Goal: Task Accomplishment & Management: Manage account settings

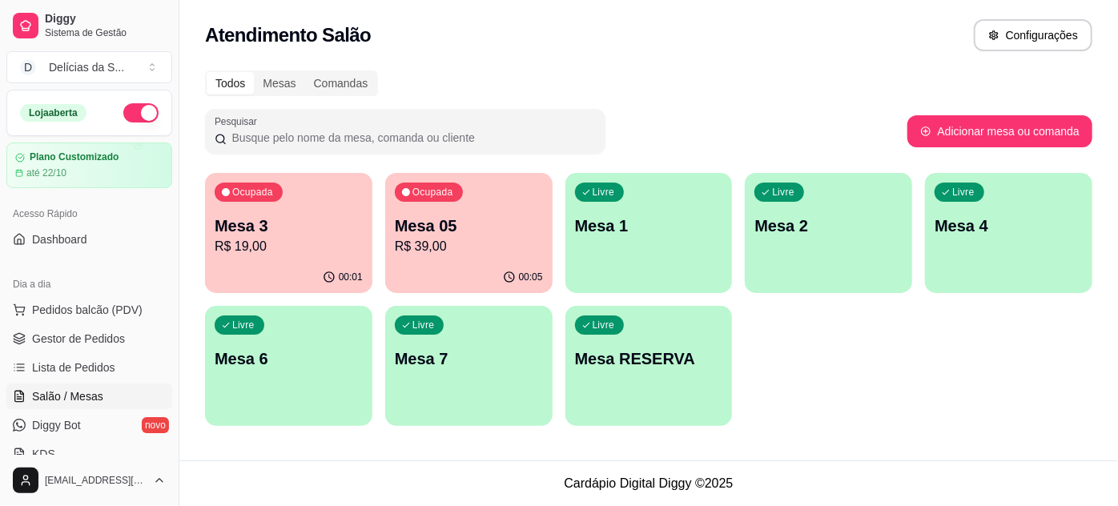
scroll to position [145, 0]
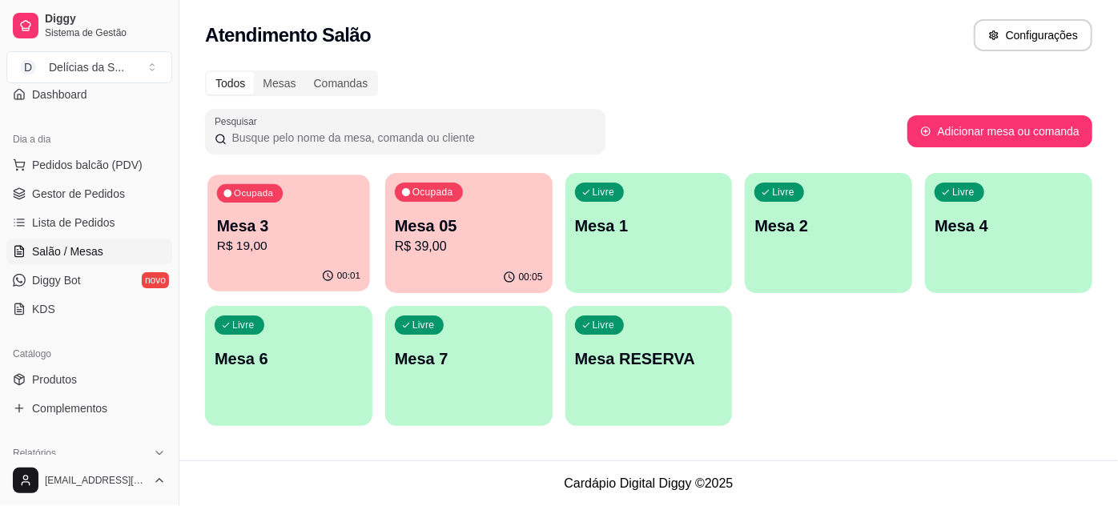
click at [295, 220] on p "Mesa 3" at bounding box center [288, 227] width 143 height 22
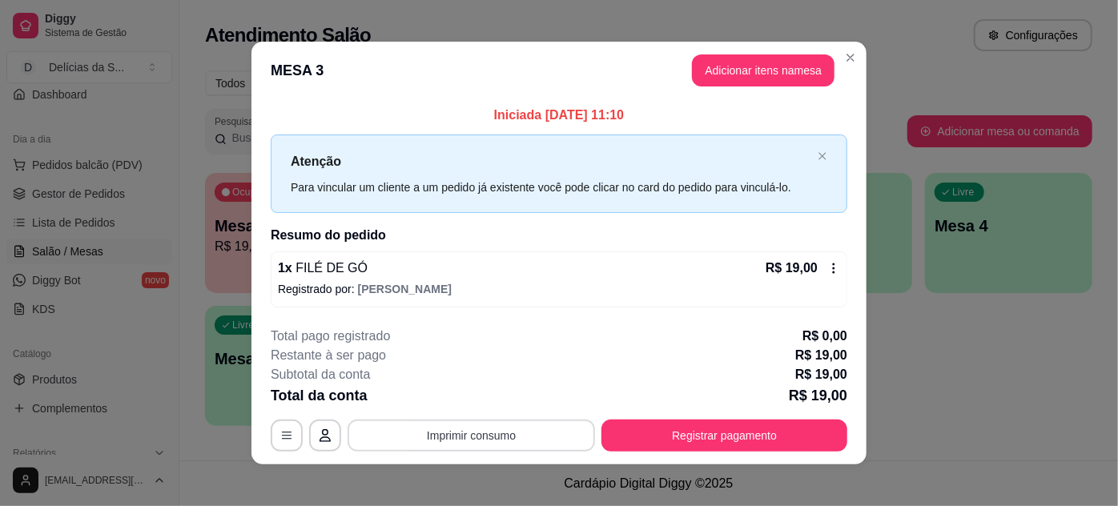
click at [450, 437] on button "Imprimir consumo" at bounding box center [472, 436] width 248 height 32
click at [495, 394] on button "Impressora" at bounding box center [472, 398] width 116 height 26
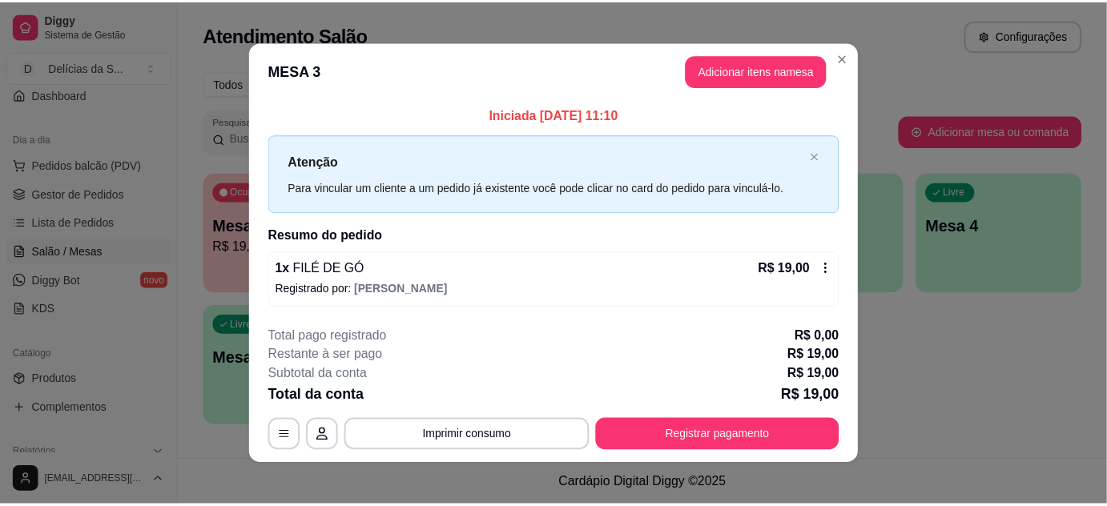
scroll to position [8, 0]
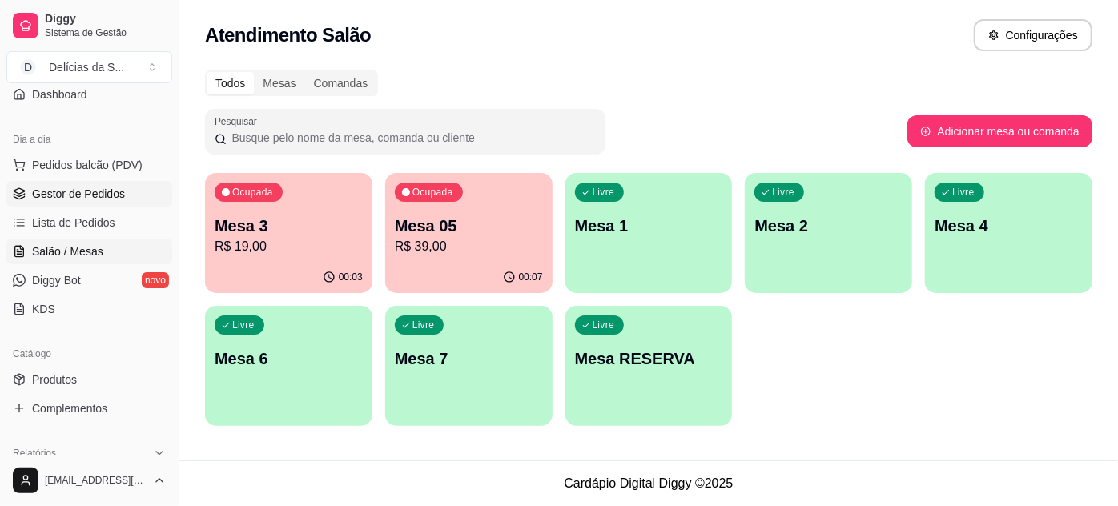
click at [67, 191] on span "Gestor de Pedidos" at bounding box center [78, 194] width 93 height 16
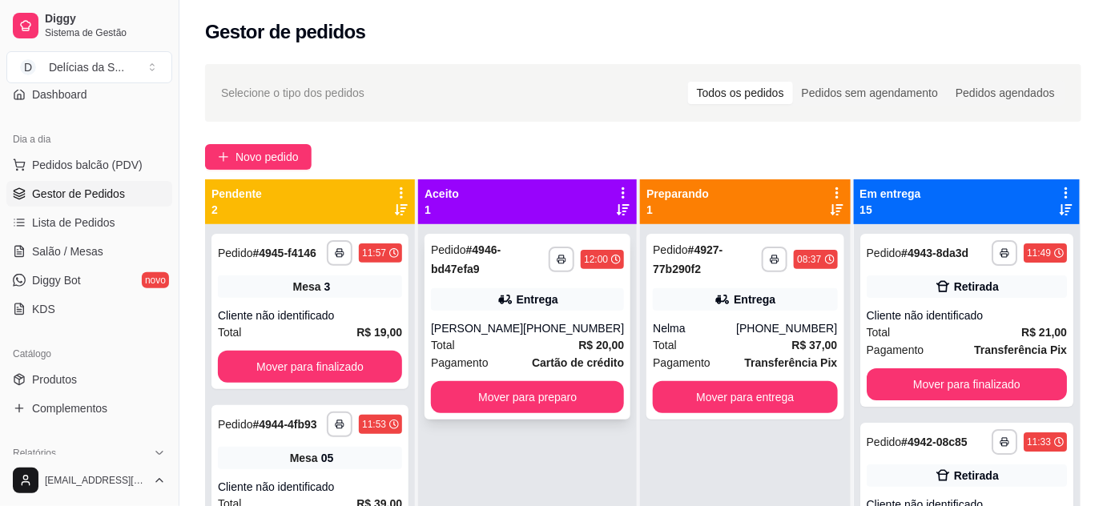
click at [454, 324] on div "[PERSON_NAME]" at bounding box center [477, 328] width 92 height 16
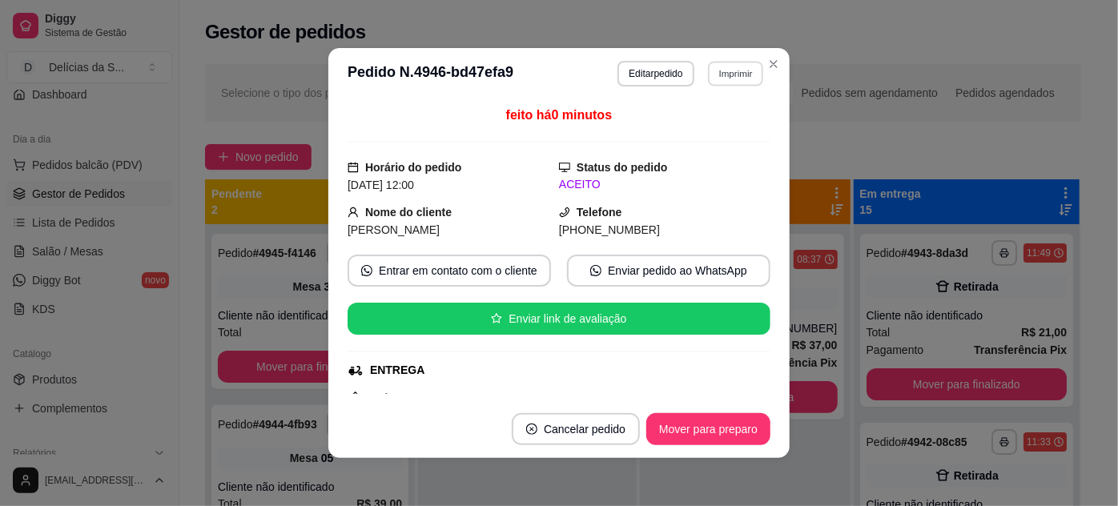
click at [719, 74] on button "Imprimir" at bounding box center [735, 73] width 55 height 25
click at [680, 136] on button "Impressora" at bounding box center [704, 130] width 112 height 25
click at [719, 83] on button "Imprimir" at bounding box center [735, 73] width 55 height 25
click at [694, 123] on button "Impressora" at bounding box center [704, 130] width 112 height 25
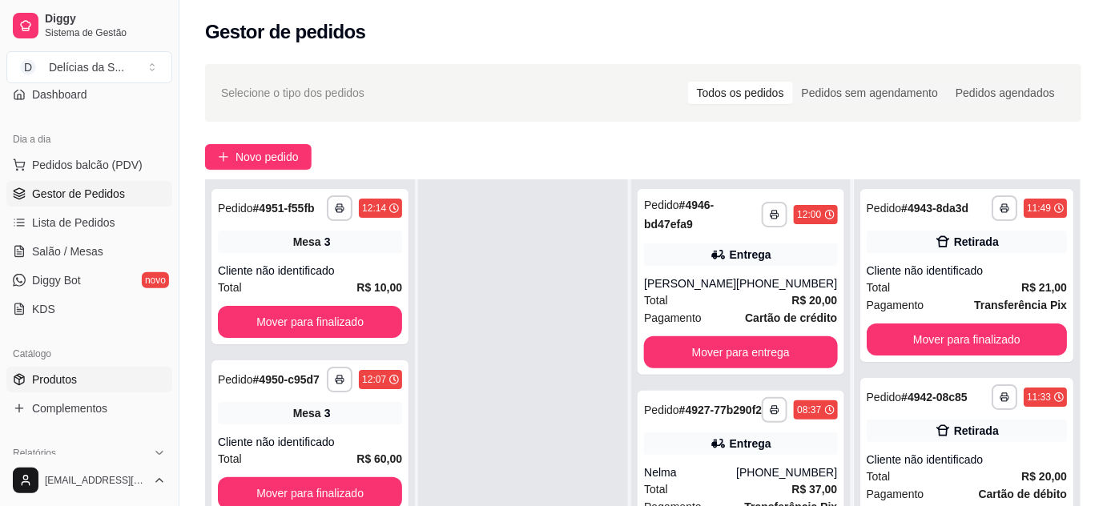
click at [71, 375] on span "Produtos" at bounding box center [54, 380] width 45 height 16
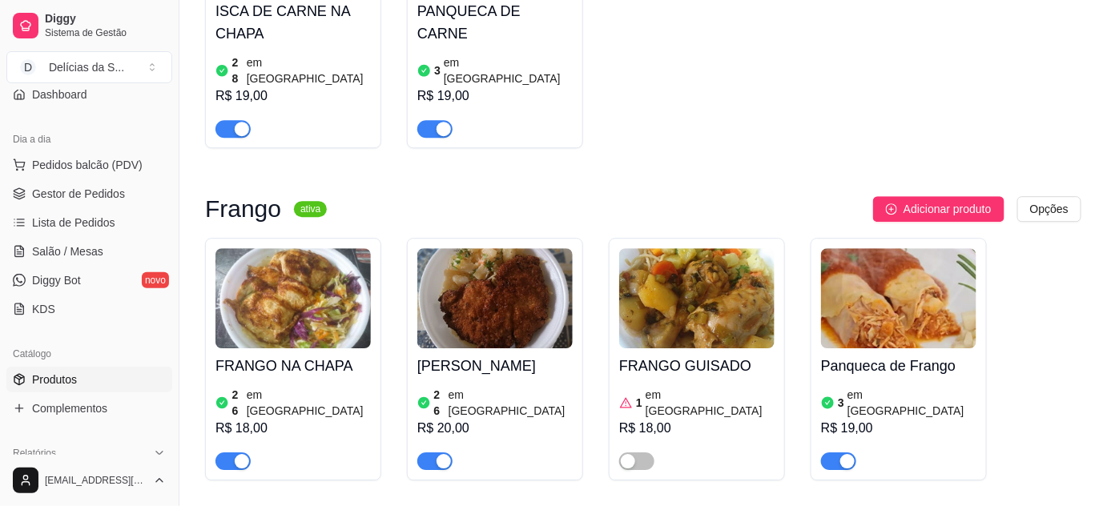
scroll to position [1165, 0]
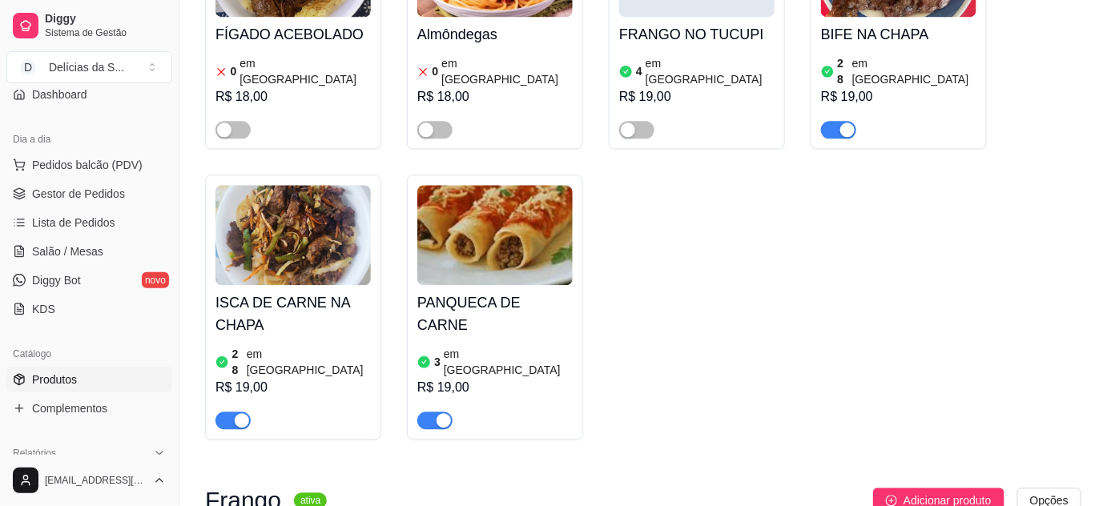
click at [429, 412] on span "button" at bounding box center [434, 421] width 35 height 18
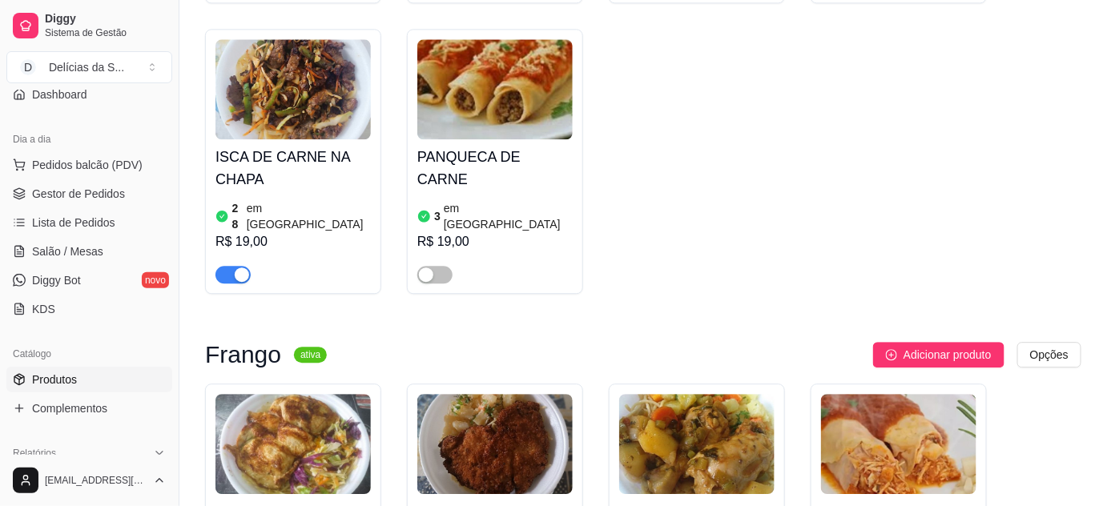
scroll to position [1456, 0]
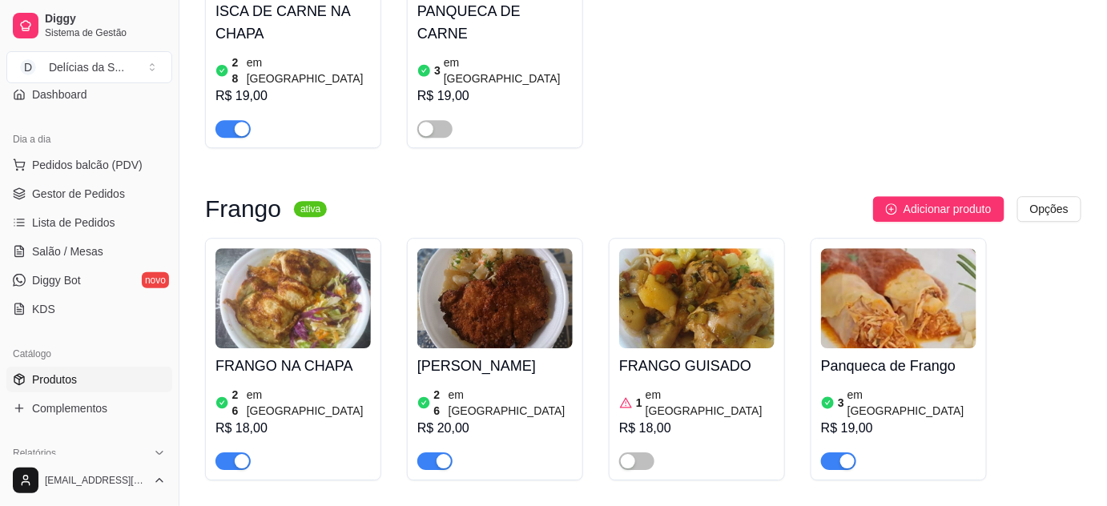
click at [899, 248] on img at bounding box center [898, 298] width 155 height 100
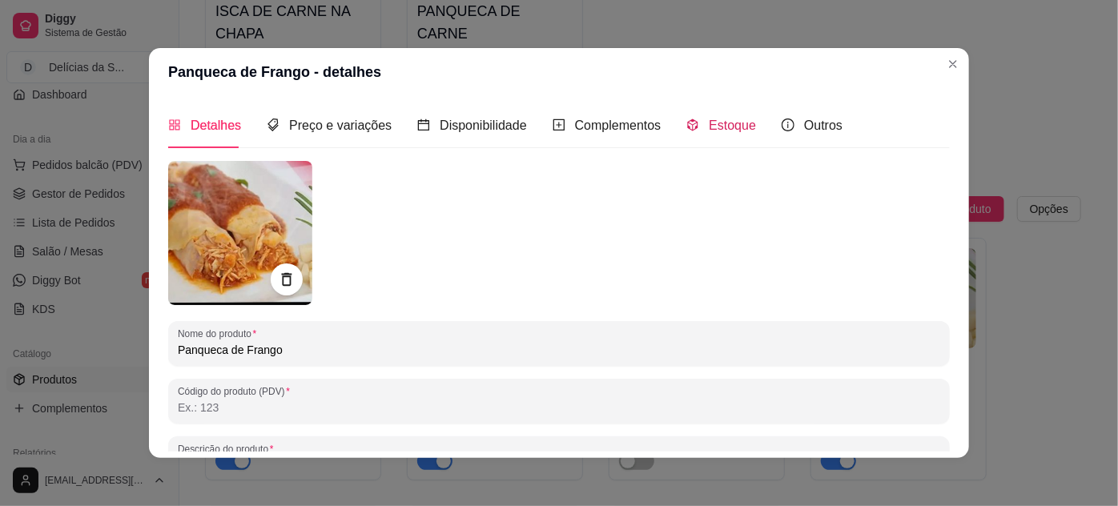
click at [727, 123] on span "Estoque" at bounding box center [732, 126] width 47 height 14
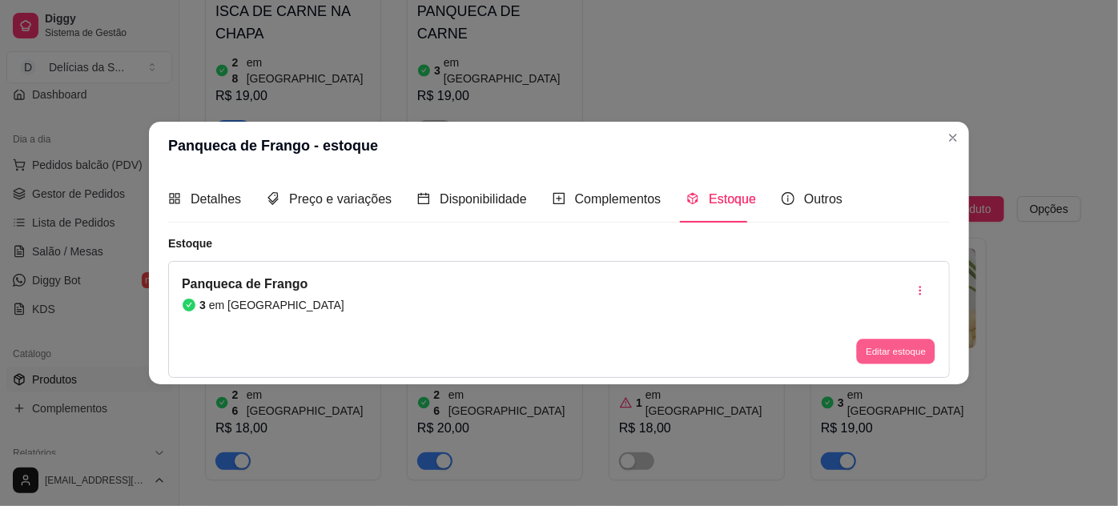
click at [904, 358] on button "Editar estoque" at bounding box center [895, 351] width 79 height 25
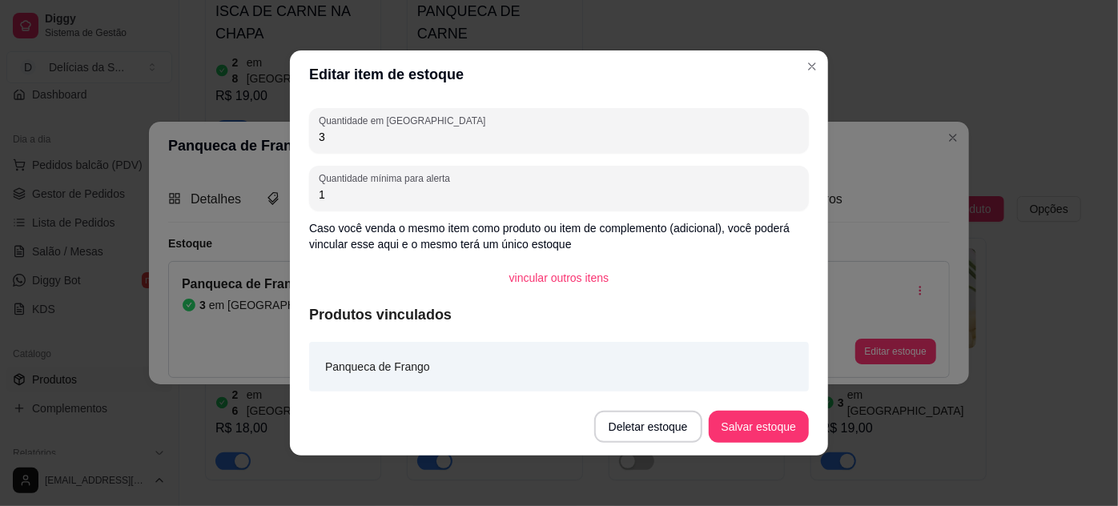
drag, startPoint x: 392, startPoint y: 141, endPoint x: 99, endPoint y: 198, distance: 297.9
click at [124, 200] on div "Editar item de estoque Quantidade em estoque 3 Quantidade mínima para alerta 1 …" at bounding box center [559, 253] width 1118 height 506
type input "1"
click at [782, 424] on button "Salvar estoque" at bounding box center [759, 427] width 98 height 31
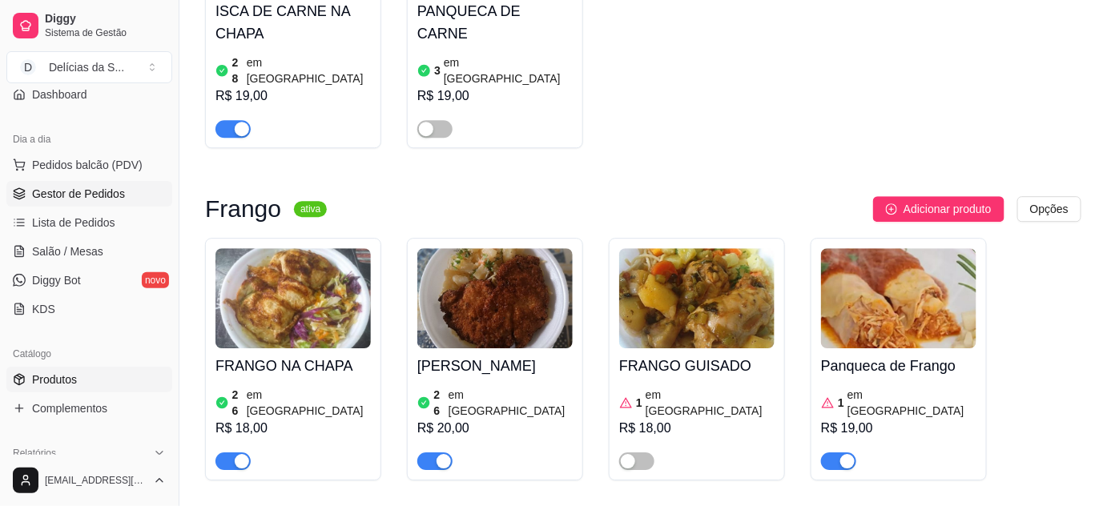
drag, startPoint x: 71, startPoint y: 190, endPoint x: 84, endPoint y: 187, distance: 13.8
click at [71, 190] on span "Gestor de Pedidos" at bounding box center [78, 194] width 93 height 16
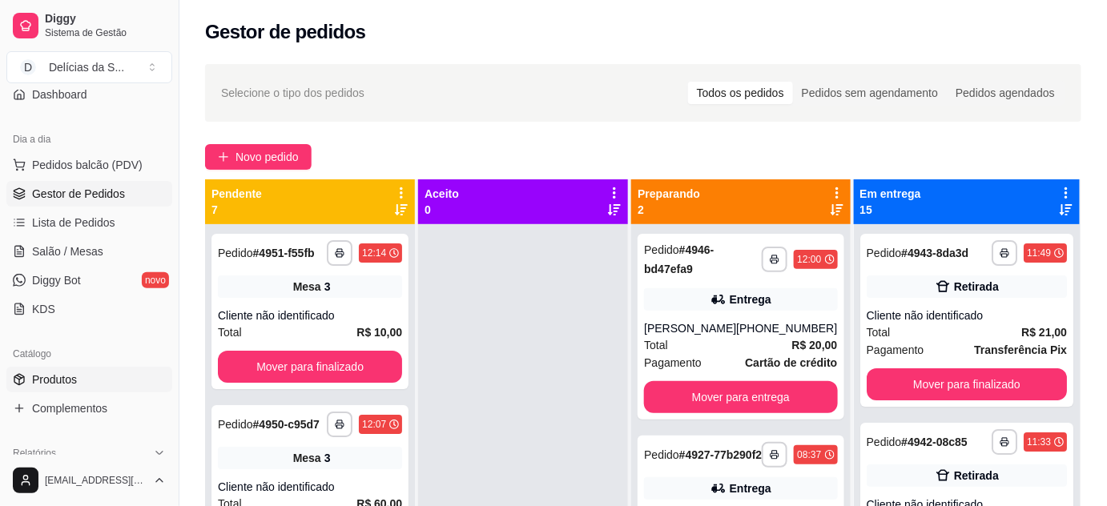
click at [60, 378] on span "Produtos" at bounding box center [54, 380] width 45 height 16
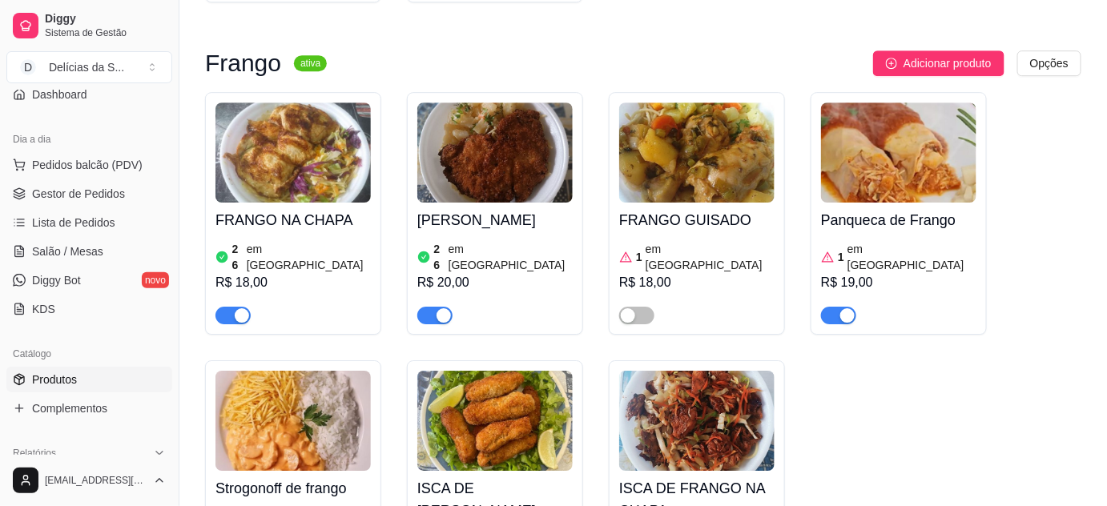
scroll to position [1456, 0]
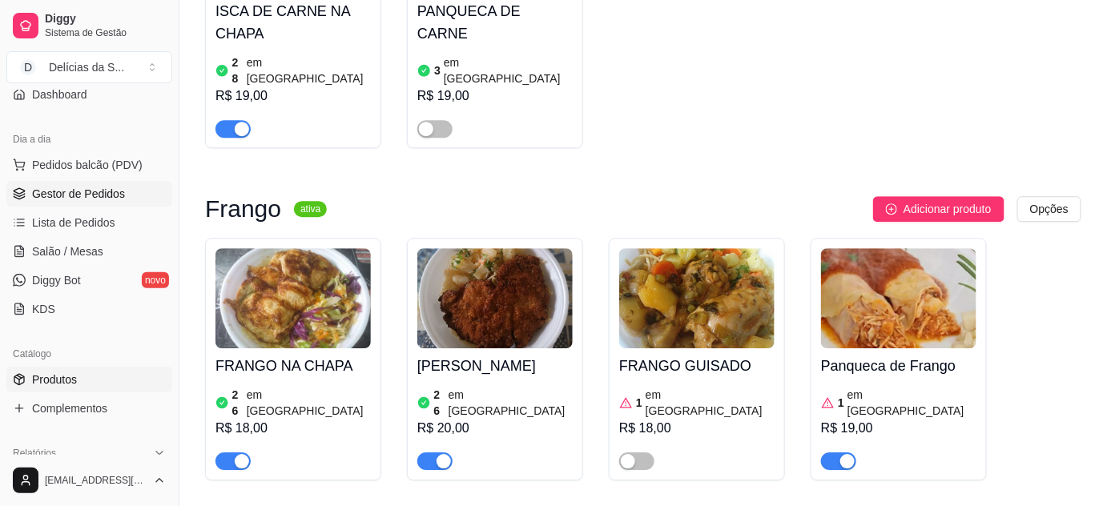
click at [66, 188] on span "Gestor de Pedidos" at bounding box center [78, 194] width 93 height 16
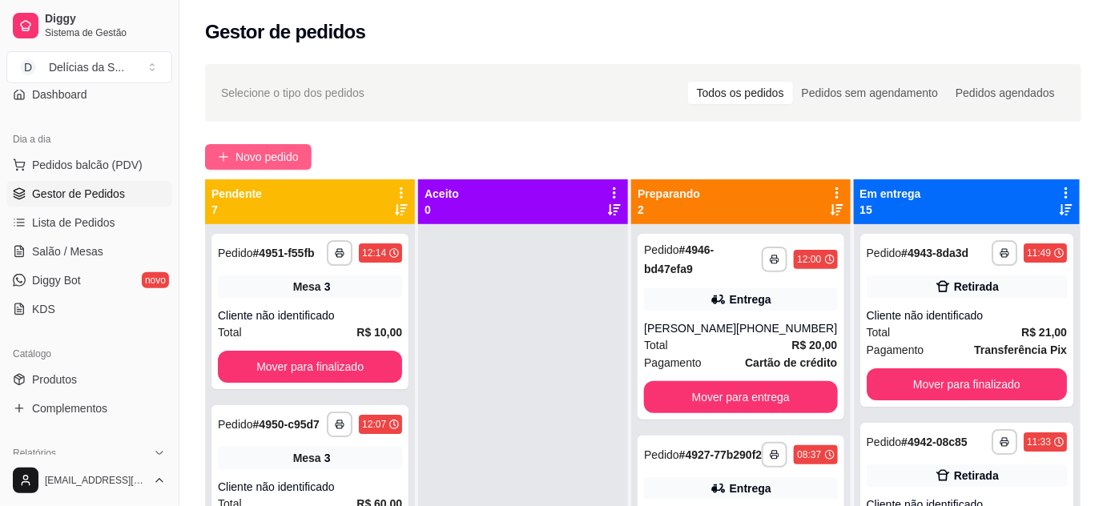
click at [291, 155] on span "Novo pedido" at bounding box center [267, 157] width 63 height 18
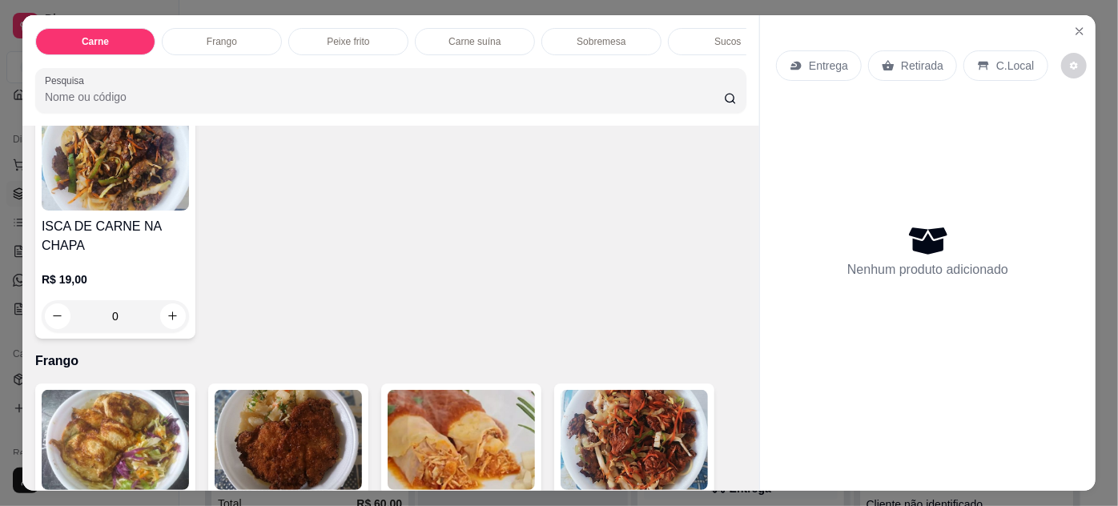
scroll to position [873, 0]
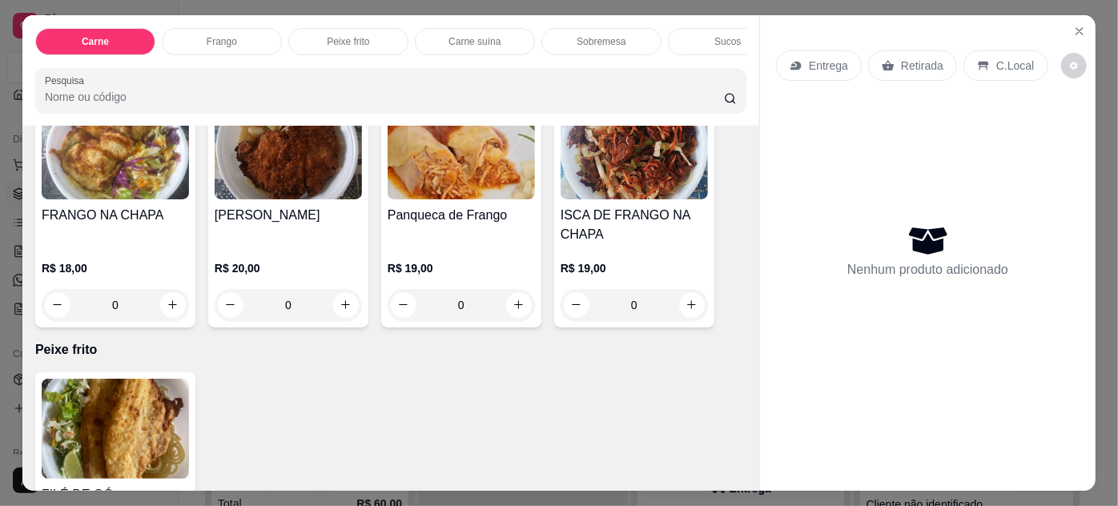
click at [429, 190] on img at bounding box center [461, 149] width 147 height 100
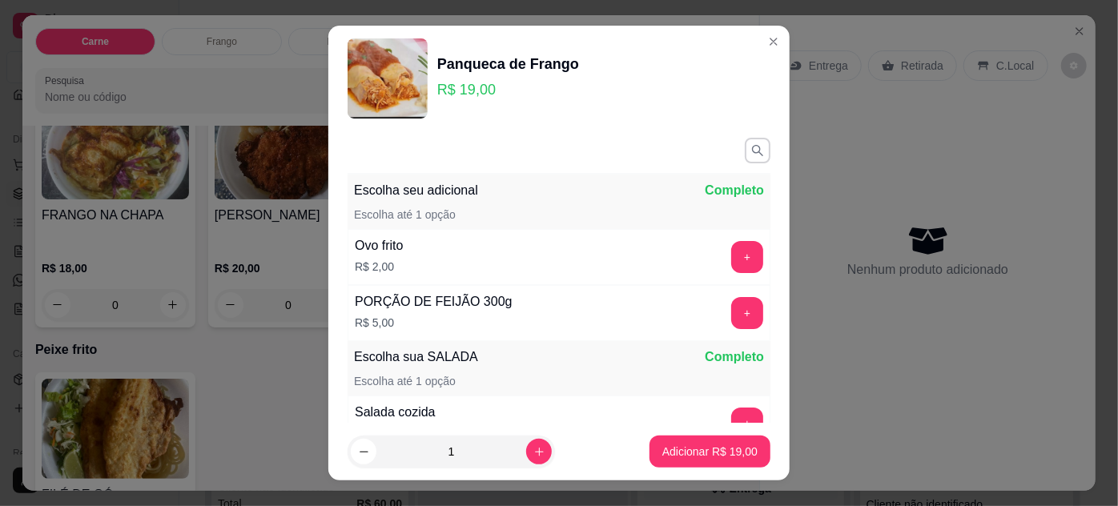
scroll to position [185, 0]
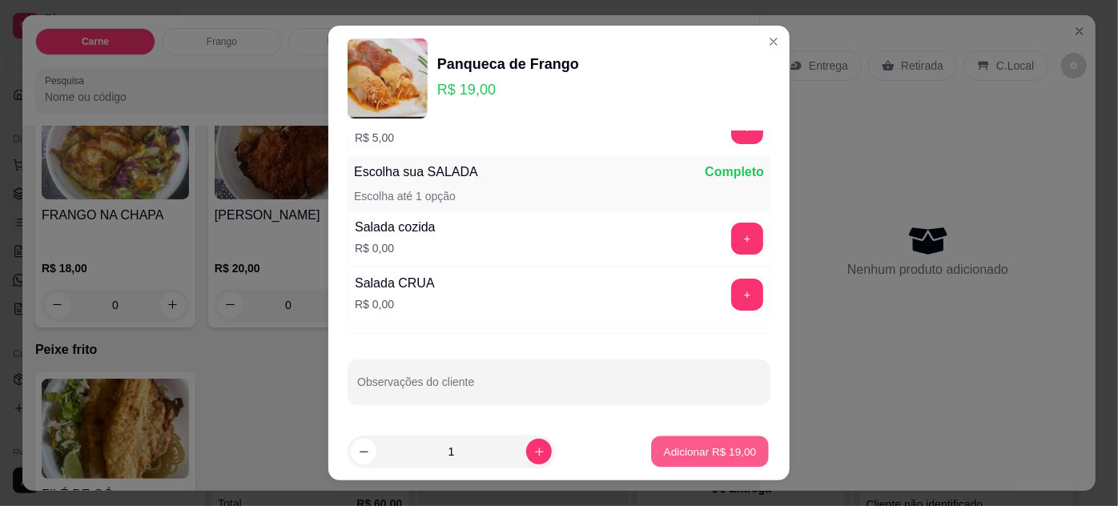
click at [708, 449] on p "Adicionar R$ 19,00" at bounding box center [710, 452] width 93 height 15
type input "1"
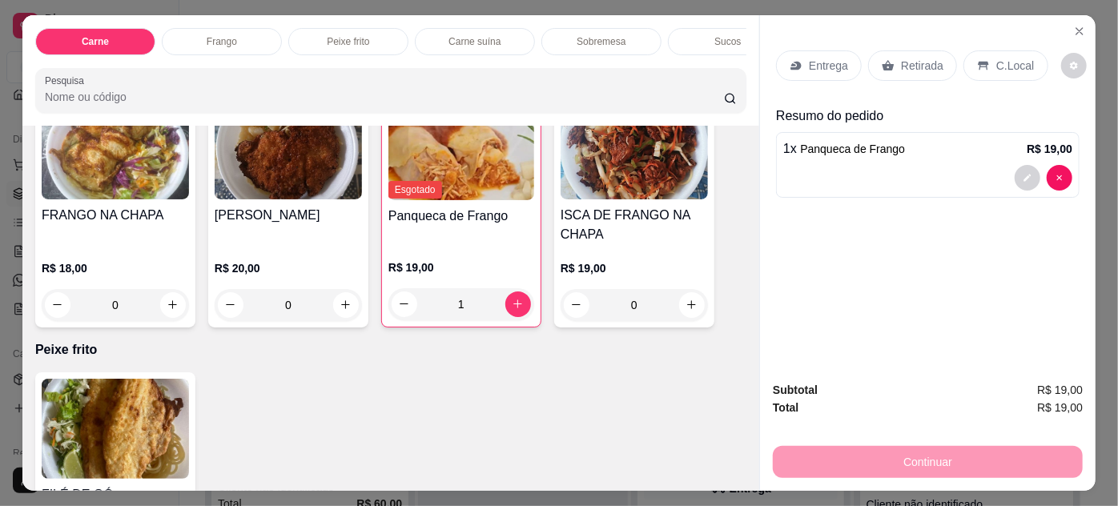
scroll to position [41, 0]
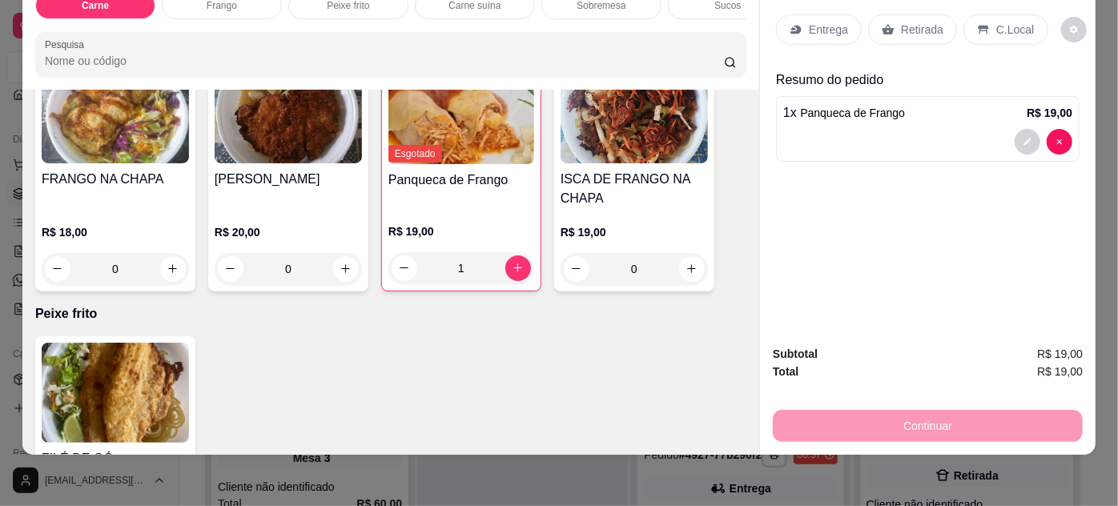
click at [912, 26] on div "Retirada" at bounding box center [912, 29] width 89 height 30
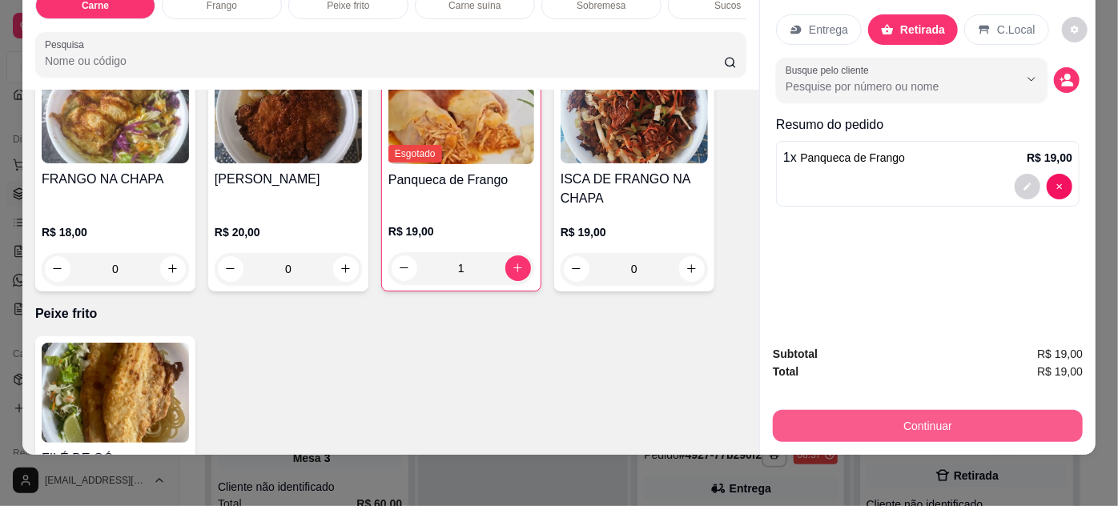
click at [937, 420] on button "Continuar" at bounding box center [928, 426] width 310 height 32
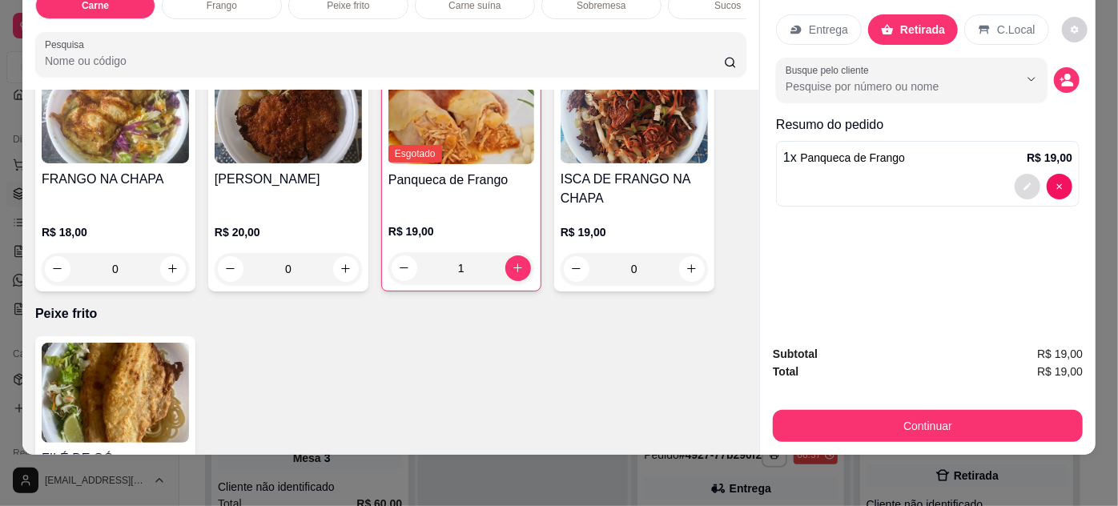
click at [1023, 182] on icon "decrease-product-quantity" at bounding box center [1028, 187] width 10 height 10
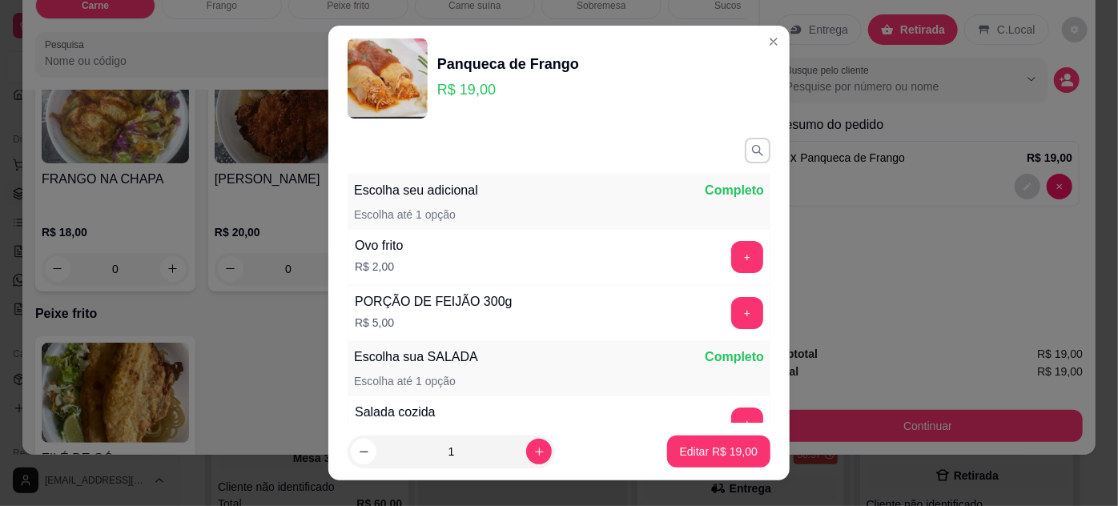
scroll to position [185, 0]
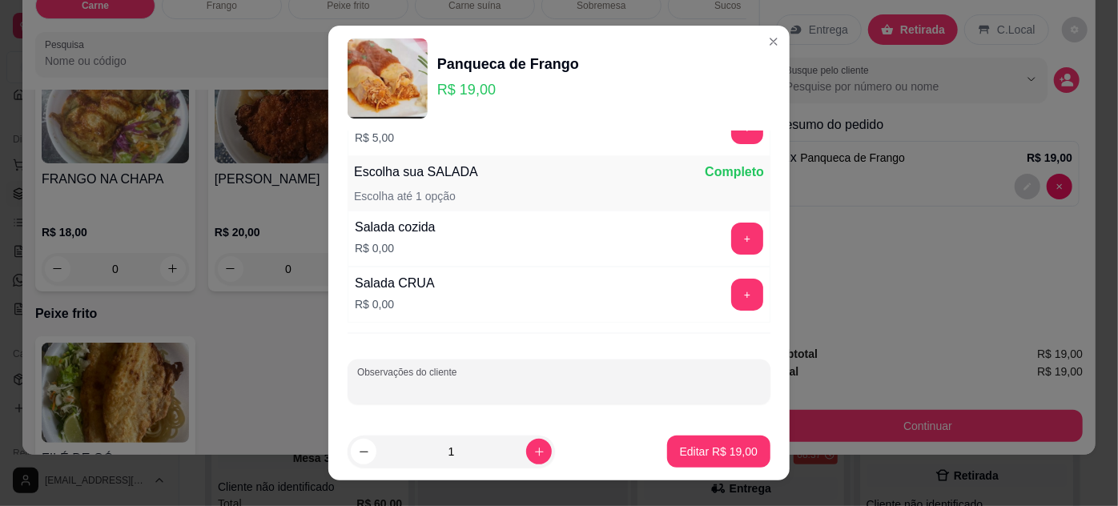
click at [491, 381] on input "Observações do cliente" at bounding box center [559, 389] width 404 height 16
type input "SEM MACARRÃO"
click at [723, 445] on p "Editar R$ 19,00" at bounding box center [718, 452] width 75 height 15
type input "0"
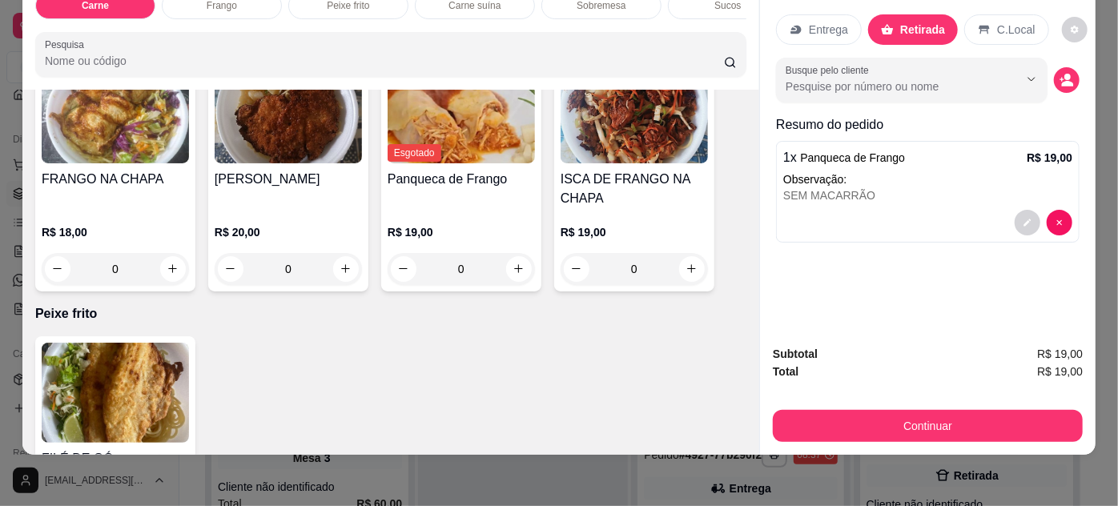
click at [856, 406] on div "Continuar" at bounding box center [928, 424] width 310 height 36
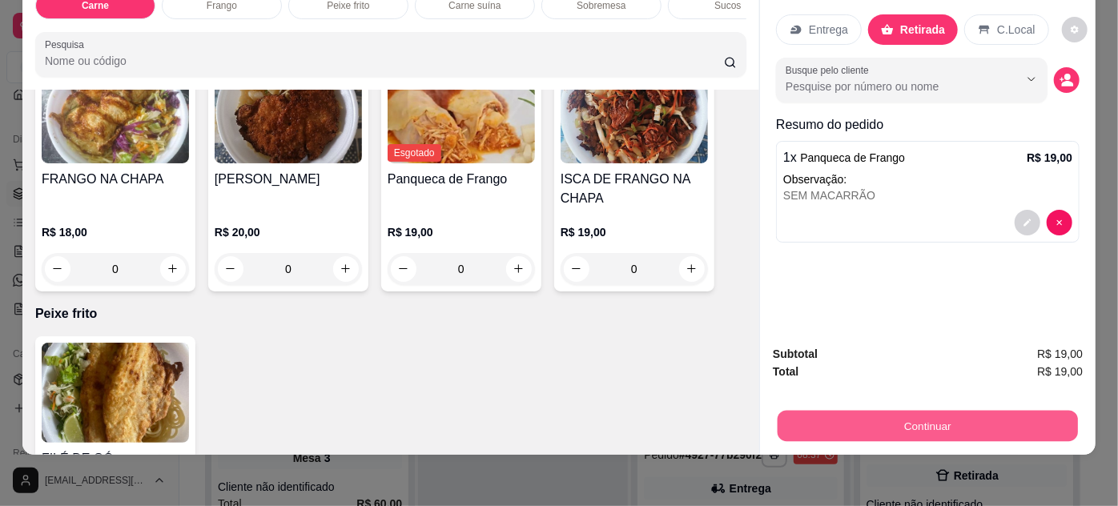
click at [857, 411] on button "Continuar" at bounding box center [928, 426] width 300 height 31
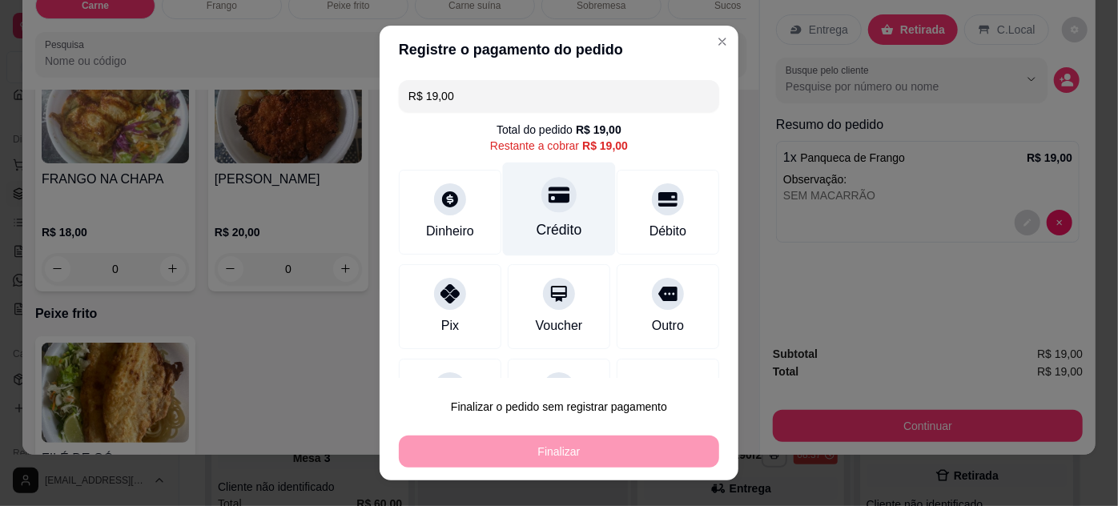
click at [555, 215] on div "Crédito" at bounding box center [559, 209] width 113 height 94
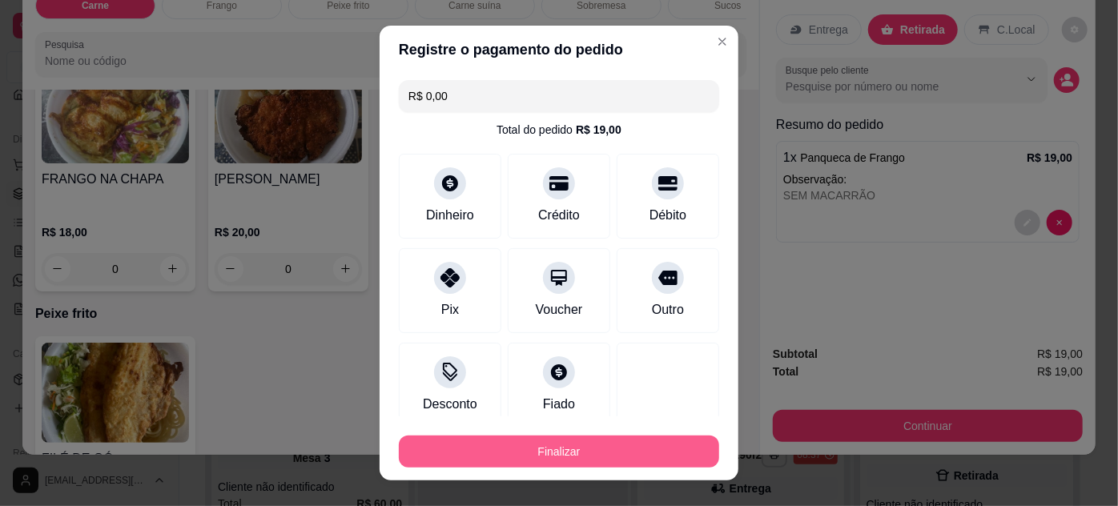
click at [555, 450] on button "Finalizar" at bounding box center [559, 452] width 320 height 32
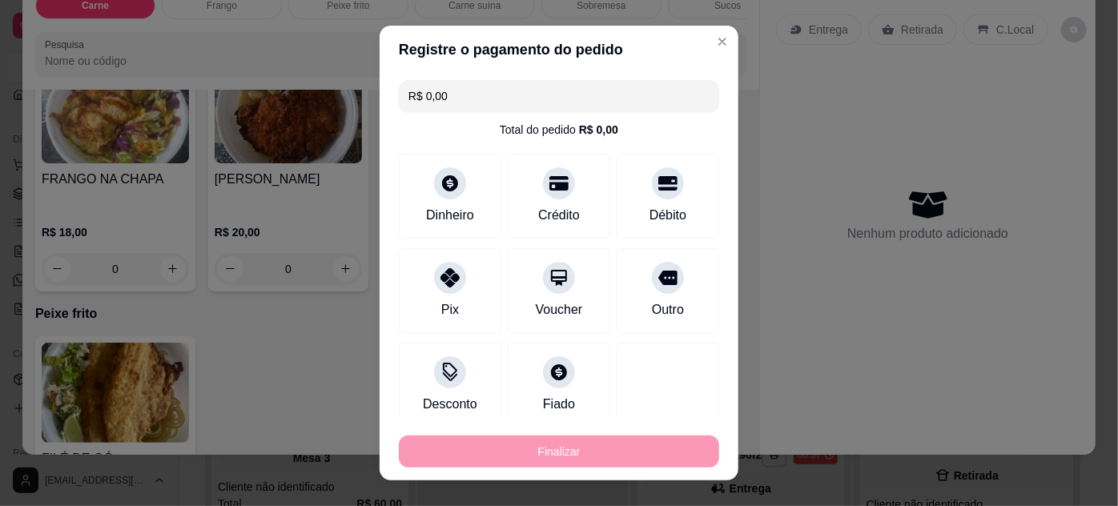
type input "-R$ 19,00"
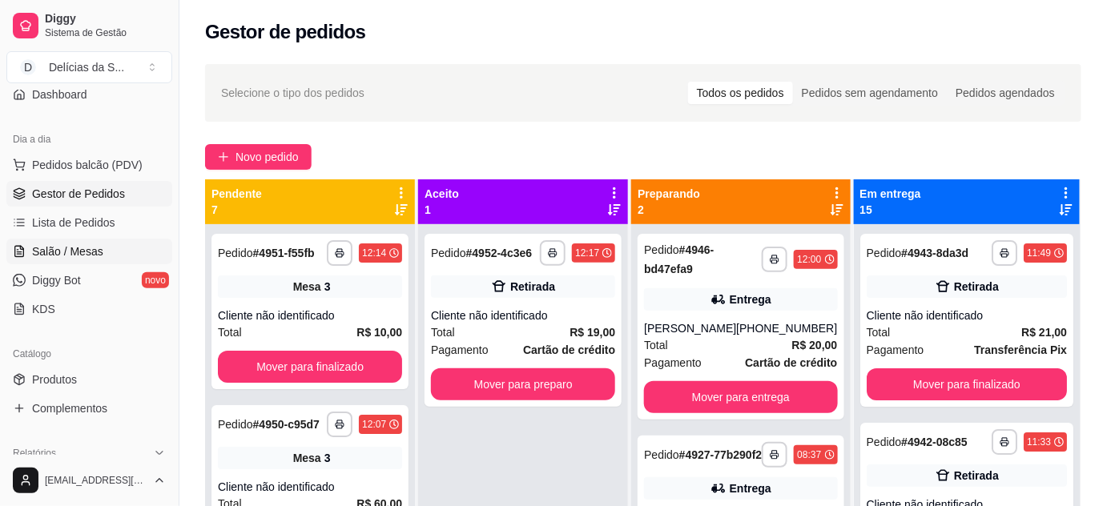
click at [60, 252] on span "Salão / Mesas" at bounding box center [67, 252] width 71 height 16
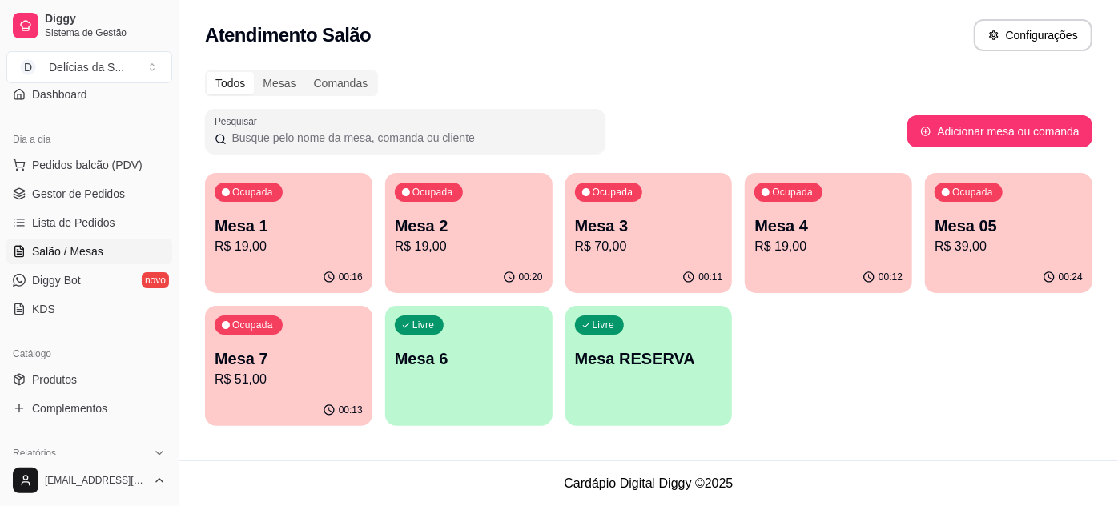
click at [308, 240] on p "R$ 19,00" at bounding box center [289, 246] width 148 height 19
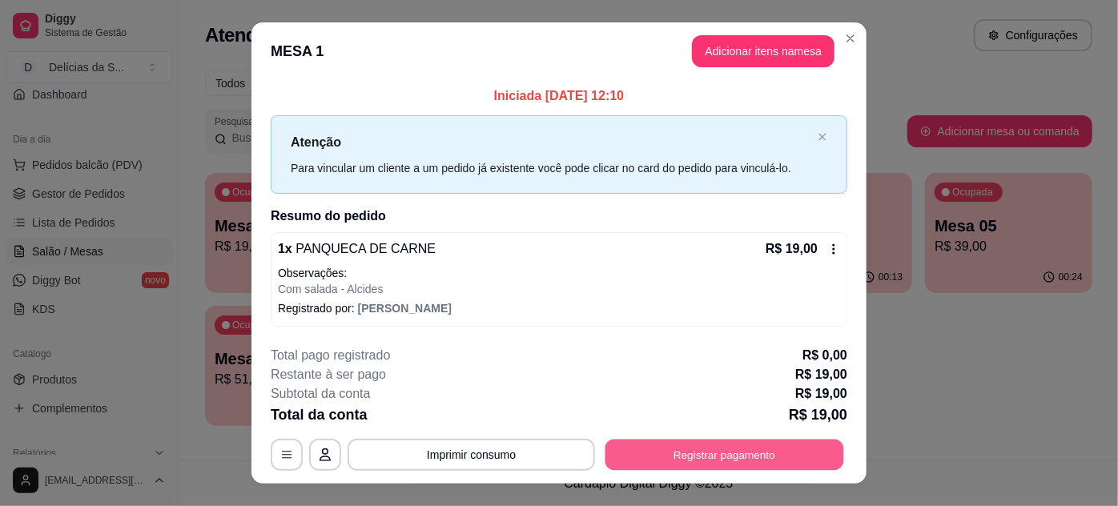
click at [705, 445] on button "Registrar pagamento" at bounding box center [725, 454] width 239 height 31
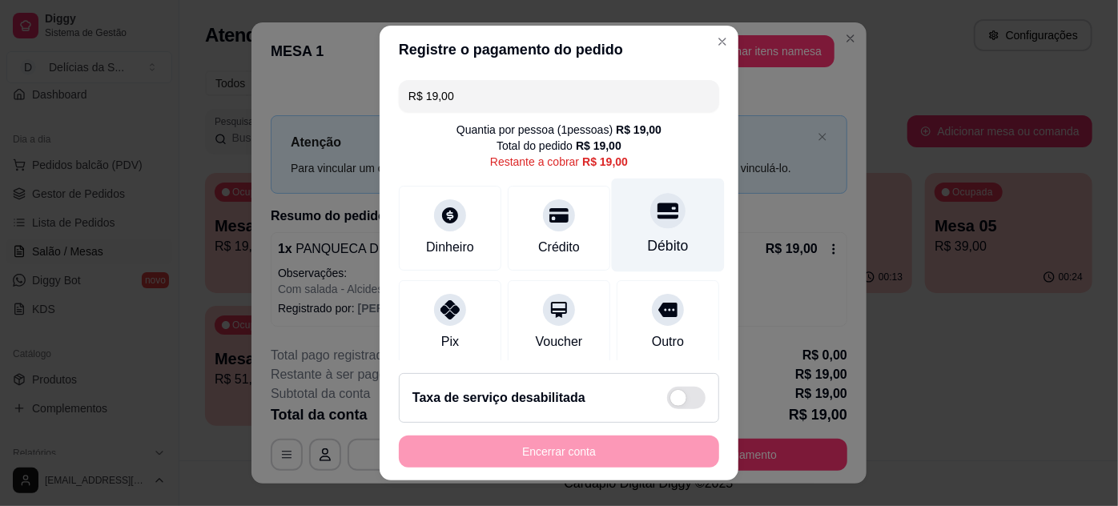
click at [651, 226] on div at bounding box center [668, 210] width 35 height 35
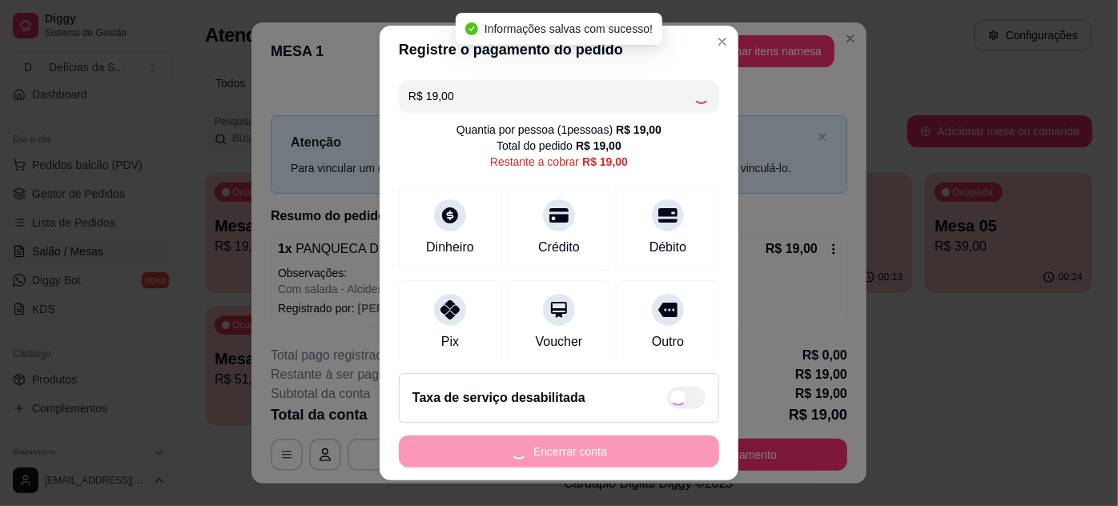
type input "R$ 0,00"
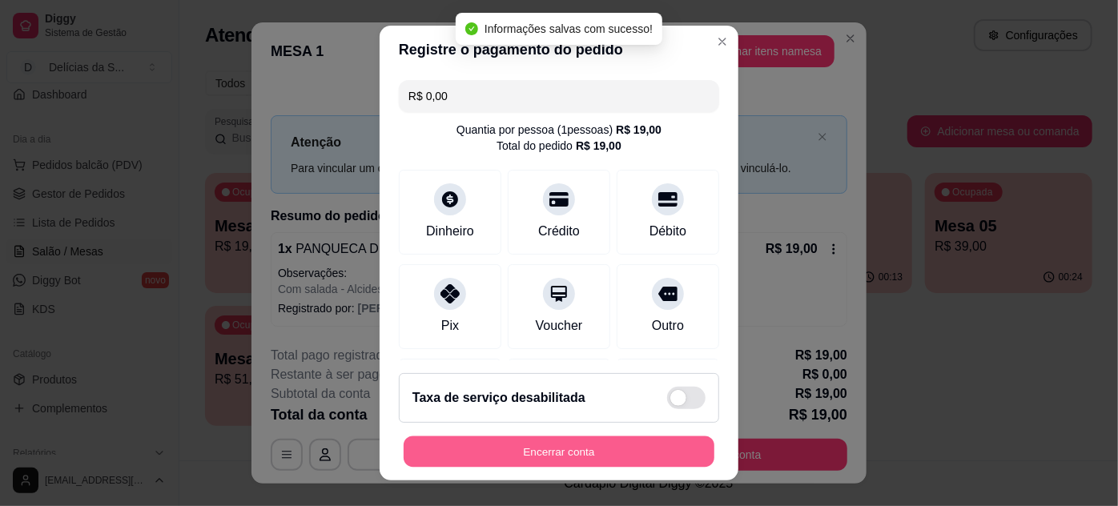
click at [596, 449] on button "Encerrar conta" at bounding box center [559, 452] width 311 height 31
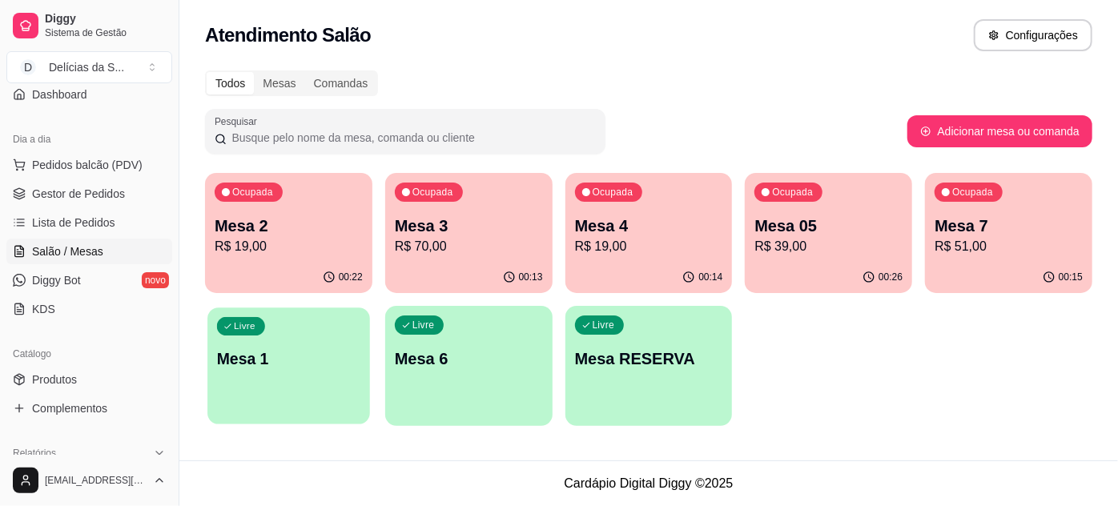
click at [225, 358] on p "Mesa 1" at bounding box center [288, 360] width 143 height 22
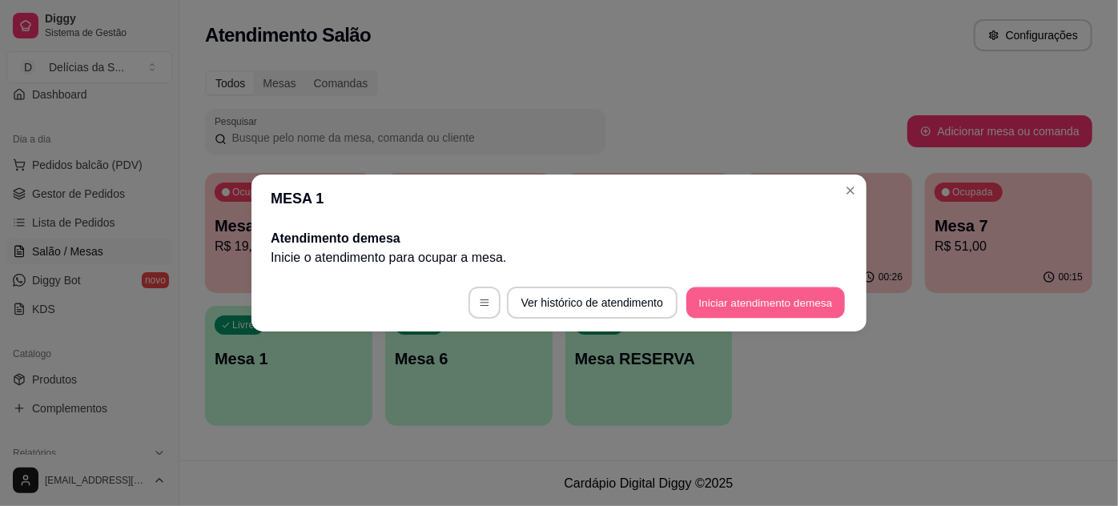
click at [812, 296] on button "Iniciar atendimento de mesa" at bounding box center [766, 303] width 159 height 31
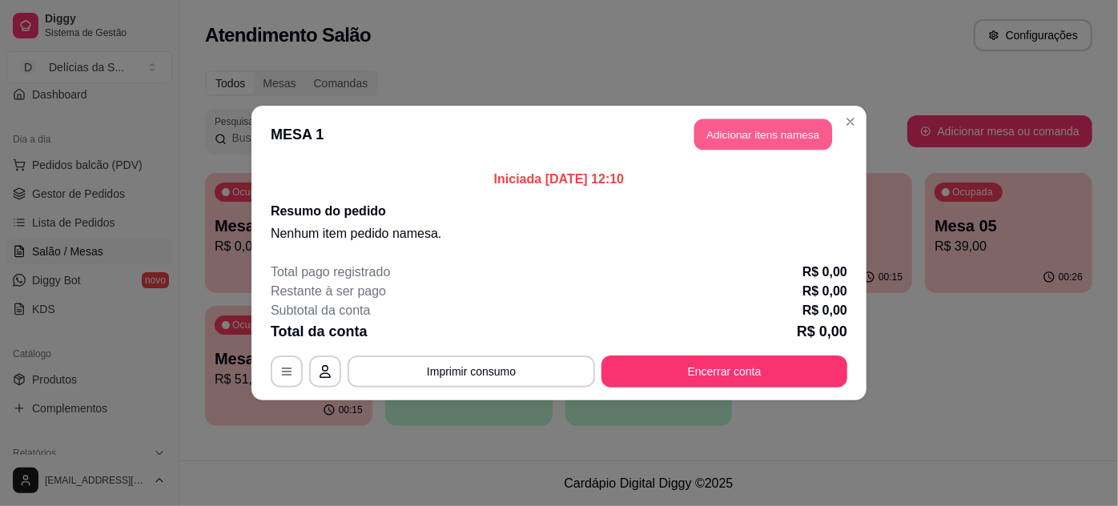
click at [751, 133] on button "Adicionar itens na mesa" at bounding box center [764, 134] width 138 height 31
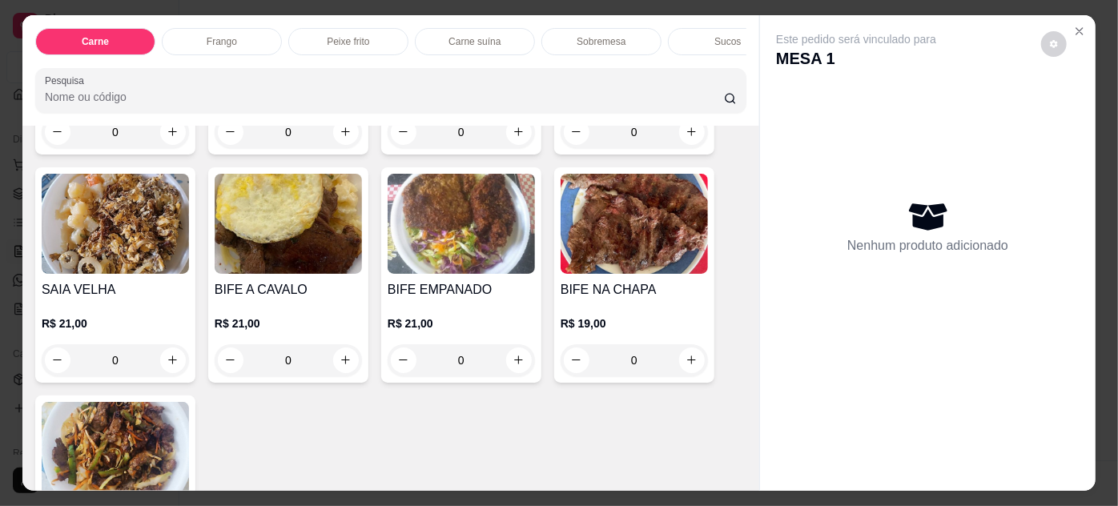
scroll to position [145, 0]
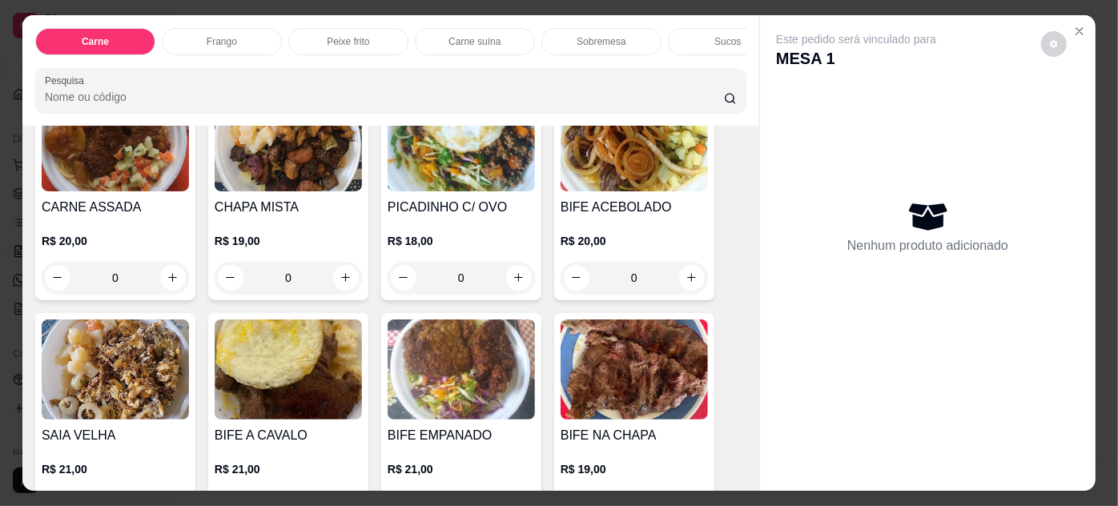
click at [481, 156] on img at bounding box center [461, 141] width 147 height 100
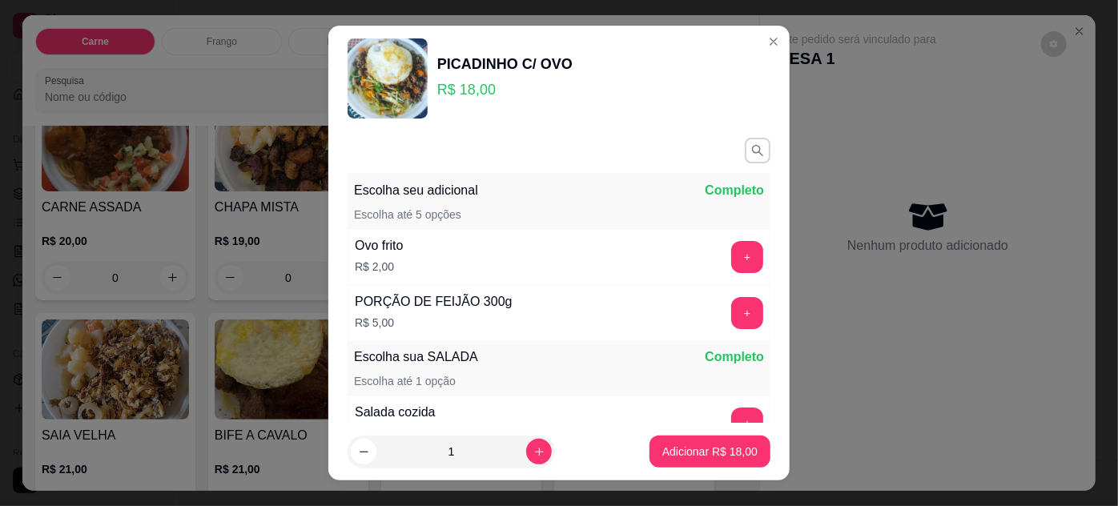
scroll to position [26, 0]
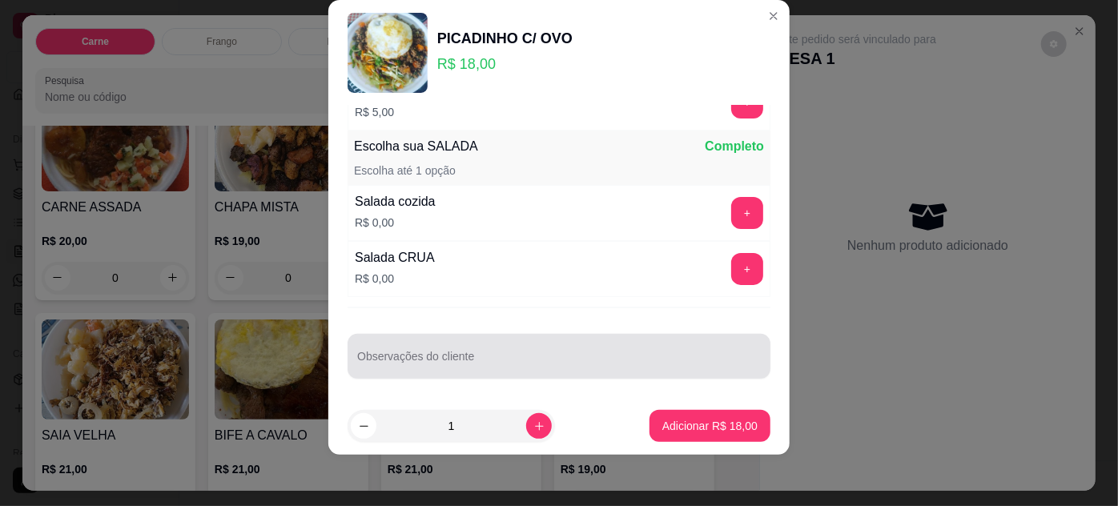
click at [399, 367] on div at bounding box center [559, 356] width 404 height 32
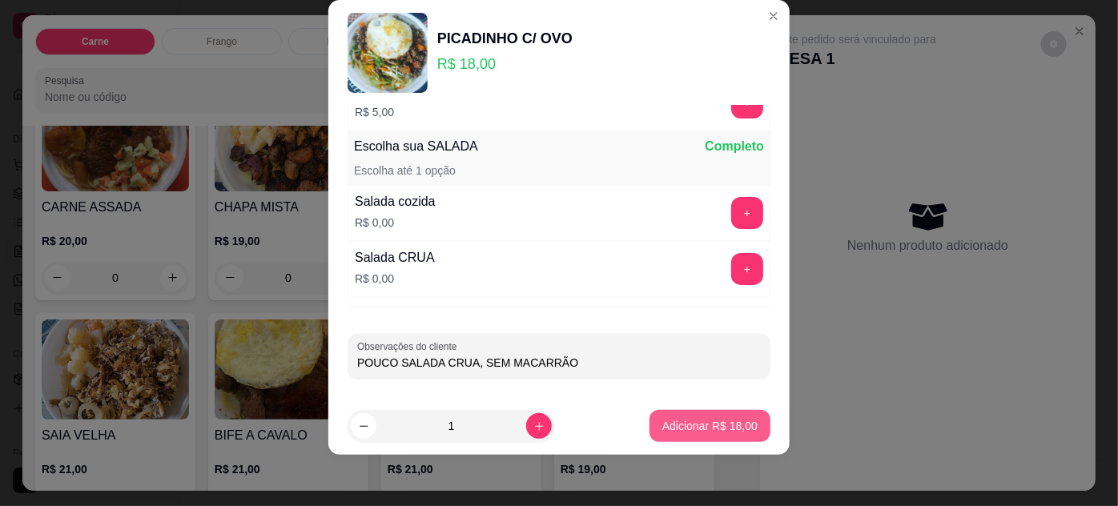
type input "POUCO SALADA CRUA, SEM MACARRÃO"
click at [694, 410] on div "Adicionar R$ 18,00" at bounding box center [710, 426] width 121 height 32
click at [711, 429] on p "Adicionar R$ 18,00" at bounding box center [710, 426] width 95 height 16
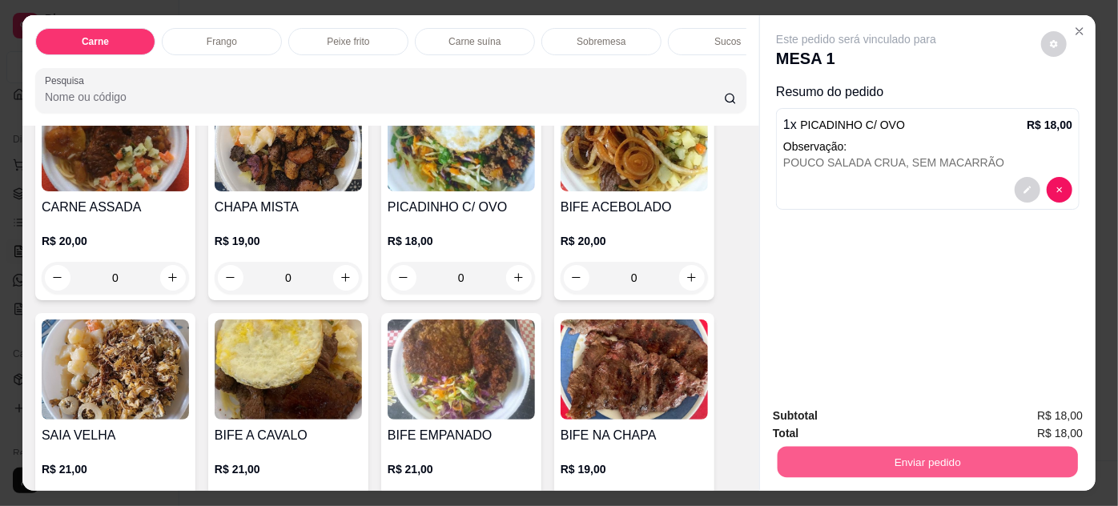
click at [985, 461] on button "Enviar pedido" at bounding box center [928, 462] width 300 height 31
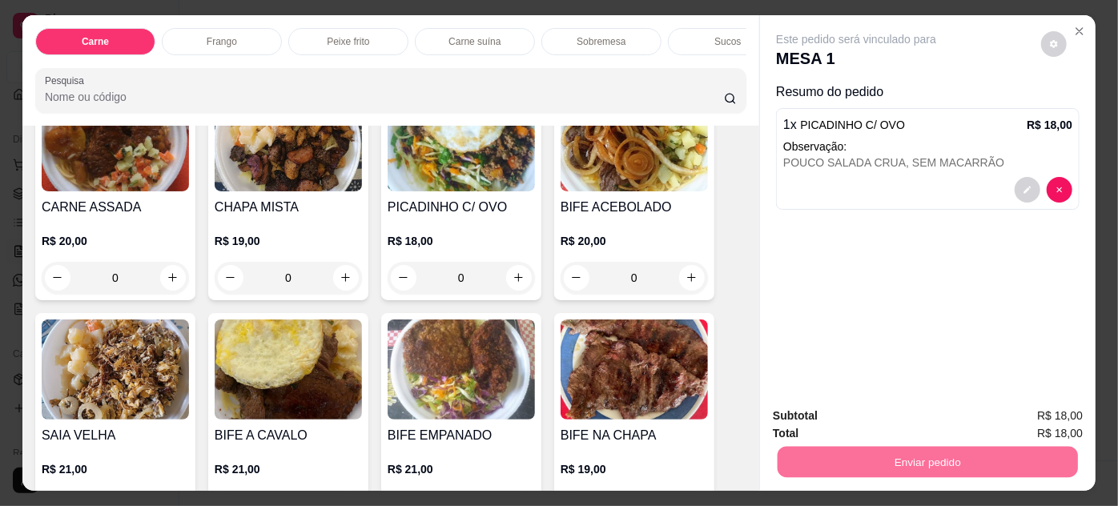
click at [1042, 415] on button "Enviar pedido" at bounding box center [1042, 417] width 91 height 30
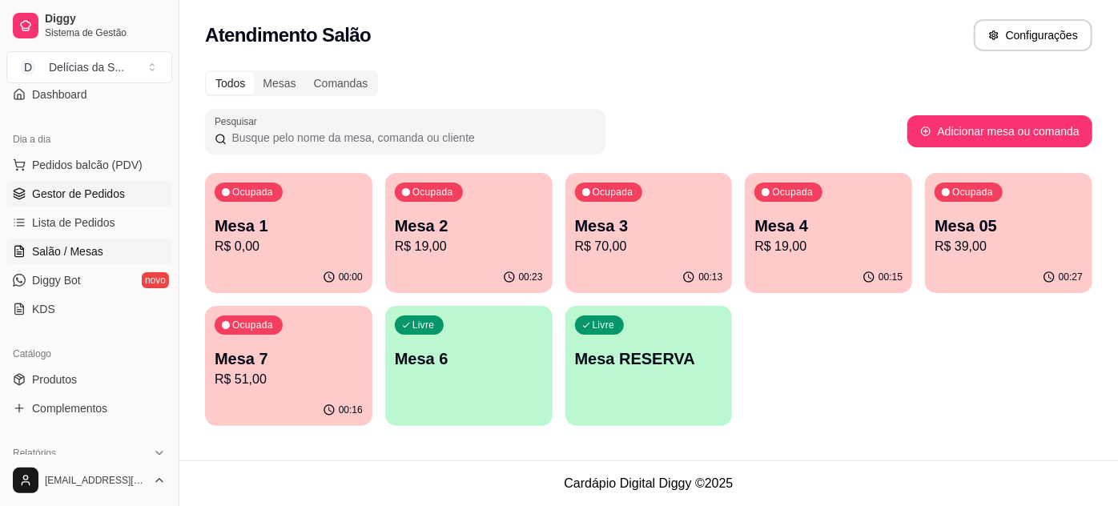
click at [106, 191] on span "Gestor de Pedidos" at bounding box center [78, 194] width 93 height 16
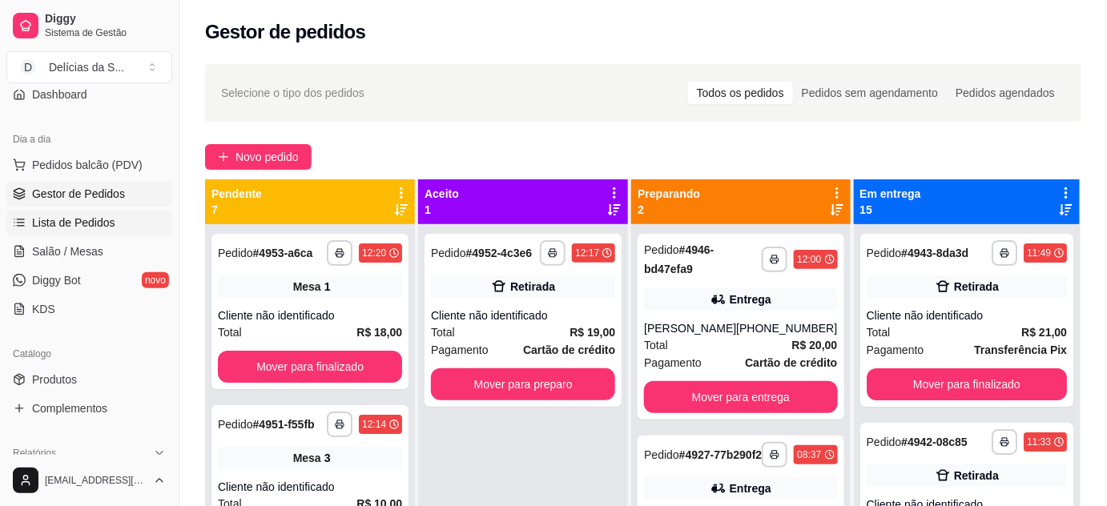
click at [89, 227] on span "Lista de Pedidos" at bounding box center [73, 223] width 83 height 16
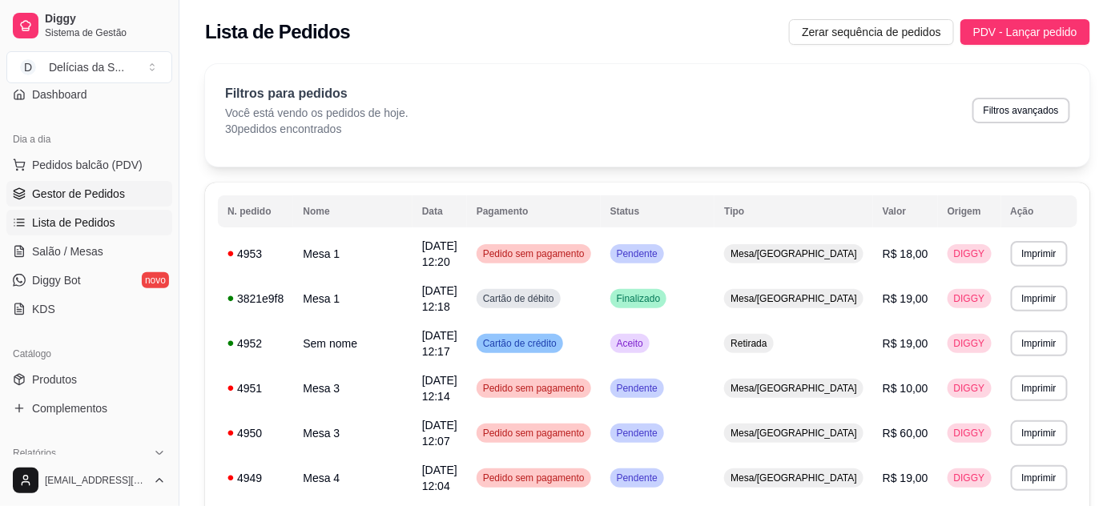
click at [100, 195] on span "Gestor de Pedidos" at bounding box center [78, 194] width 93 height 16
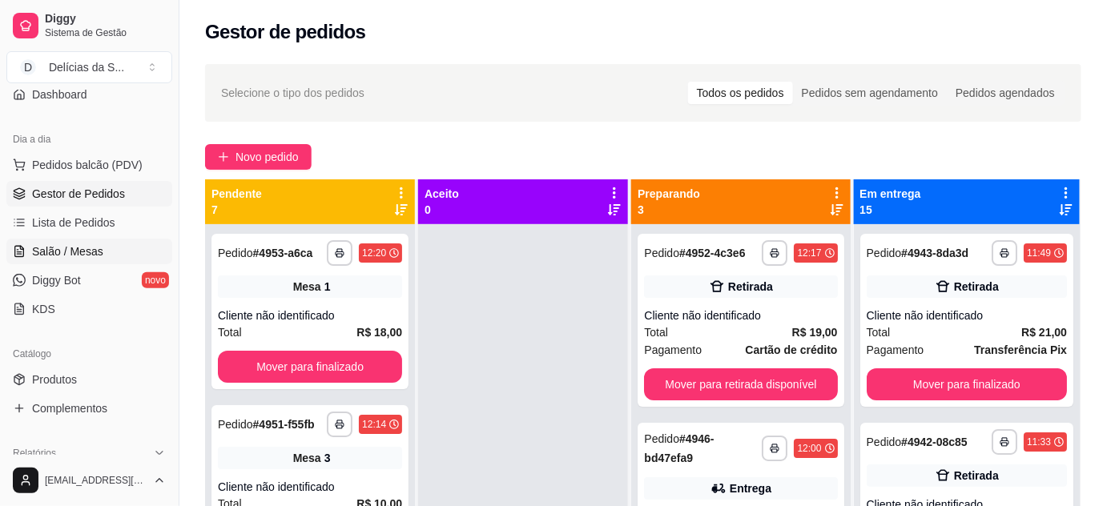
click at [82, 252] on span "Salão / Mesas" at bounding box center [67, 252] width 71 height 16
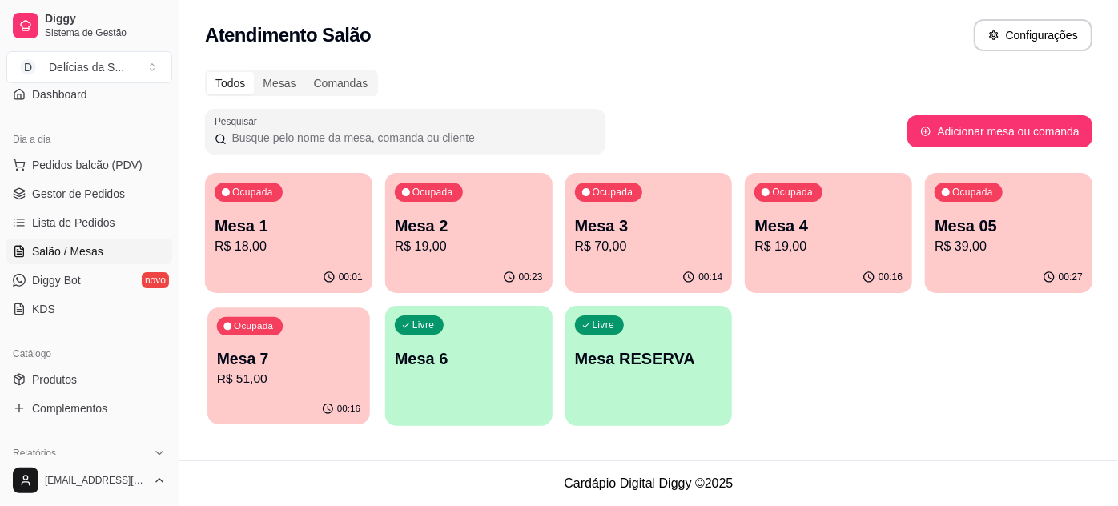
click at [301, 370] on p "R$ 51,00" at bounding box center [288, 379] width 143 height 18
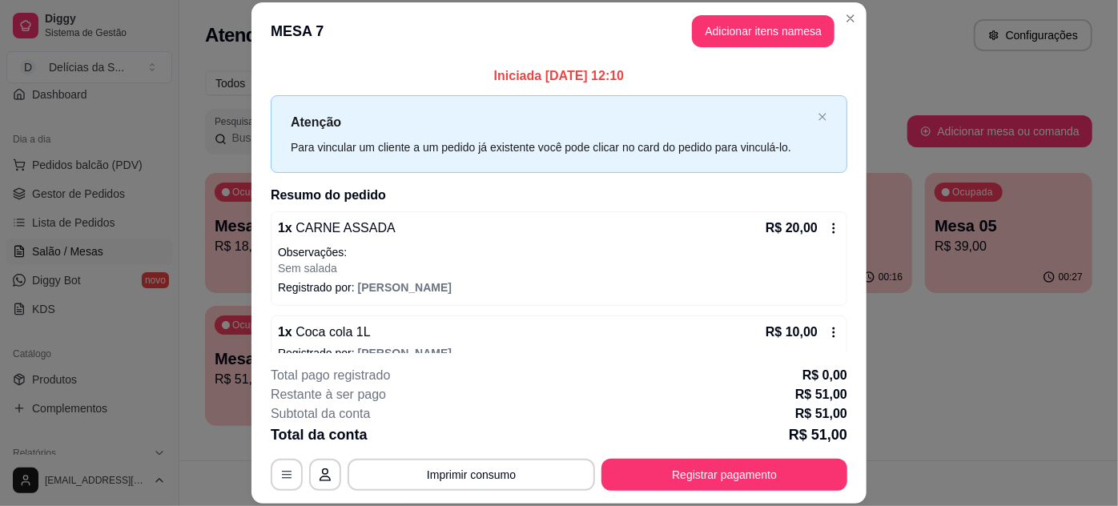
scroll to position [89, 0]
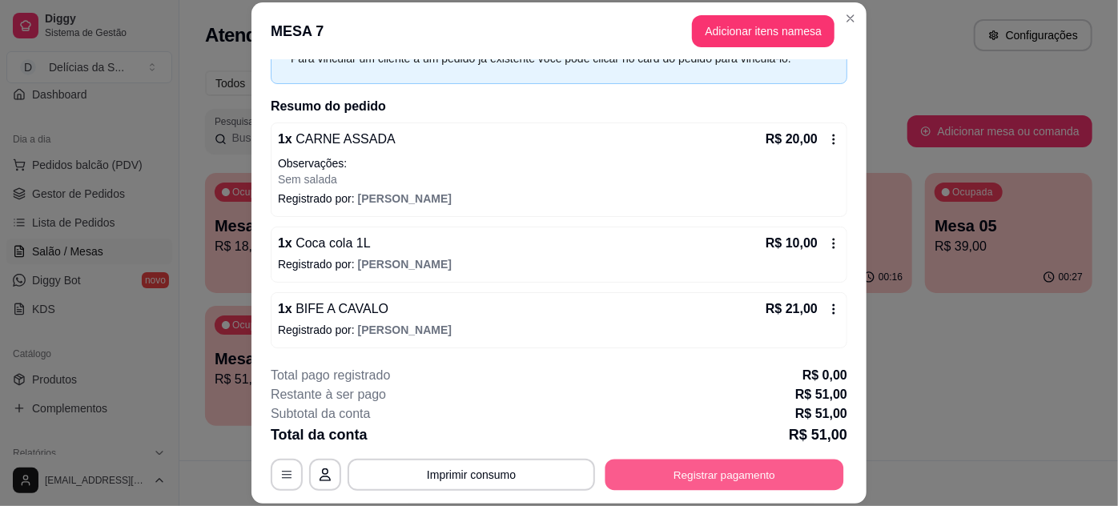
click at [707, 472] on button "Registrar pagamento" at bounding box center [725, 474] width 239 height 31
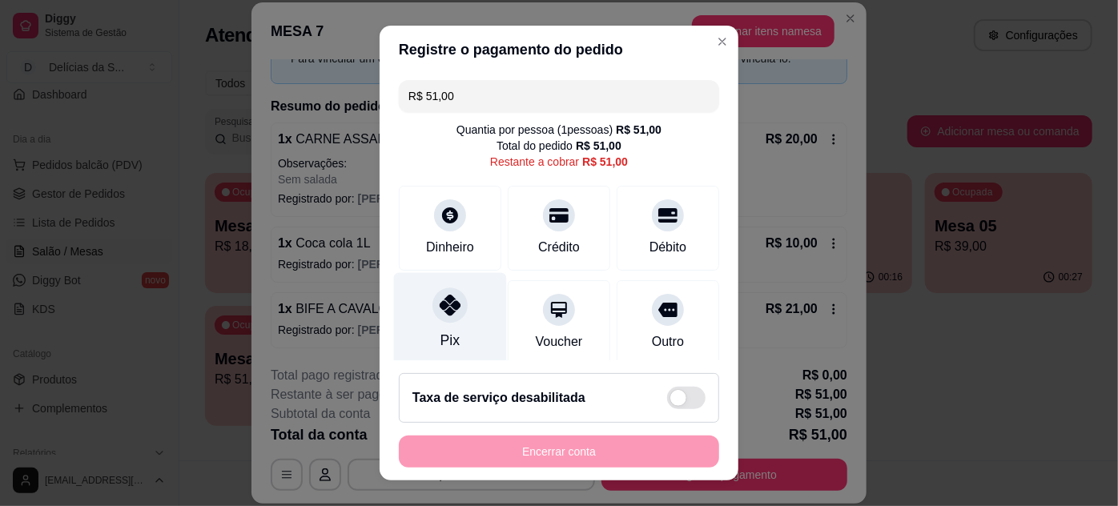
click at [449, 321] on div "Pix" at bounding box center [450, 319] width 113 height 94
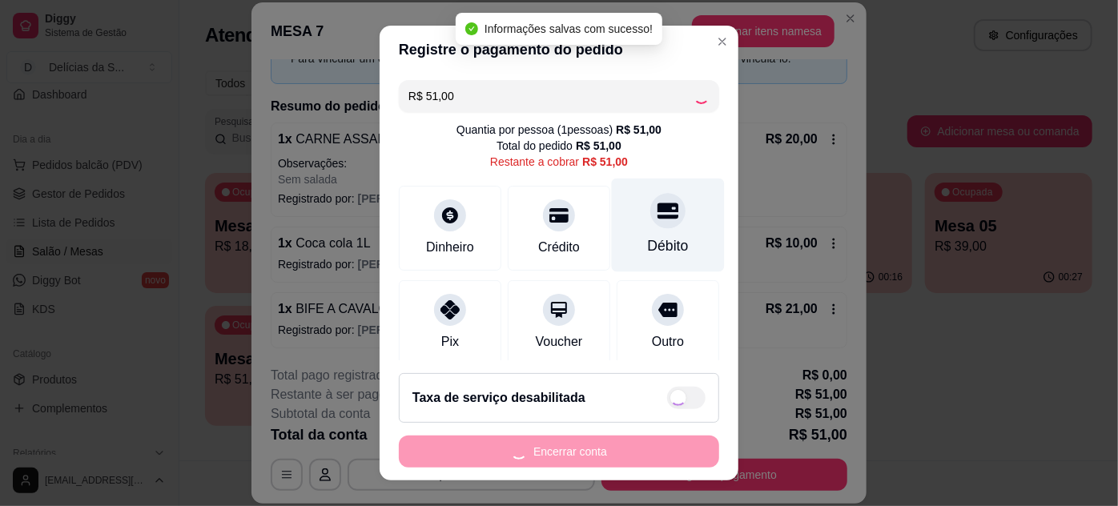
type input "R$ 0,00"
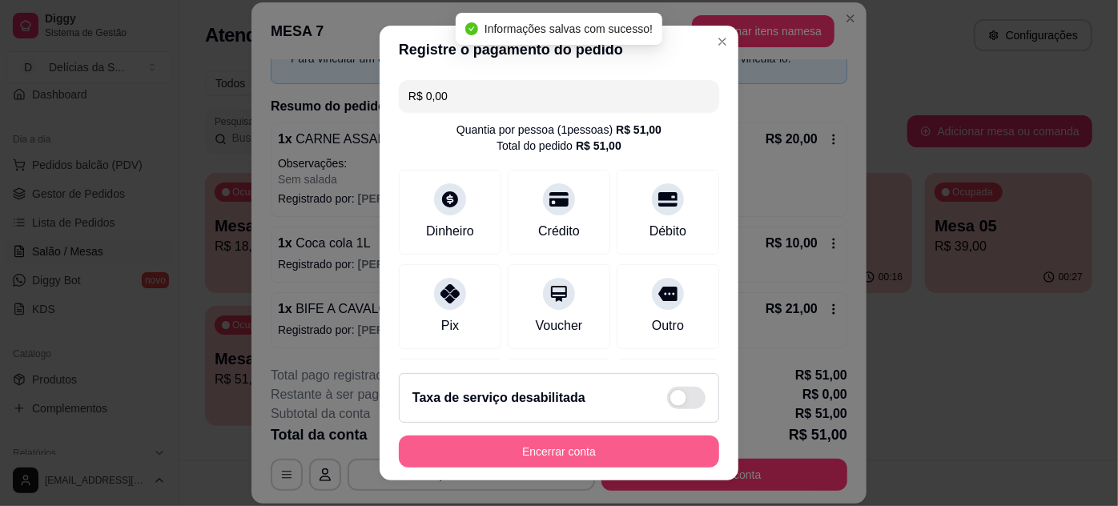
click at [585, 450] on button "Encerrar conta" at bounding box center [559, 452] width 320 height 32
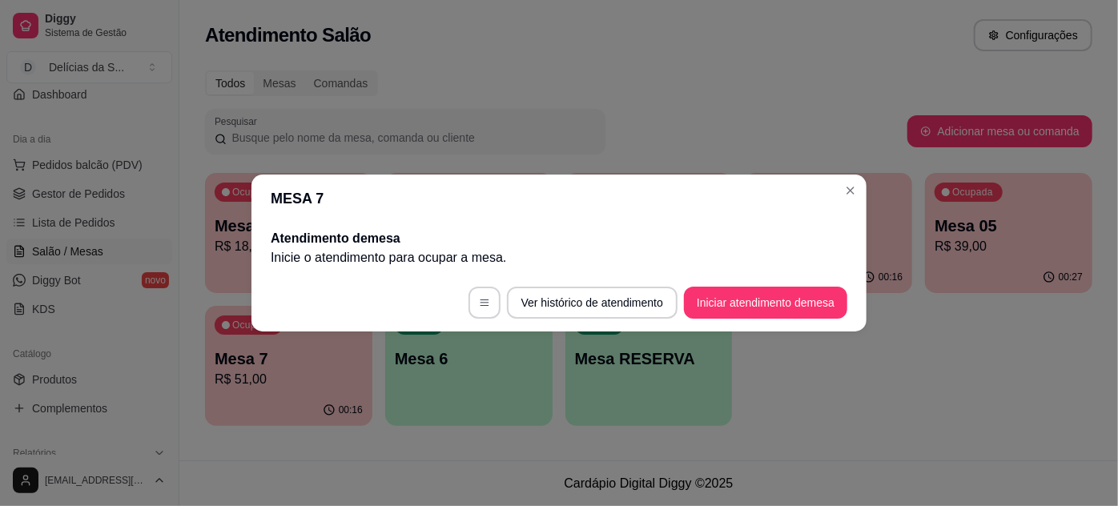
scroll to position [0, 0]
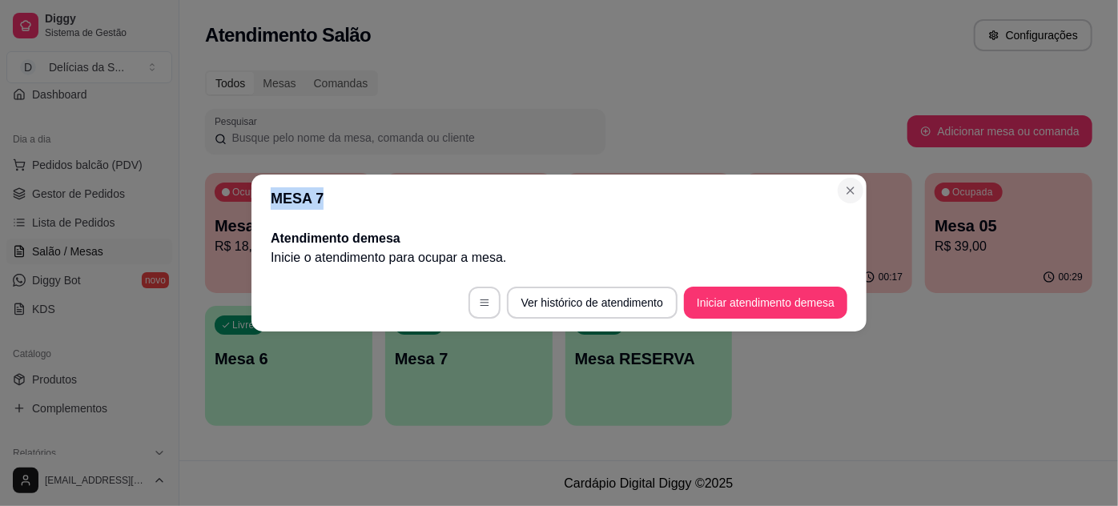
click at [861, 187] on section "MESA 7 Atendimento de mesa Inicie o atendimento para ocupar a mesa . Ver histór…" at bounding box center [559, 253] width 615 height 157
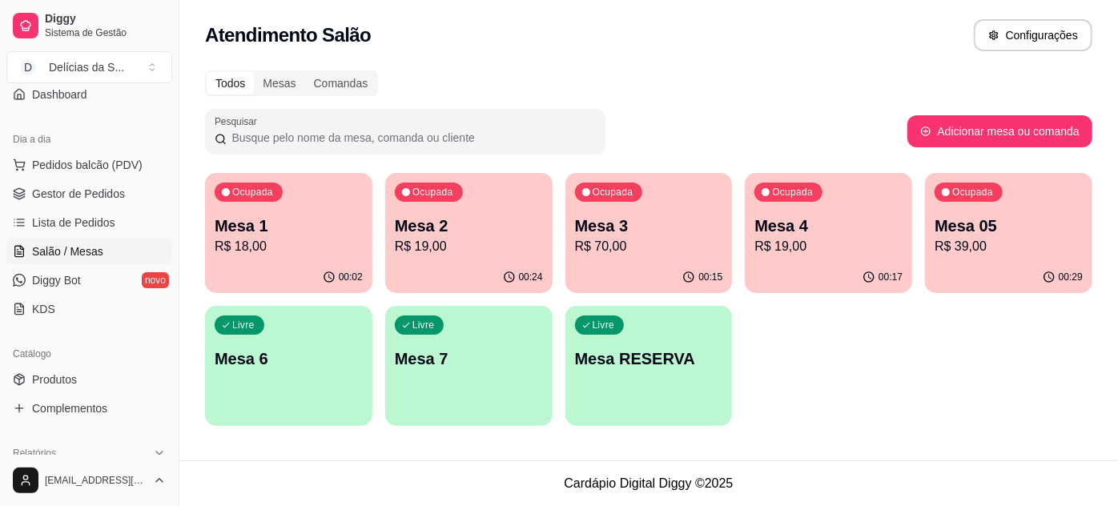
click at [815, 83] on div "Todos Mesas Comandas" at bounding box center [649, 84] width 888 height 26
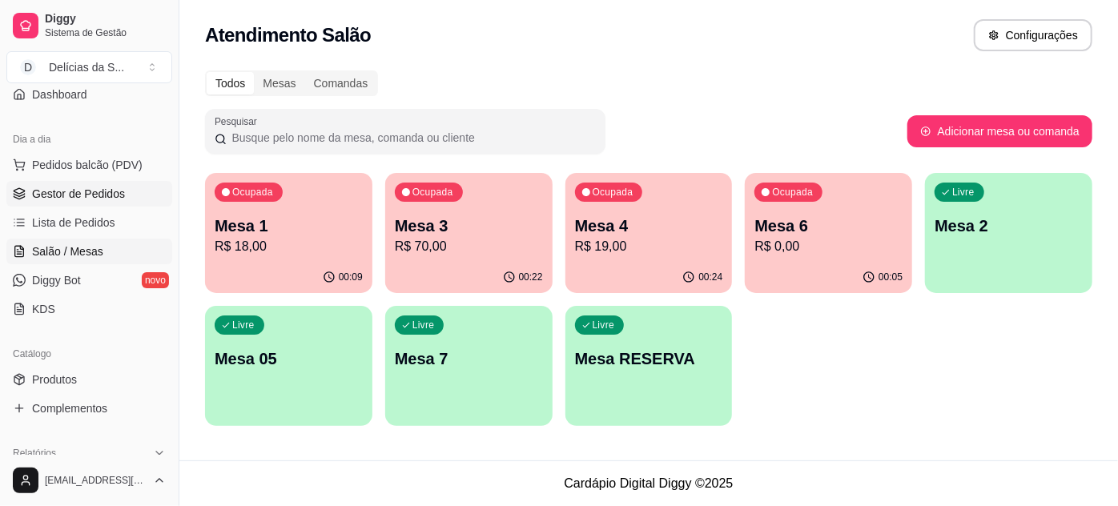
click at [59, 194] on span "Gestor de Pedidos" at bounding box center [78, 194] width 93 height 16
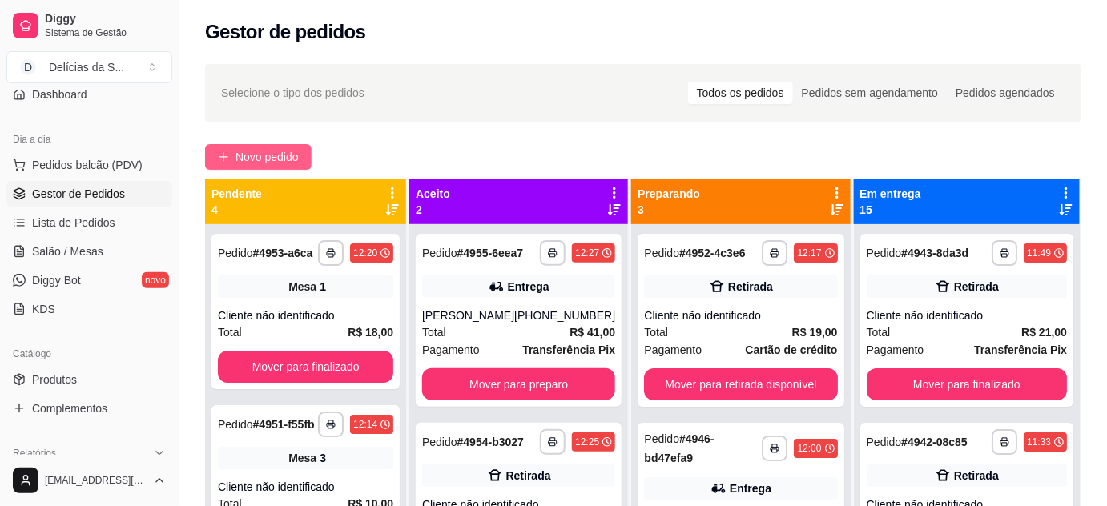
click at [274, 160] on span "Novo pedido" at bounding box center [267, 157] width 63 height 18
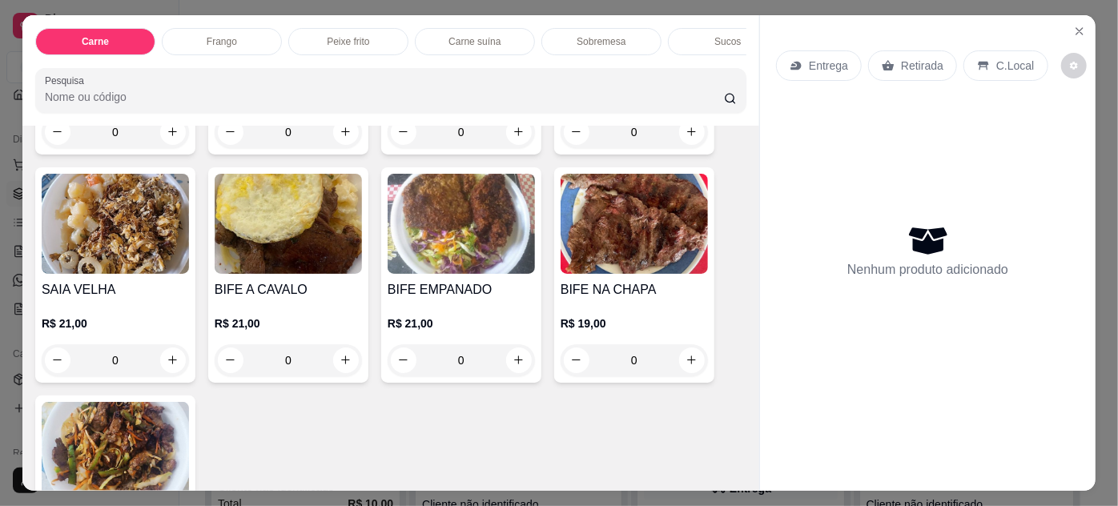
scroll to position [437, 0]
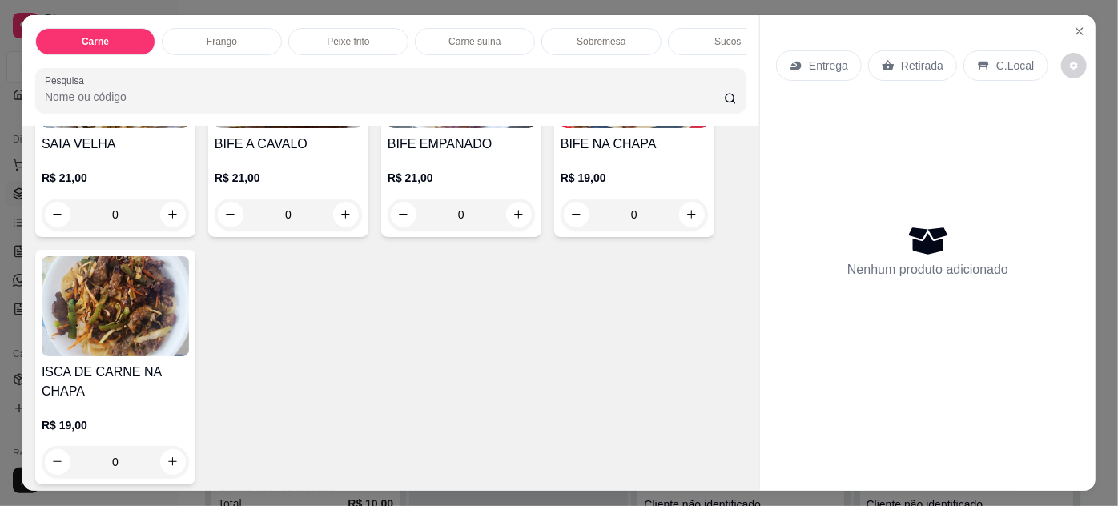
click at [106, 324] on img at bounding box center [115, 306] width 147 height 100
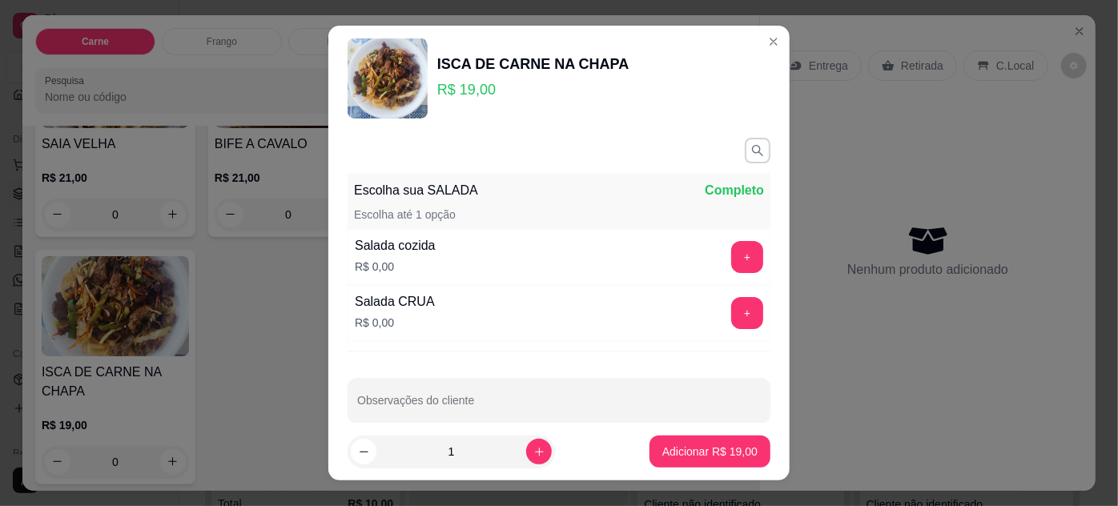
scroll to position [19, 0]
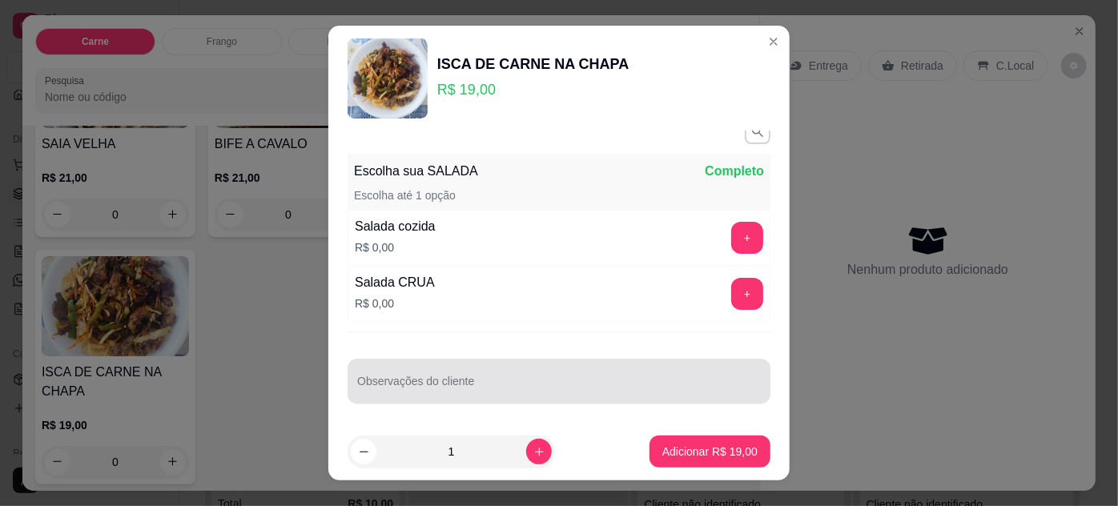
click at [474, 380] on input "Observações do cliente" at bounding box center [559, 388] width 404 height 16
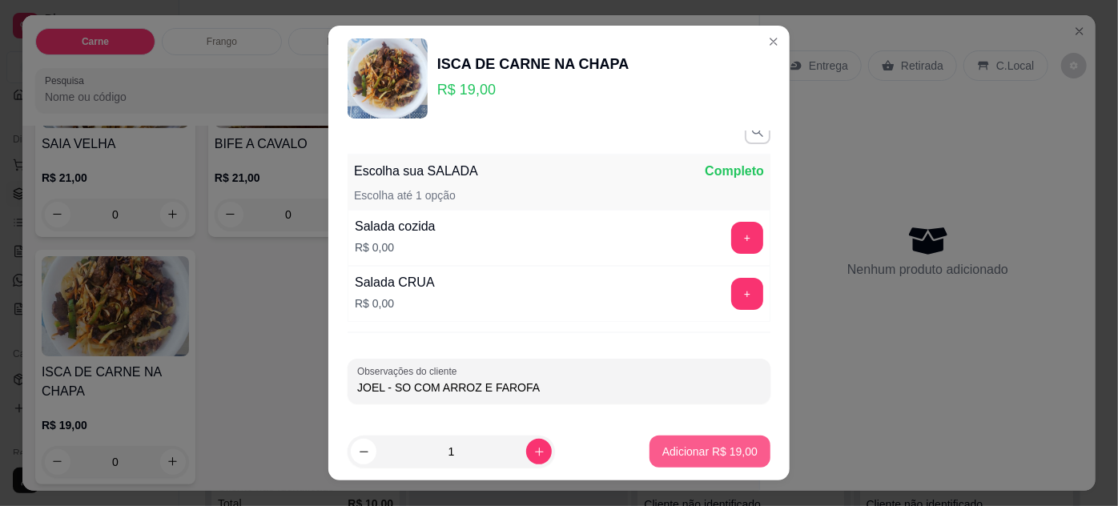
type input "JOEL - SO COM ARROZ E FAROFA"
click at [709, 452] on p "Adicionar R$ 19,00" at bounding box center [710, 452] width 93 height 15
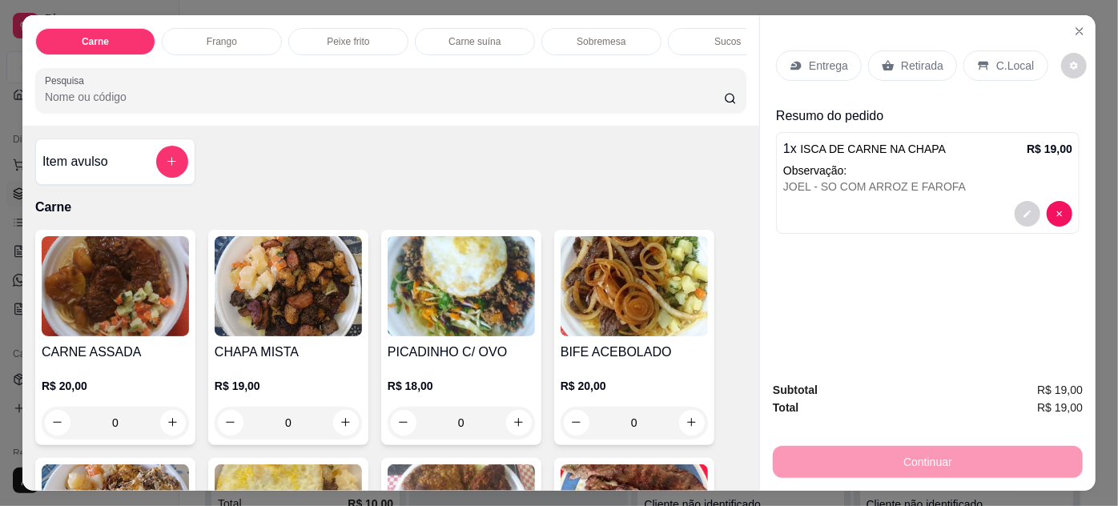
scroll to position [291, 0]
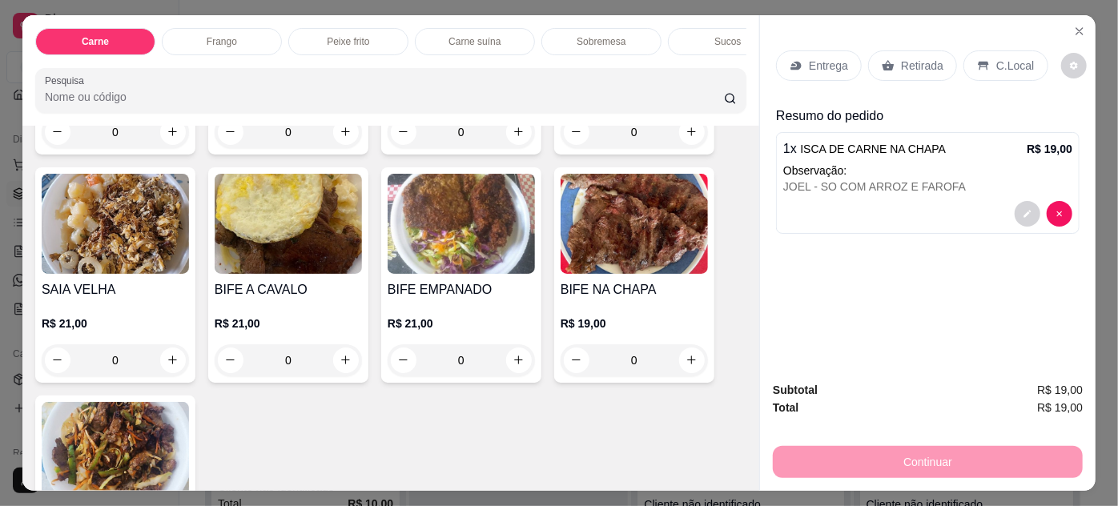
click at [113, 246] on img at bounding box center [115, 224] width 147 height 100
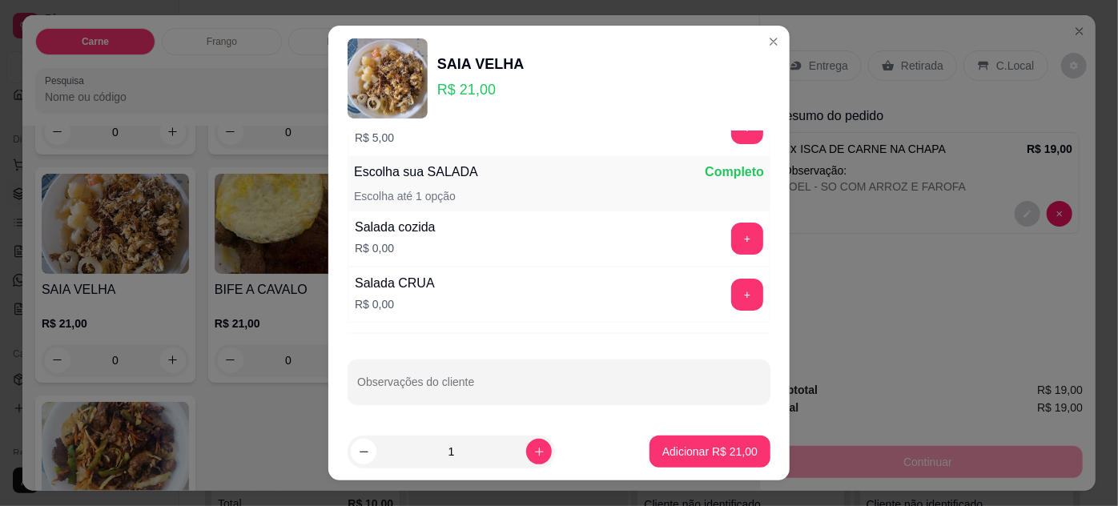
scroll to position [26, 0]
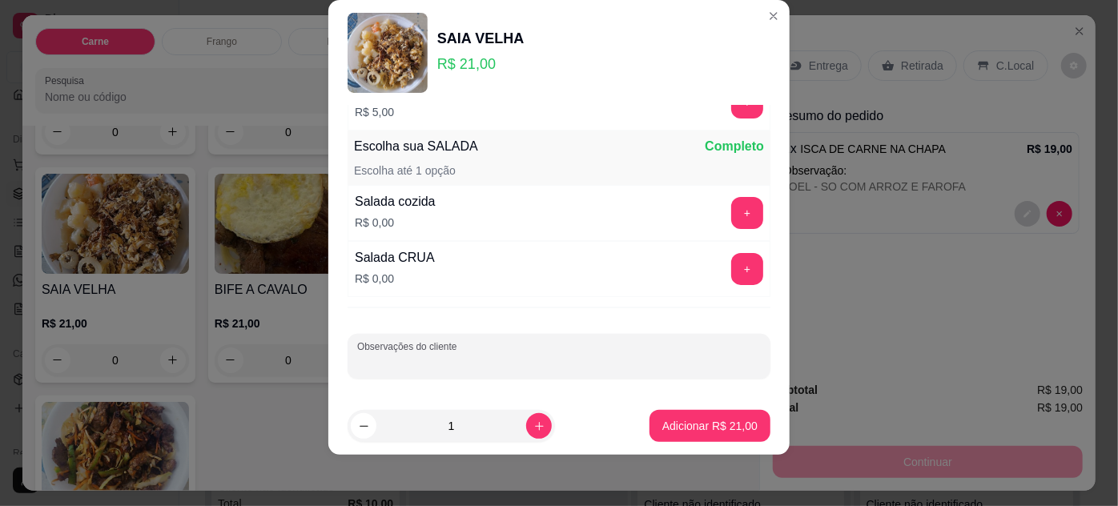
click at [491, 355] on input "Observações do cliente" at bounding box center [559, 363] width 404 height 16
type input "MANOEL"
click at [712, 424] on p "Adicionar R$ 21,00" at bounding box center [710, 426] width 95 height 16
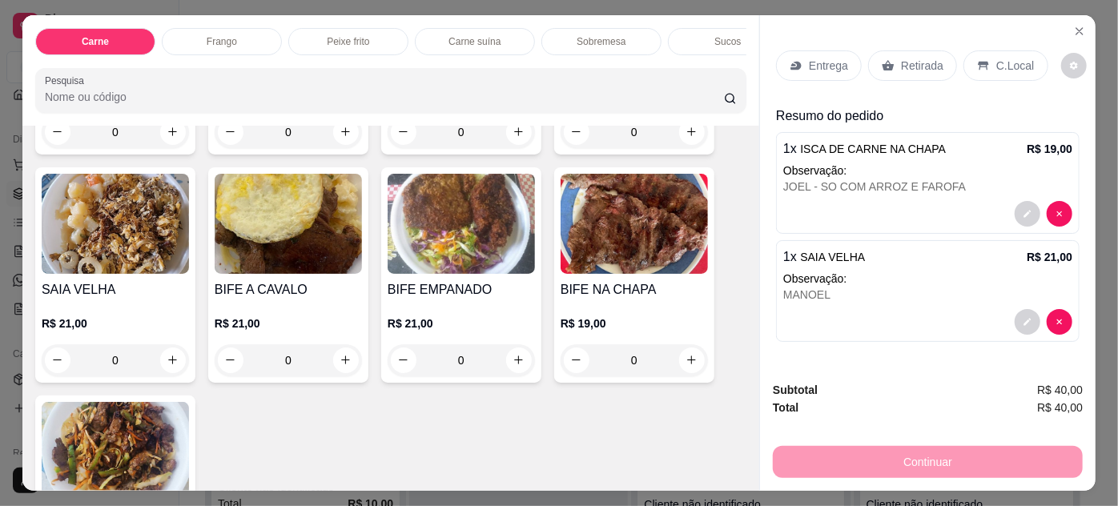
scroll to position [145, 0]
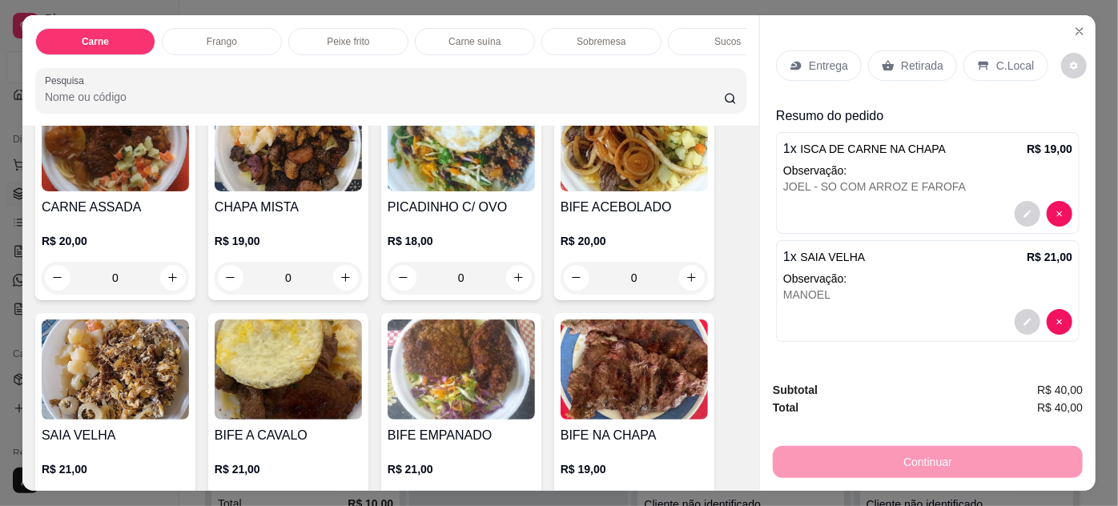
click at [117, 373] on img at bounding box center [115, 370] width 147 height 100
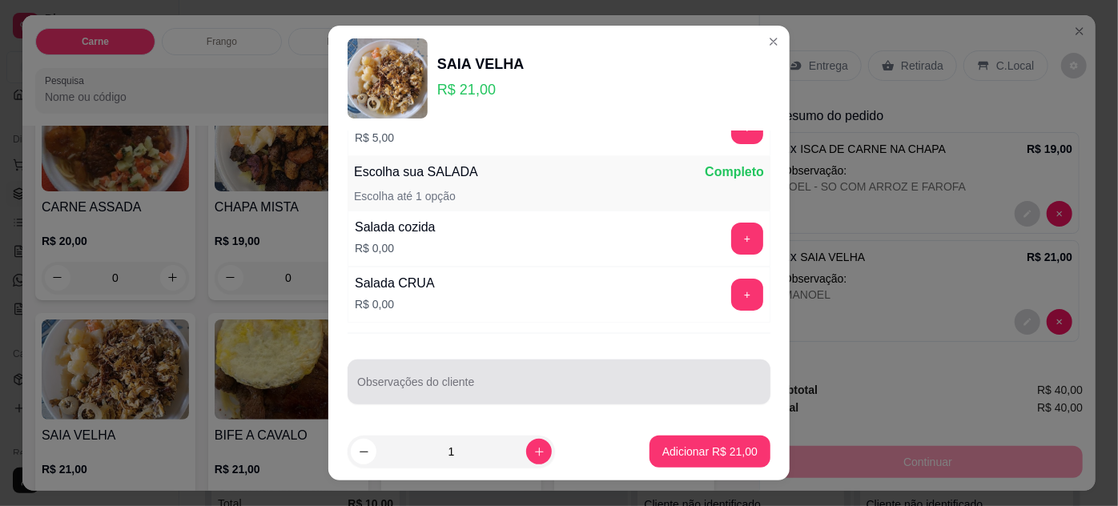
click at [506, 381] on input "Observações do cliente" at bounding box center [559, 389] width 404 height 16
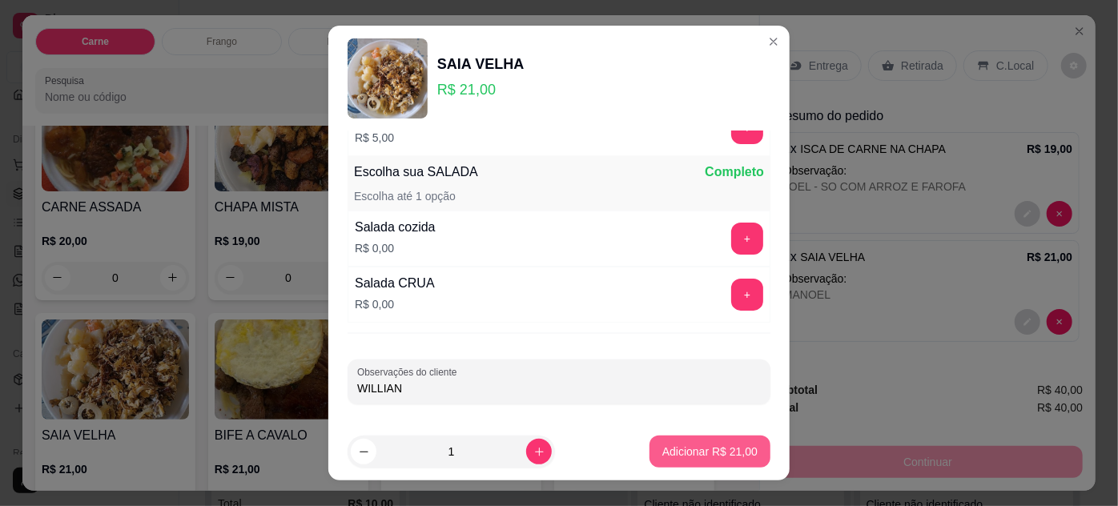
type input "WILLIAN"
click at [726, 458] on p "Adicionar R$ 21,00" at bounding box center [710, 452] width 93 height 15
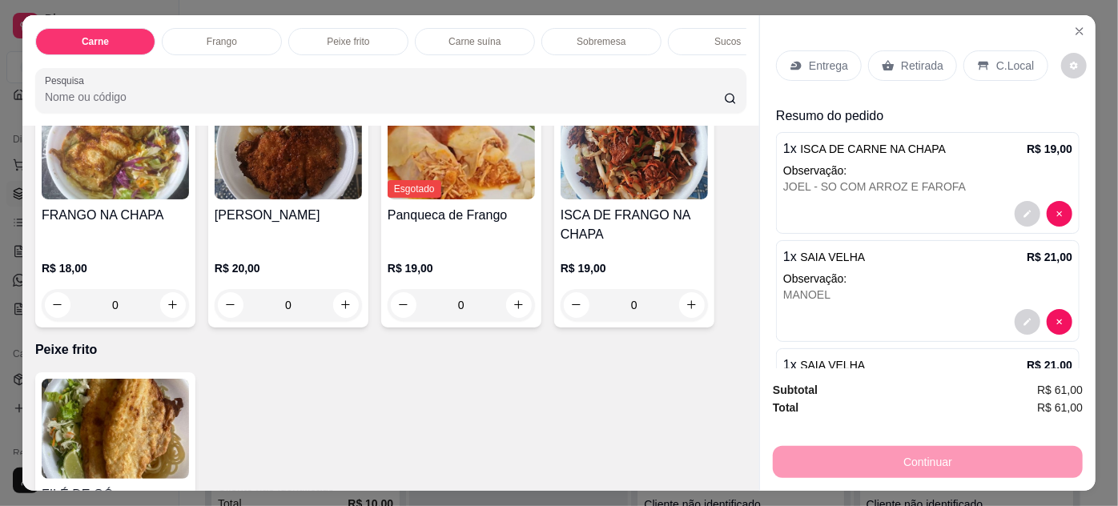
scroll to position [1019, 0]
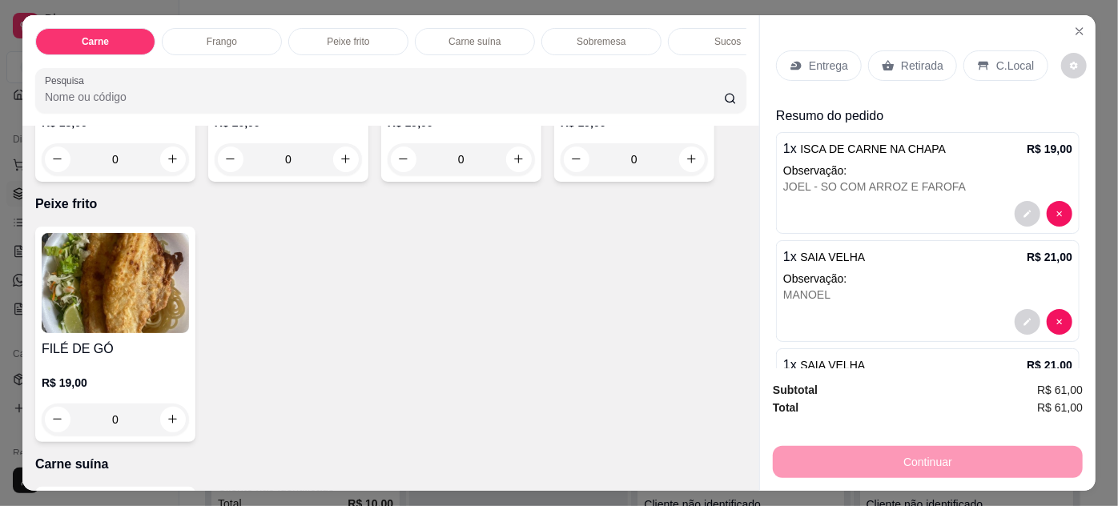
click at [129, 288] on img at bounding box center [115, 283] width 147 height 100
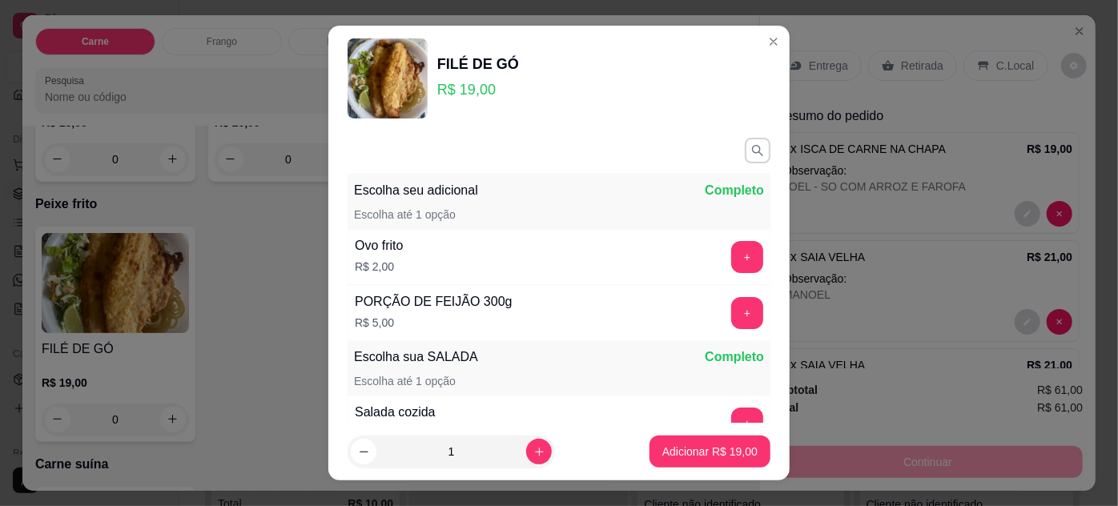
scroll to position [185, 0]
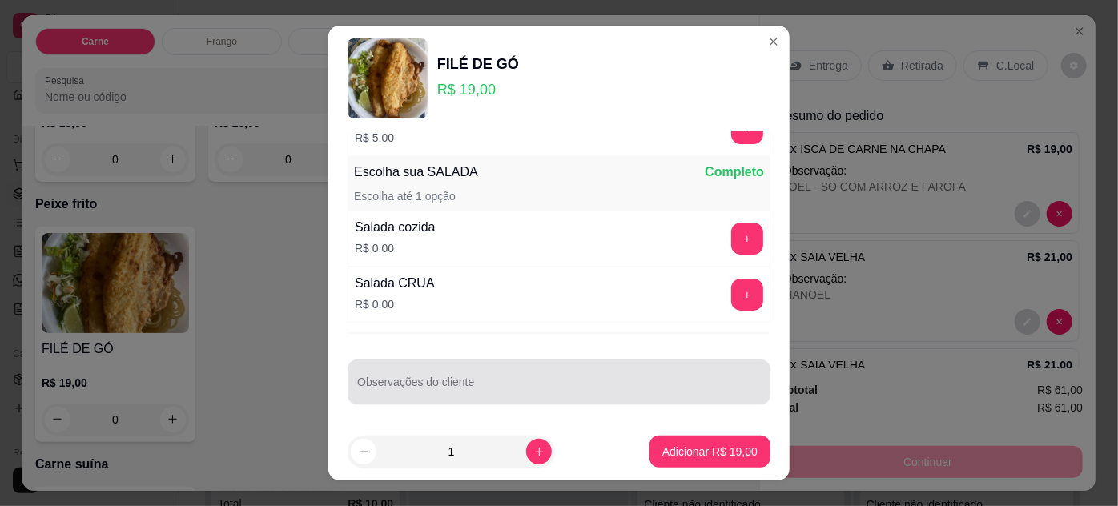
click at [463, 392] on input "Observações do cliente" at bounding box center [559, 389] width 404 height 16
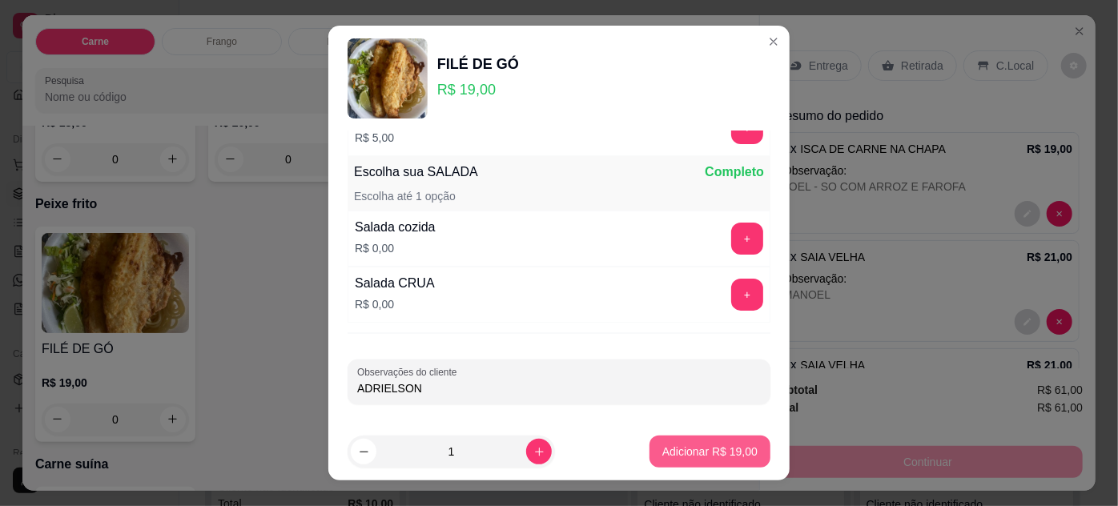
type input "ADRIELSON"
click at [738, 446] on p "Adicionar R$ 19,00" at bounding box center [710, 452] width 95 height 16
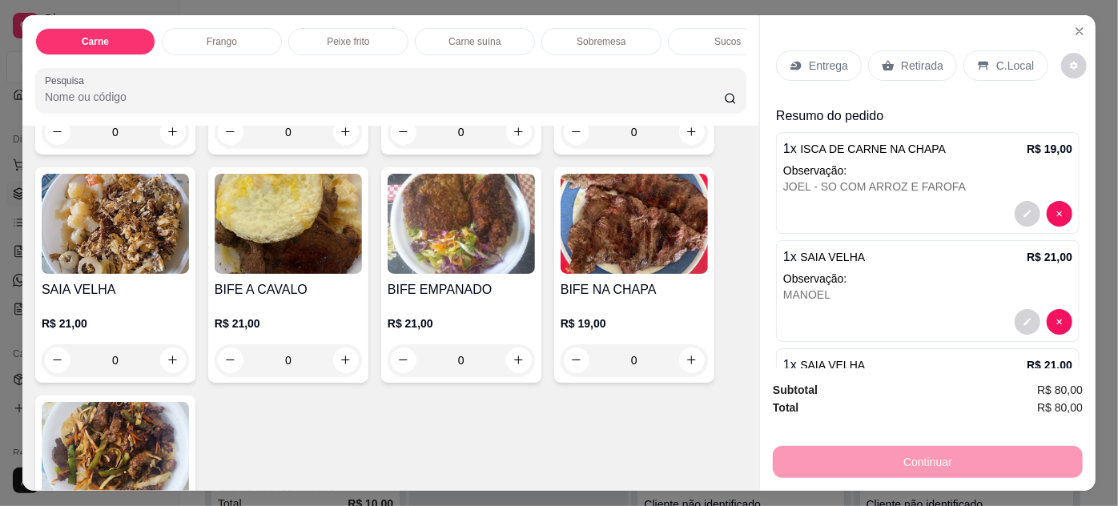
scroll to position [145, 0]
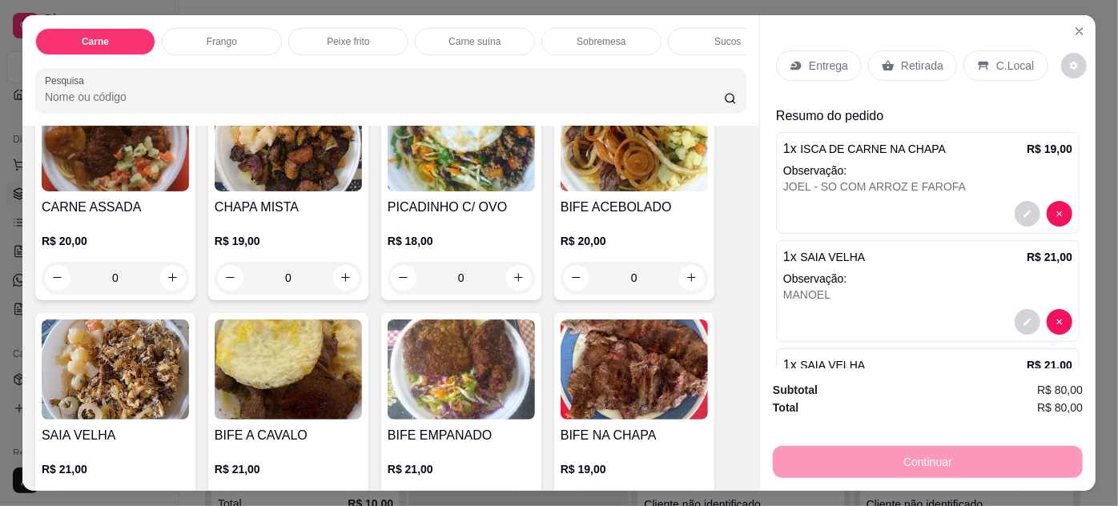
click at [300, 363] on img at bounding box center [288, 370] width 147 height 100
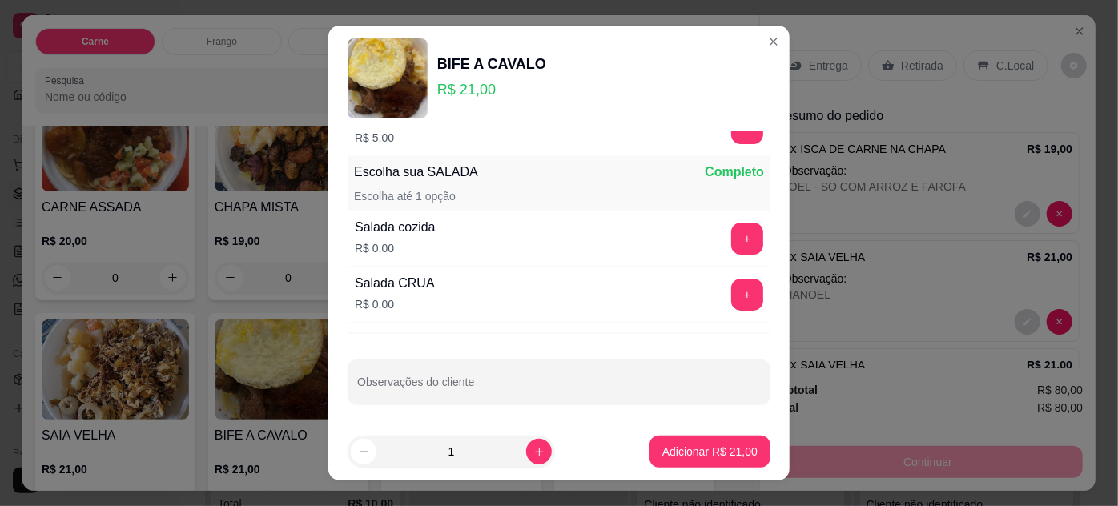
click at [430, 416] on div "Escolha seu adicional Completo Escolha até 5 opções Ovo frito R$ 2,00 + PORÇÃO …" at bounding box center [558, 277] width 461 height 292
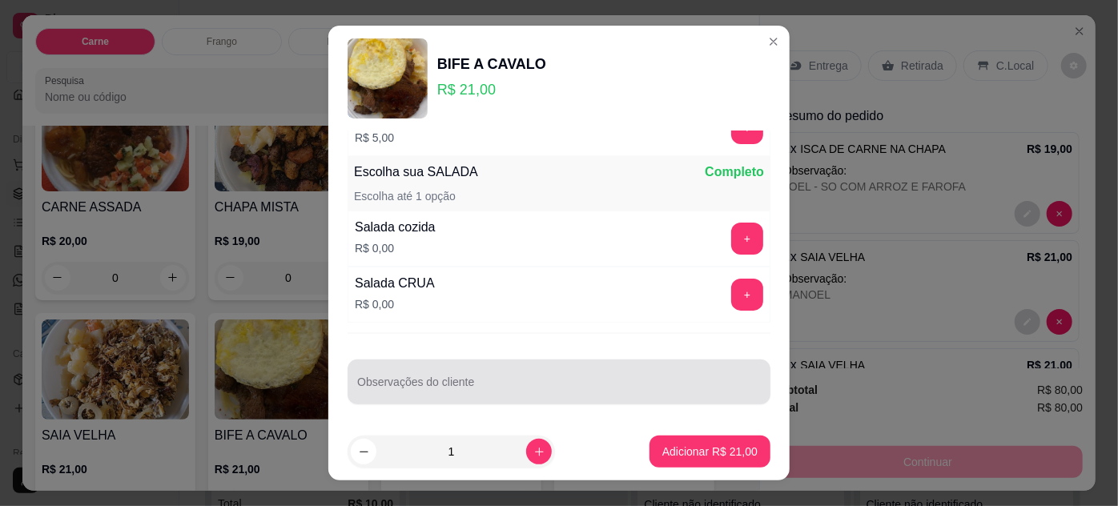
click at [445, 381] on input "Observações do cliente" at bounding box center [559, 389] width 404 height 16
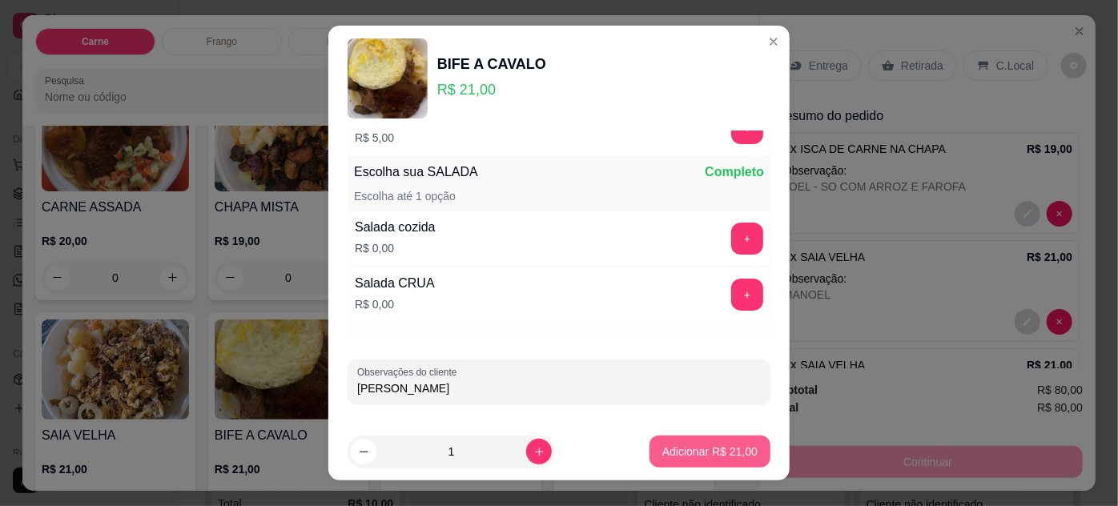
type input "[PERSON_NAME]"
click at [664, 451] on p "Adicionar R$ 21,00" at bounding box center [710, 452] width 93 height 15
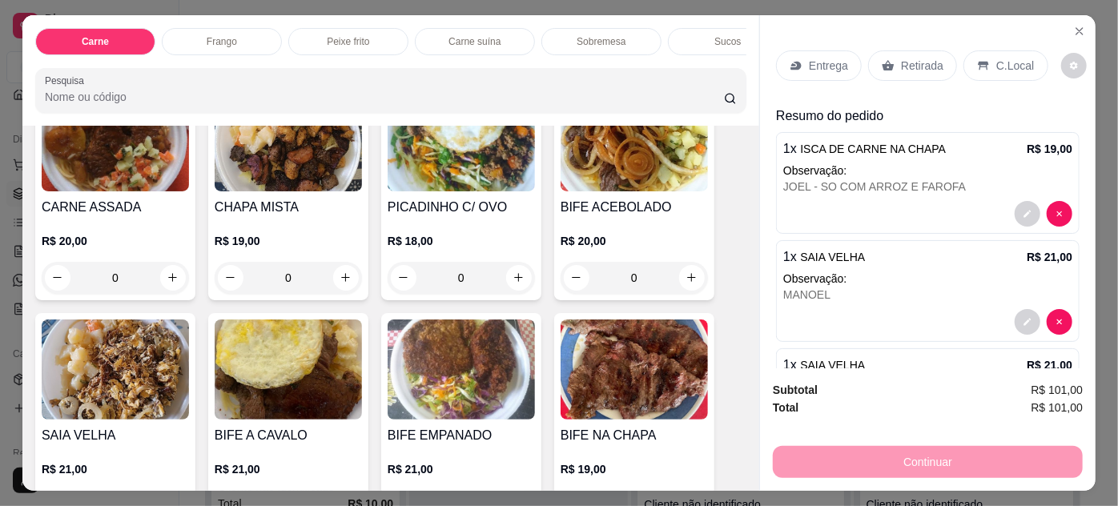
scroll to position [0, 0]
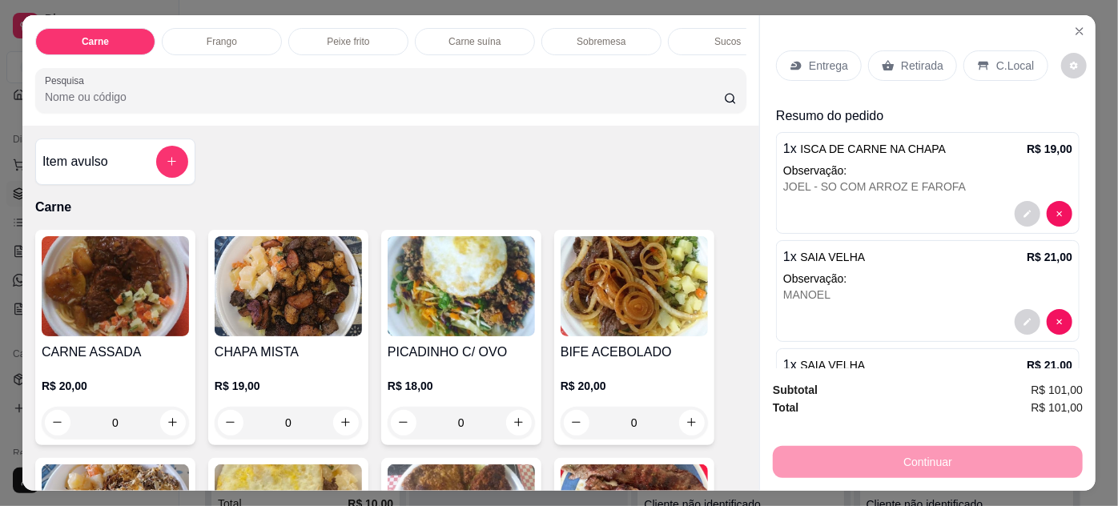
click at [147, 278] on img at bounding box center [115, 286] width 147 height 100
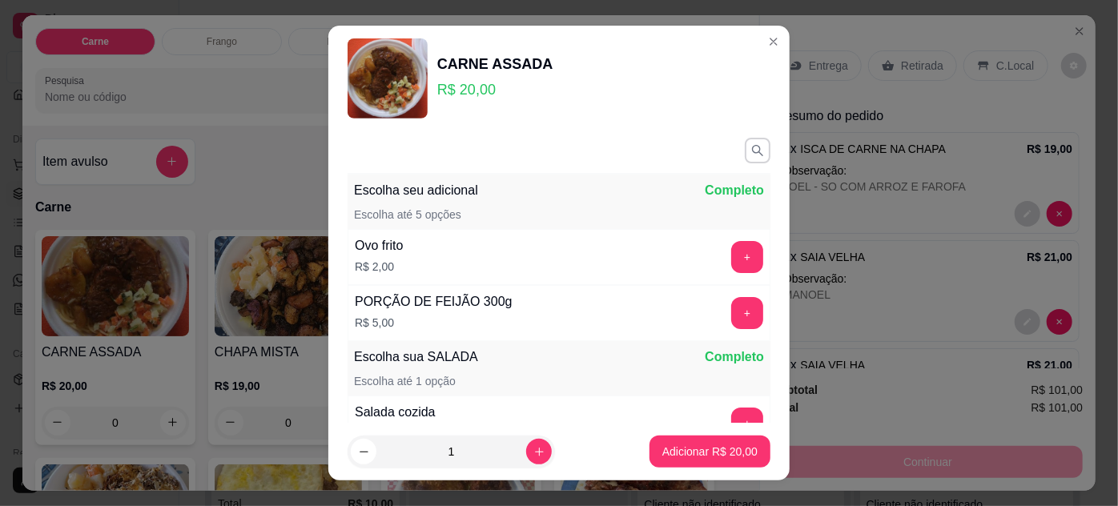
scroll to position [185, 0]
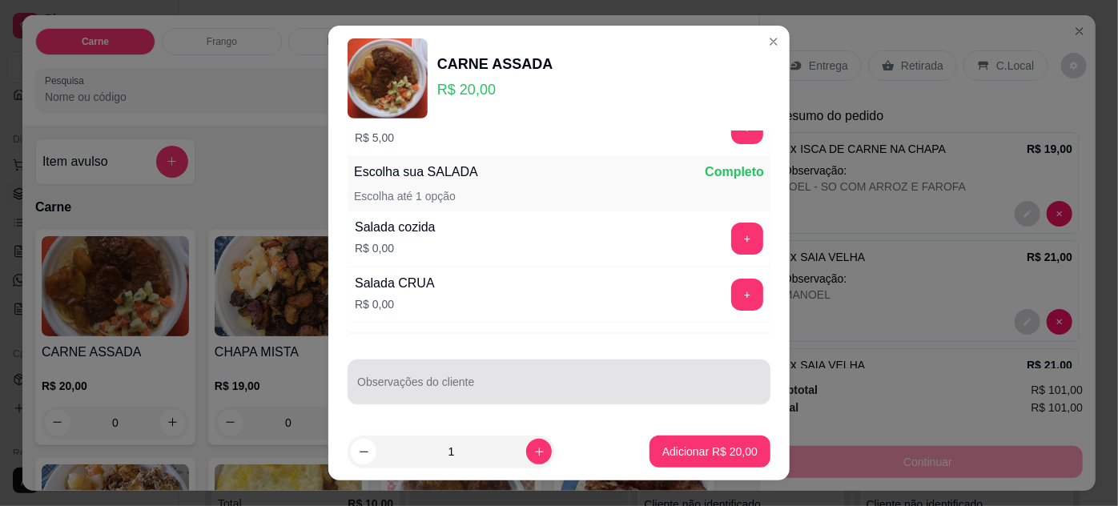
click at [432, 369] on div at bounding box center [559, 382] width 404 height 32
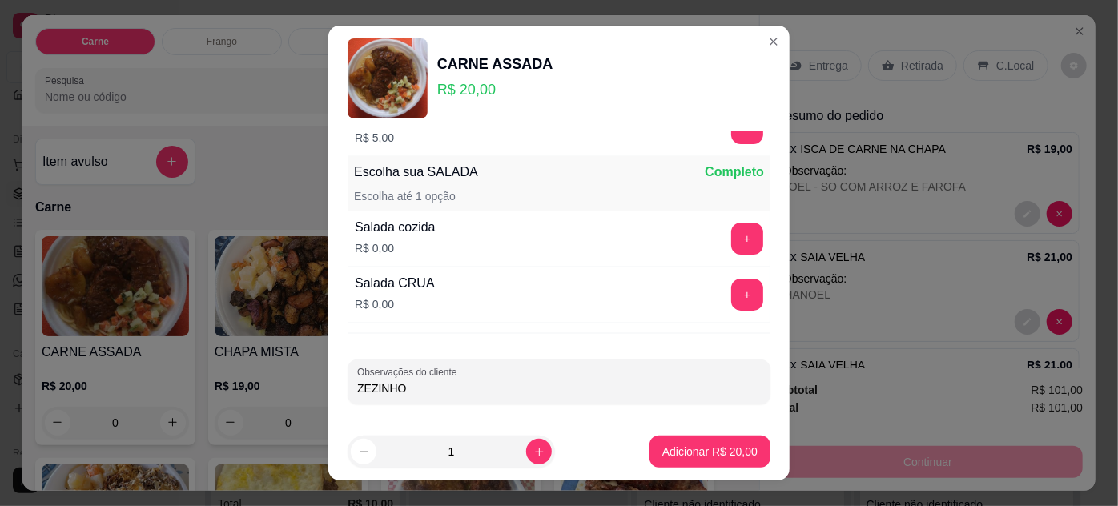
click at [561, 386] on input "ZEZINHO" at bounding box center [559, 389] width 404 height 16
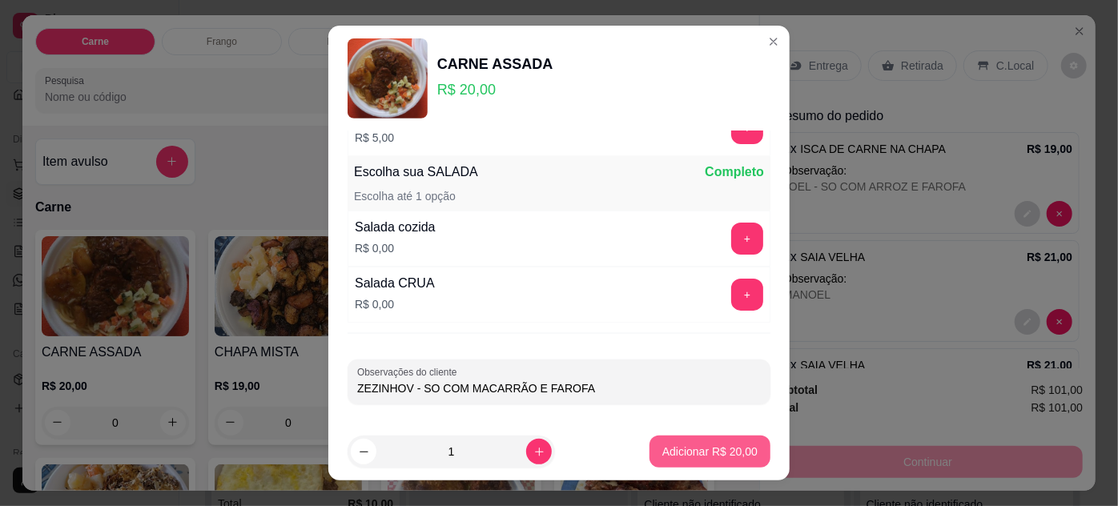
type input "ZEZINHOV - SO COM MACARRÃO E FAROFA"
click at [703, 461] on button "Adicionar R$ 20,00" at bounding box center [710, 452] width 118 height 31
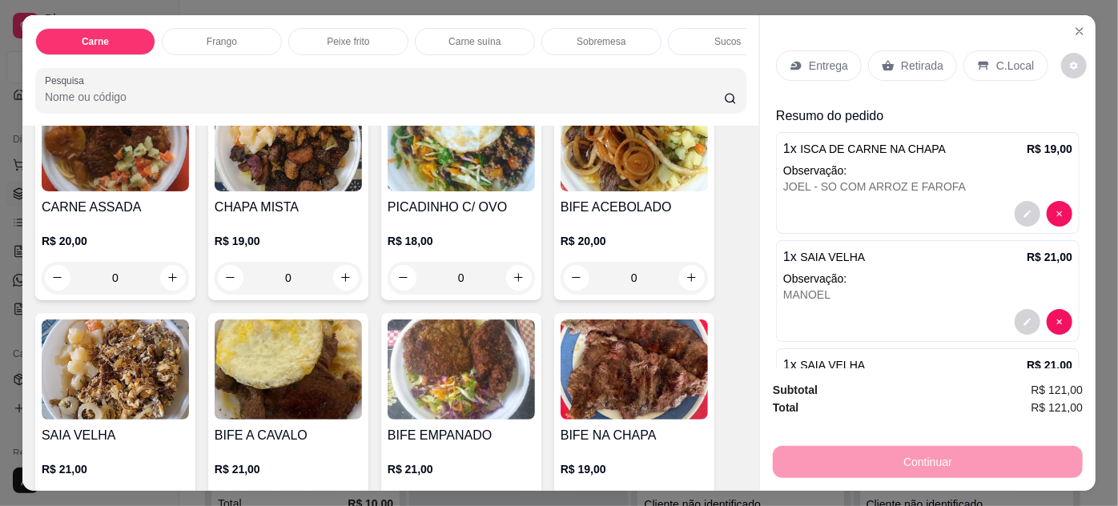
scroll to position [291, 0]
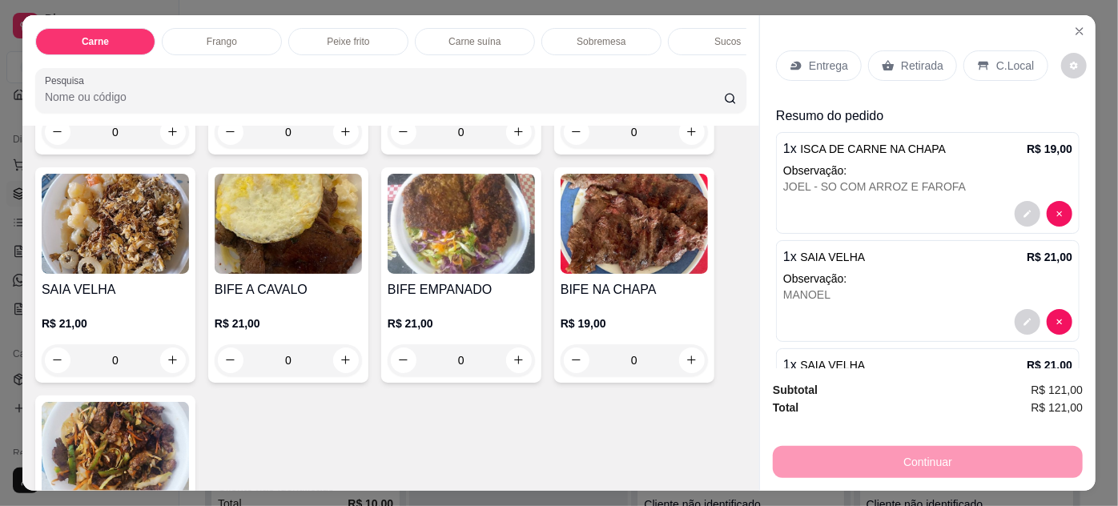
click at [127, 246] on img at bounding box center [115, 224] width 147 height 100
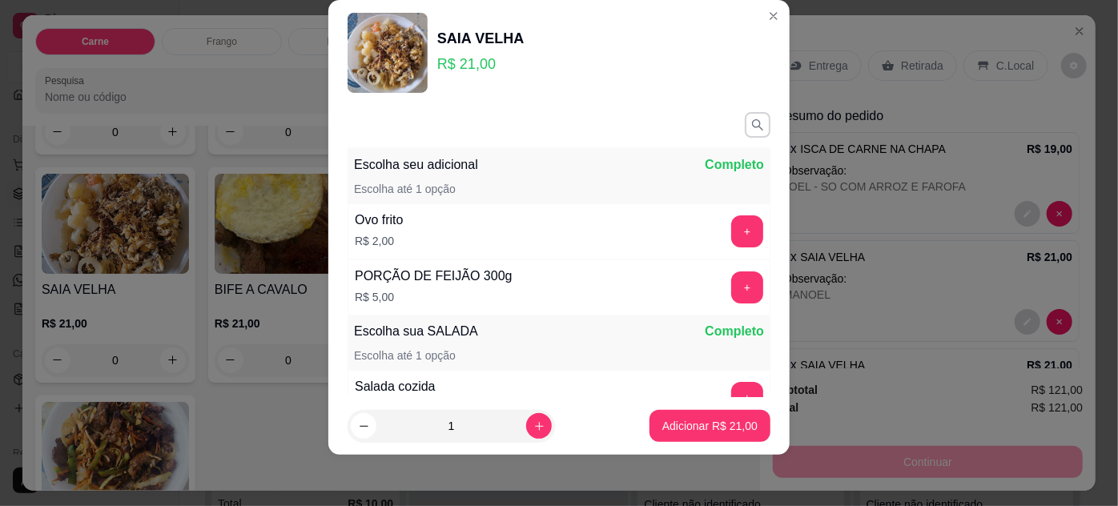
scroll to position [185, 0]
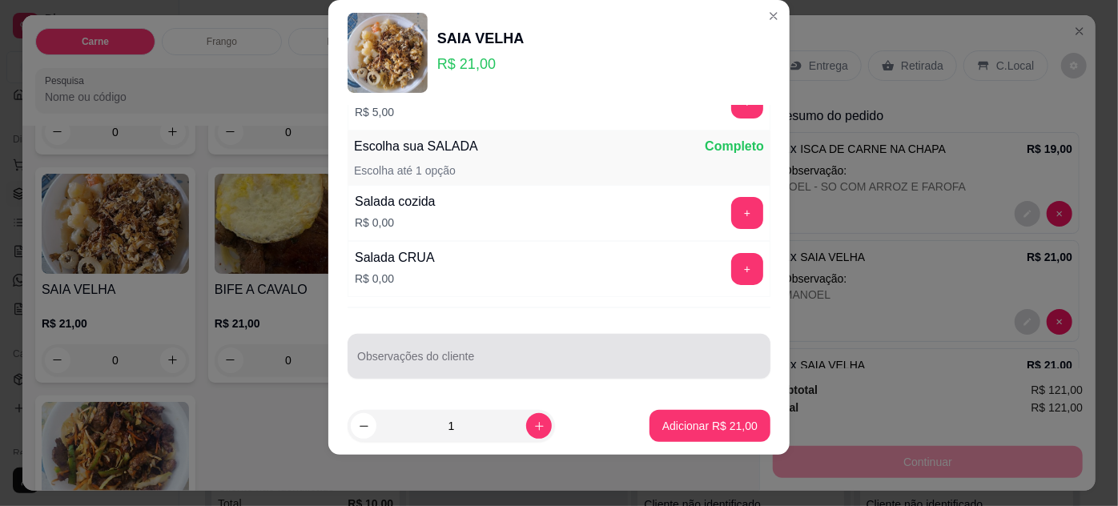
click at [443, 349] on div at bounding box center [559, 356] width 404 height 32
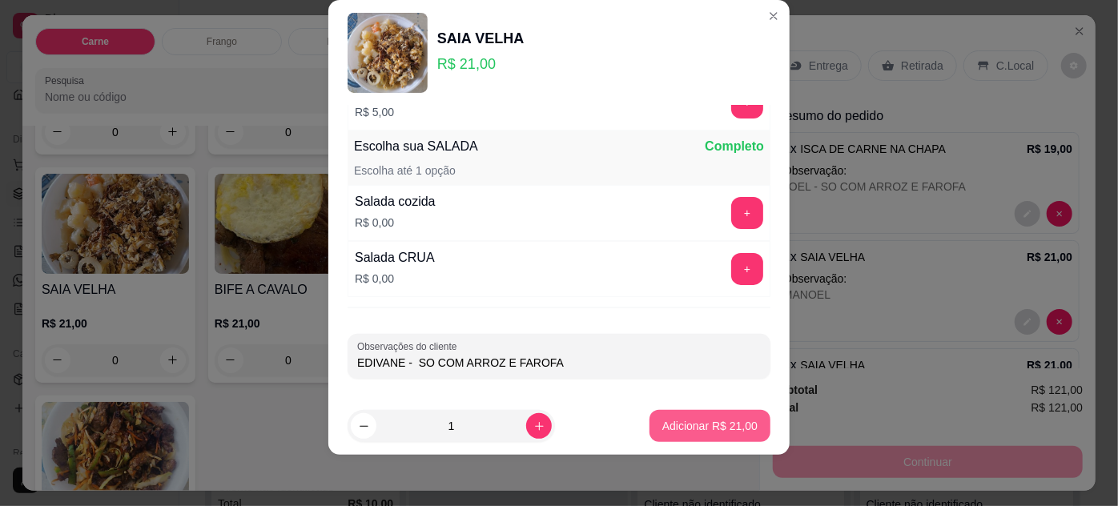
type input "EDIVANE - SO COM ARROZ E FAROFA"
click at [670, 420] on p "Adicionar R$ 21,00" at bounding box center [710, 426] width 93 height 15
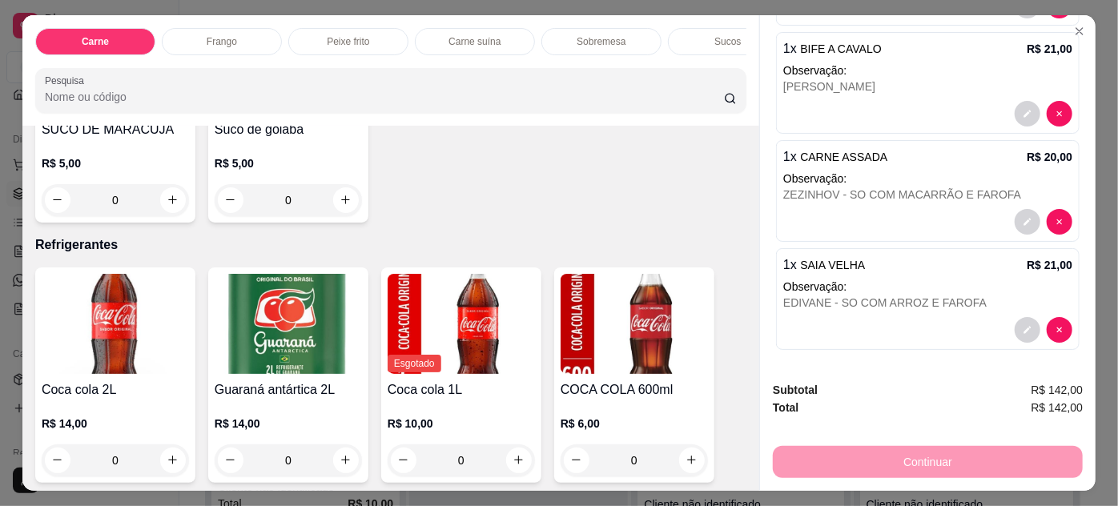
scroll to position [2185, 0]
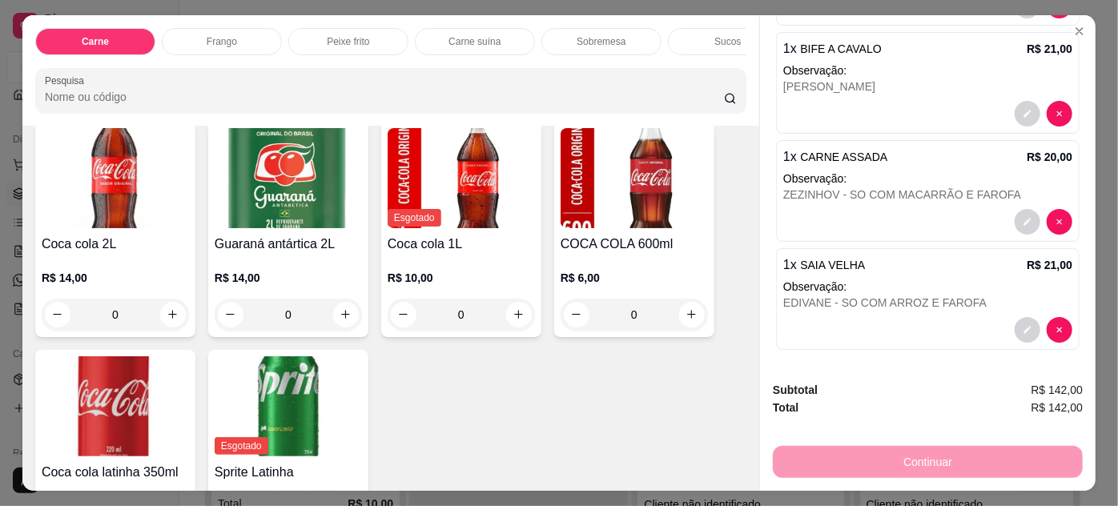
click at [149, 201] on img at bounding box center [115, 178] width 147 height 100
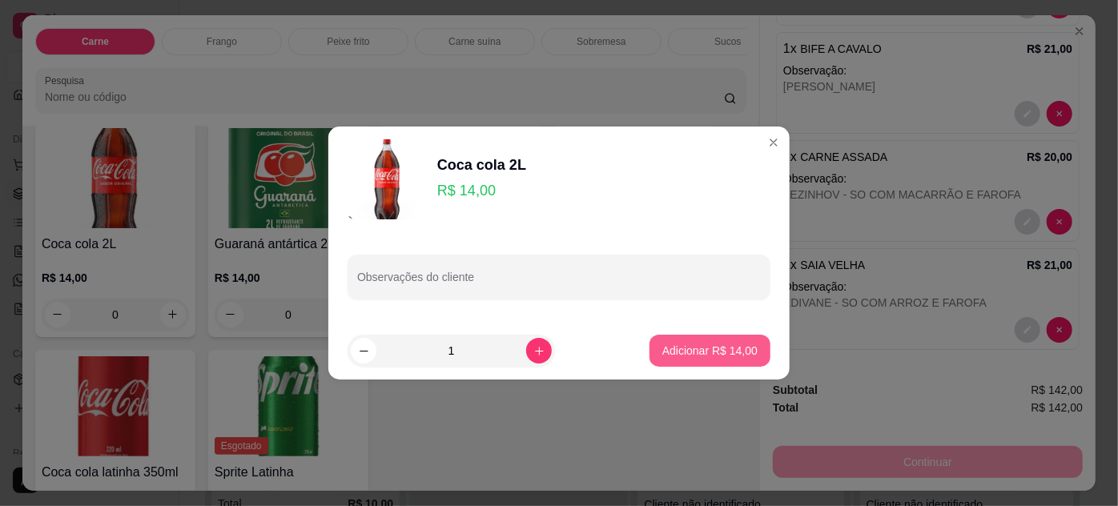
click at [695, 346] on p "Adicionar R$ 14,00" at bounding box center [710, 351] width 95 height 16
type input "1"
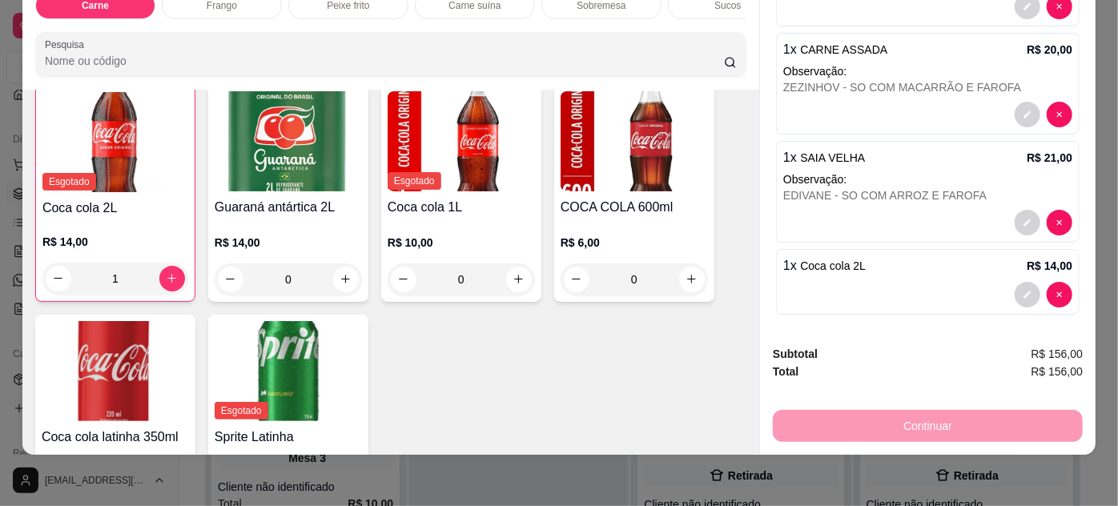
scroll to position [0, 0]
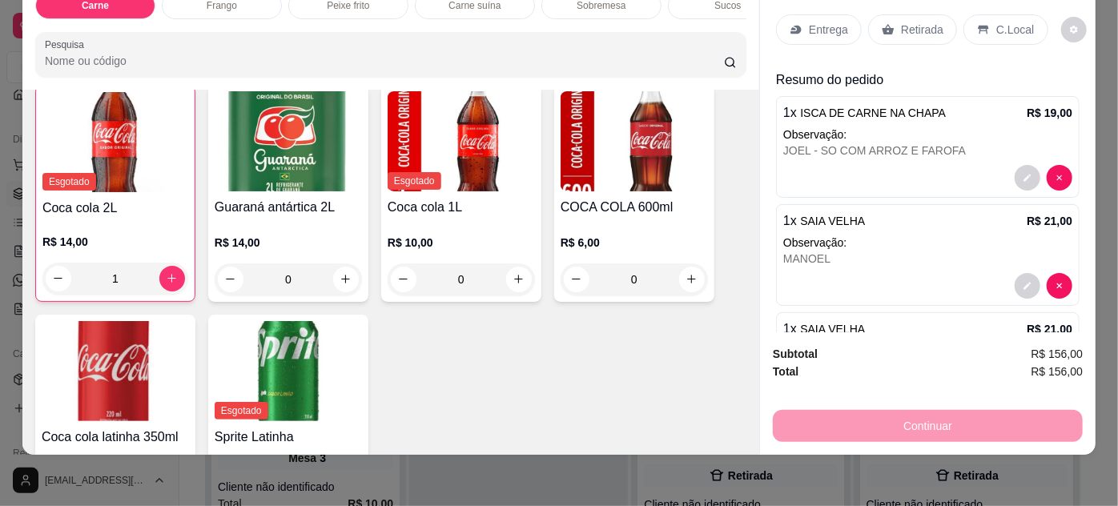
click at [819, 22] on p "Entrega" at bounding box center [828, 30] width 39 height 16
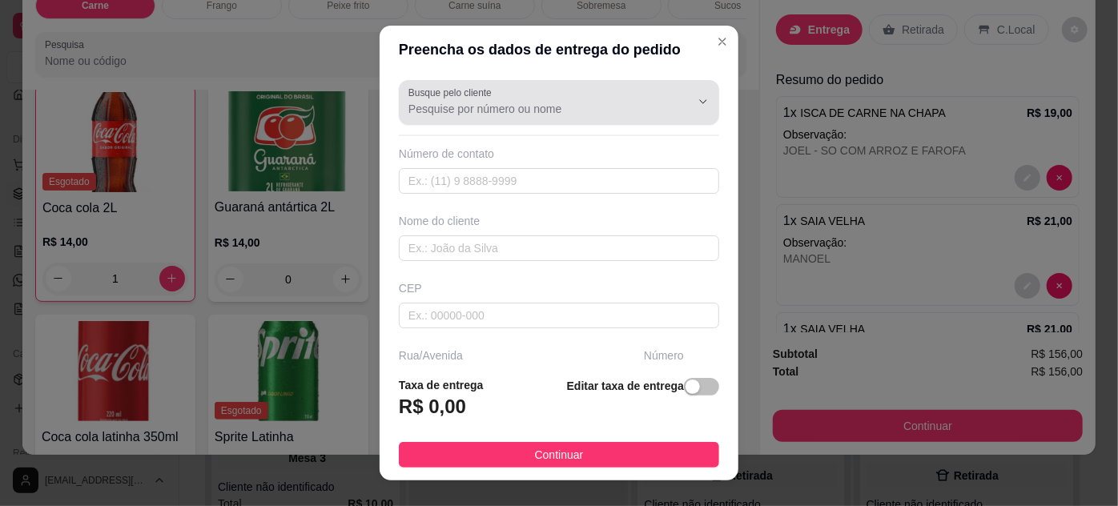
click at [487, 112] on input "Busque pelo cliente" at bounding box center [537, 109] width 256 height 16
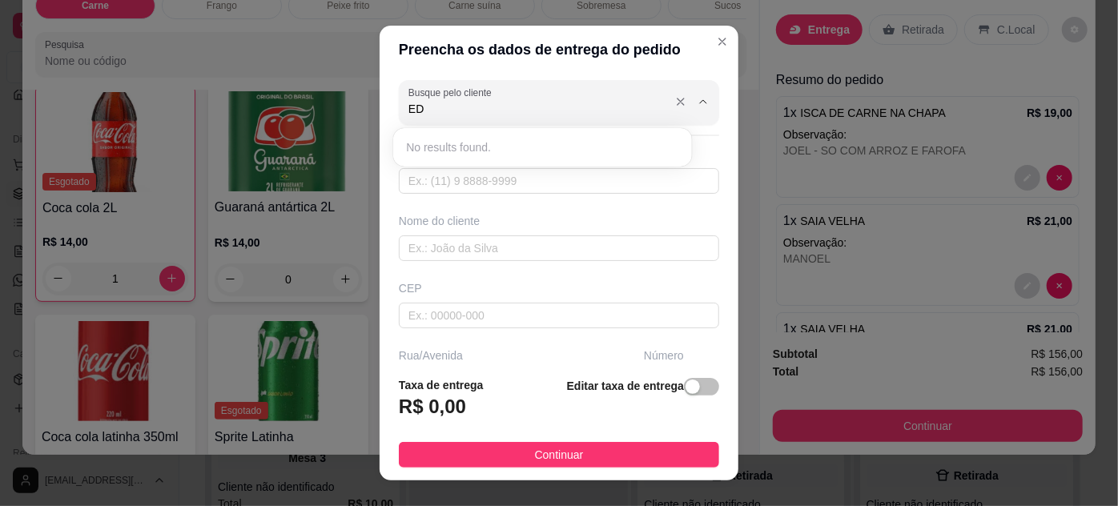
type input "E"
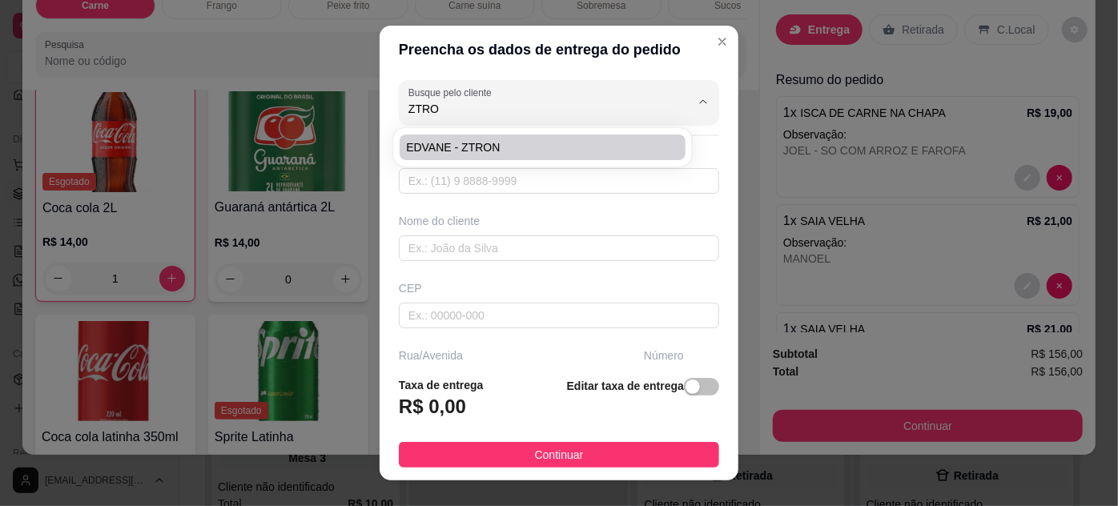
click at [530, 155] on li "EDVANE - ZTRON" at bounding box center [542, 148] width 285 height 26
type input "EDVANE - ZTRON"
type input "91989772480"
type input "EDVANE - ZTRON"
type input "ENTREGAR NA ZTRON, ESCRITORIO"
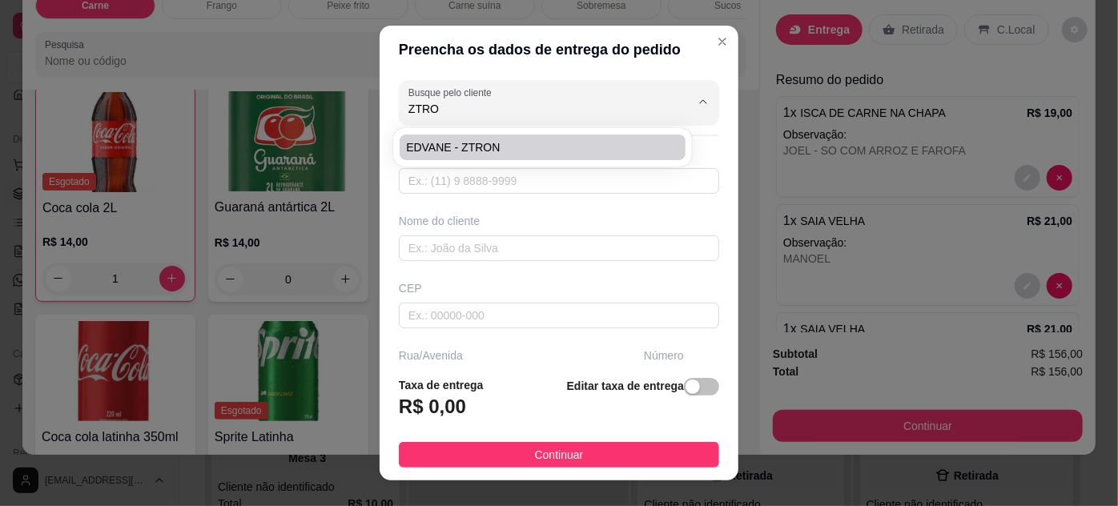
type input "1716"
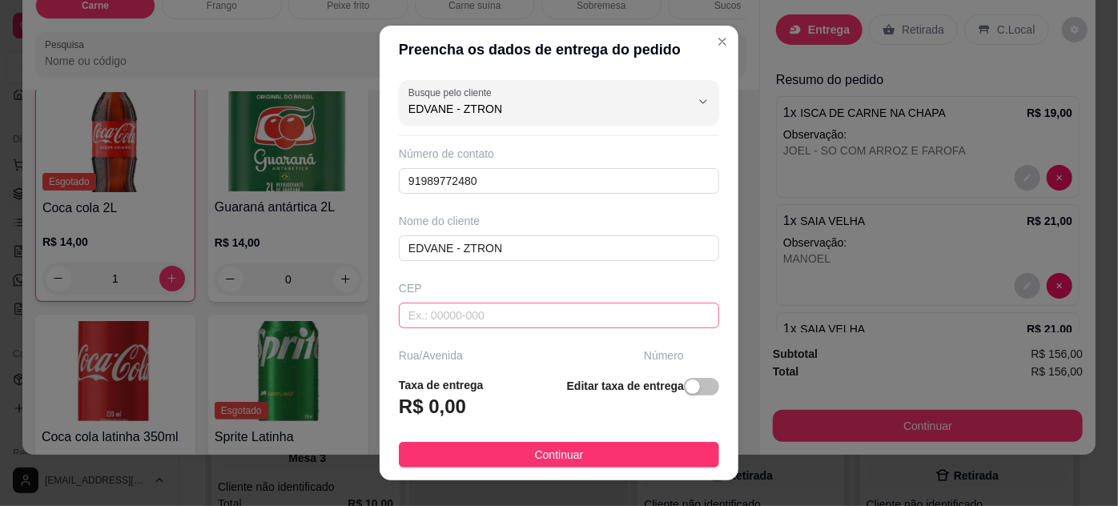
scroll to position [245, 0]
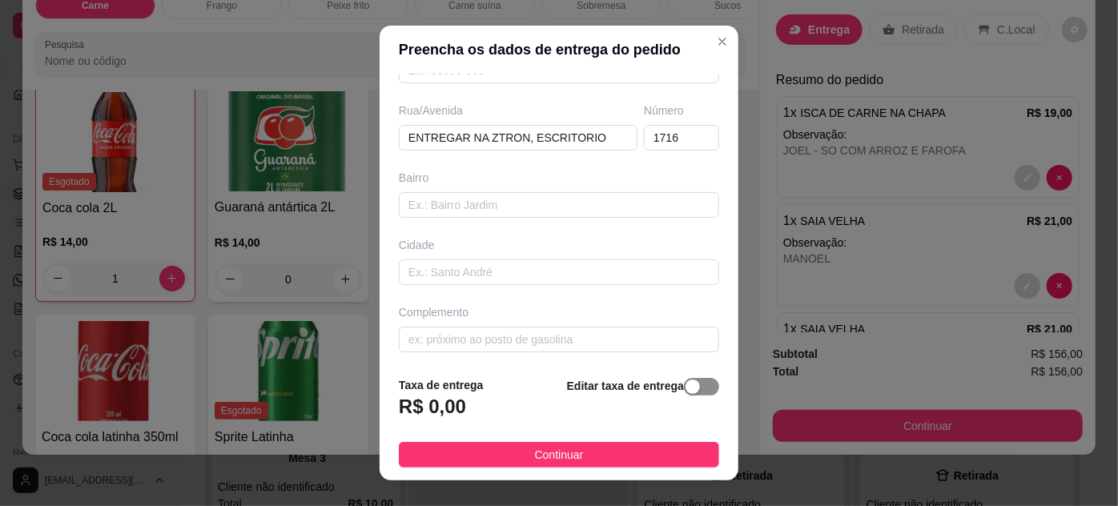
type input "EDVANE - ZTRON"
drag, startPoint x: 688, startPoint y: 386, endPoint x: 552, endPoint y: 396, distance: 136.5
click at [686, 385] on span "button" at bounding box center [701, 387] width 35 height 18
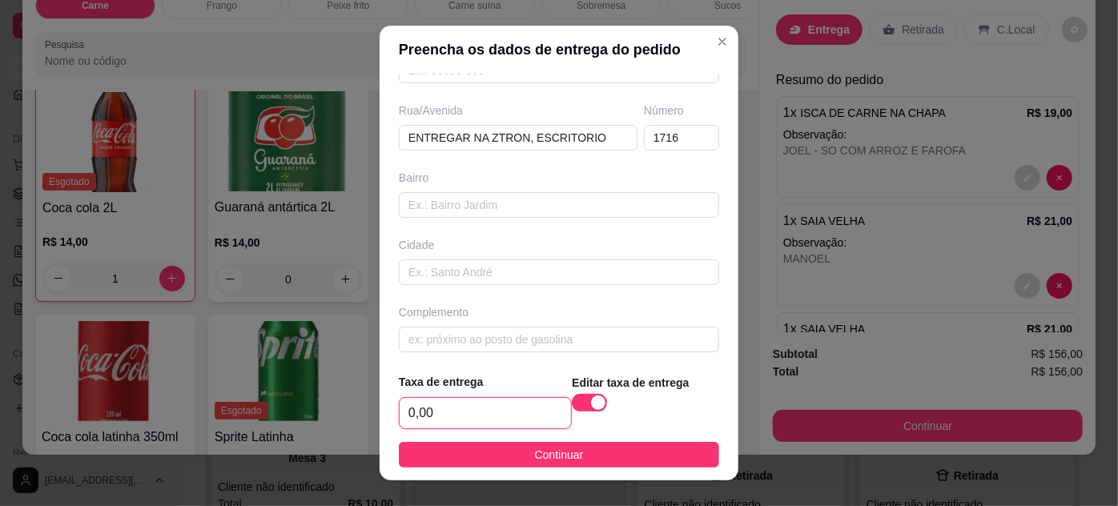
click at [477, 413] on input "0,00" at bounding box center [485, 413] width 171 height 30
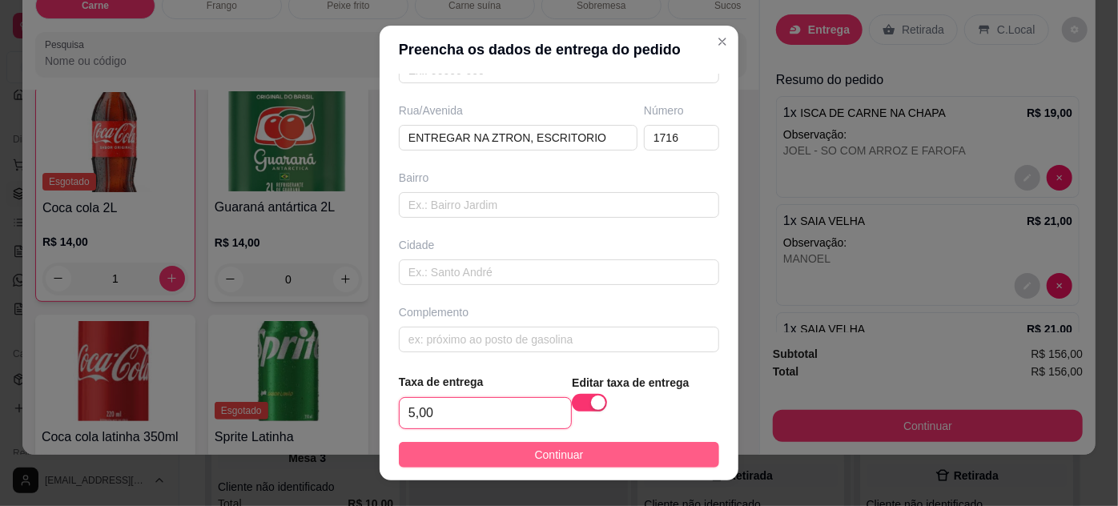
type input "5,00"
click at [577, 444] on button "Continuar" at bounding box center [559, 455] width 320 height 26
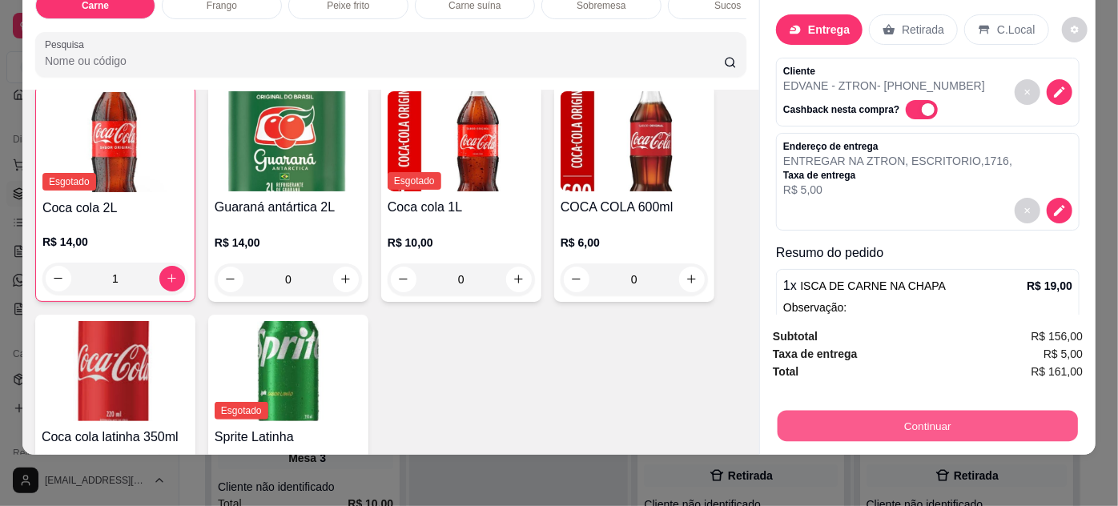
click at [929, 415] on button "Continuar" at bounding box center [928, 426] width 300 height 31
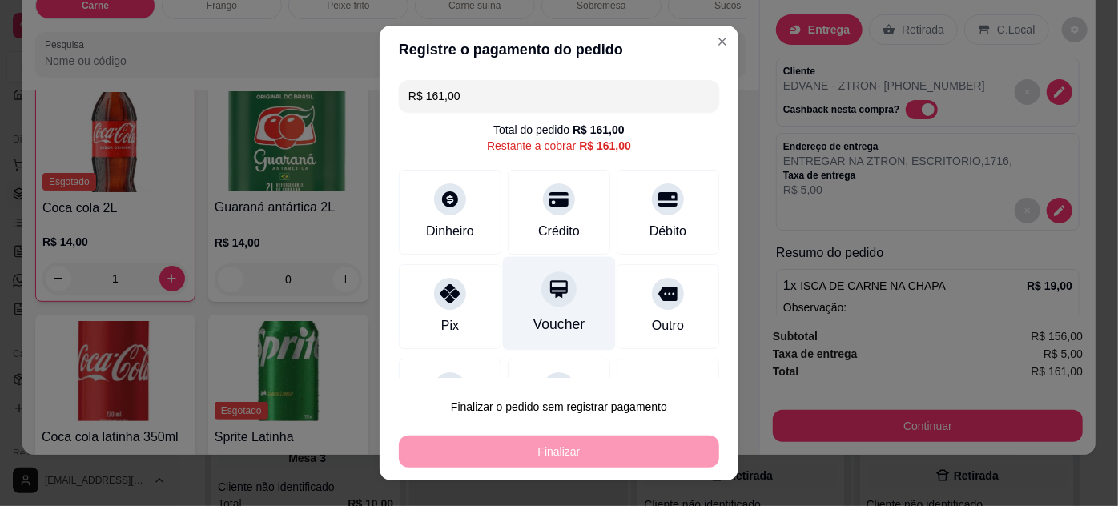
scroll to position [70, 0]
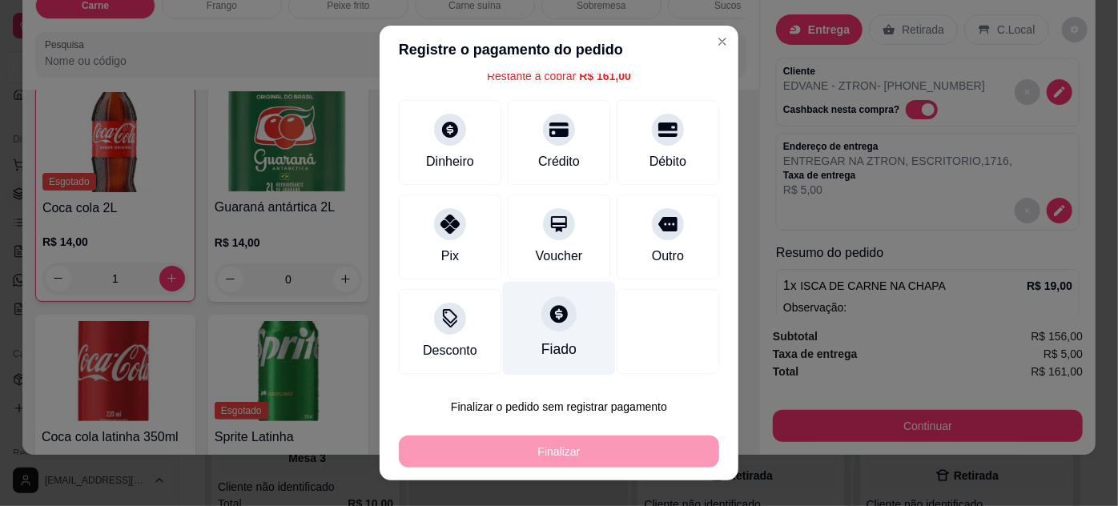
click at [542, 324] on div at bounding box center [559, 313] width 35 height 35
type input "R$ 0,00"
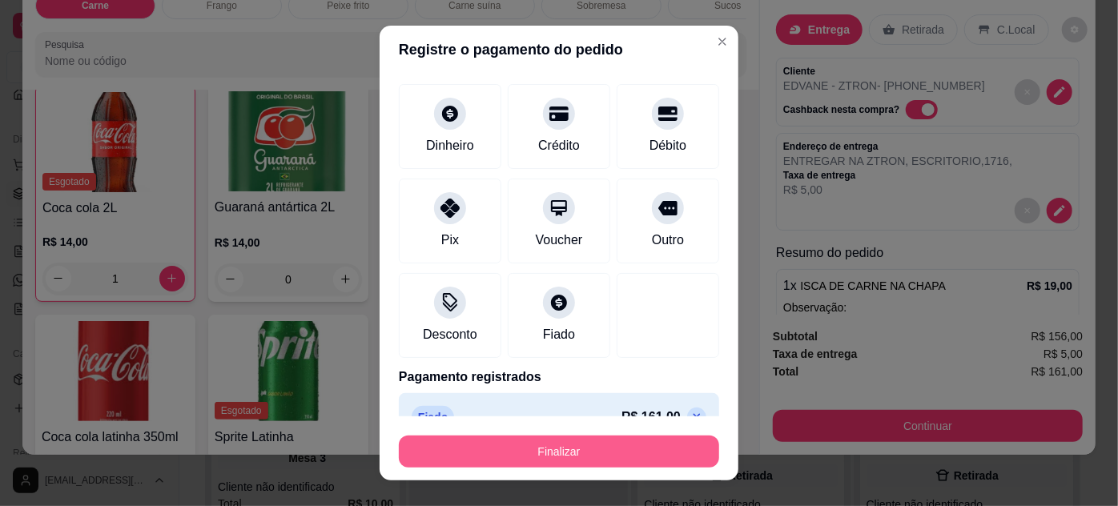
click at [545, 448] on button "Finalizar" at bounding box center [559, 452] width 320 height 32
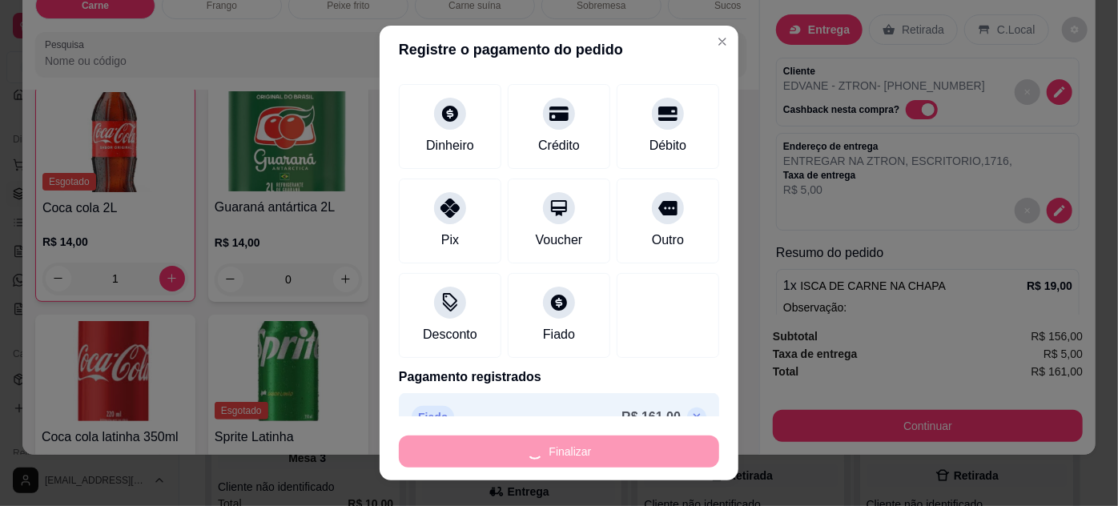
type input "0"
type input "-R$ 161,00"
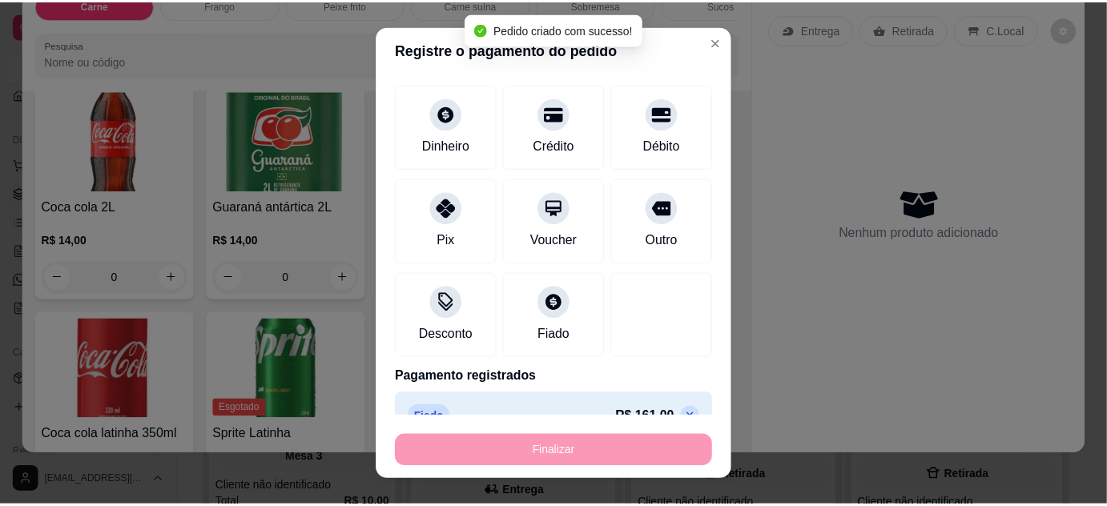
scroll to position [2185, 0]
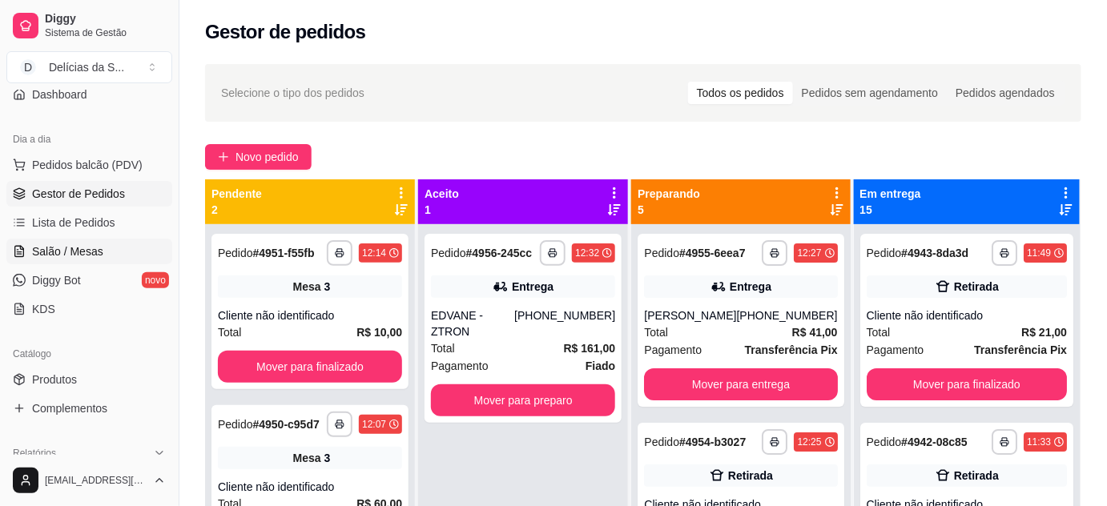
click at [63, 245] on span "Salão / Mesas" at bounding box center [67, 252] width 71 height 16
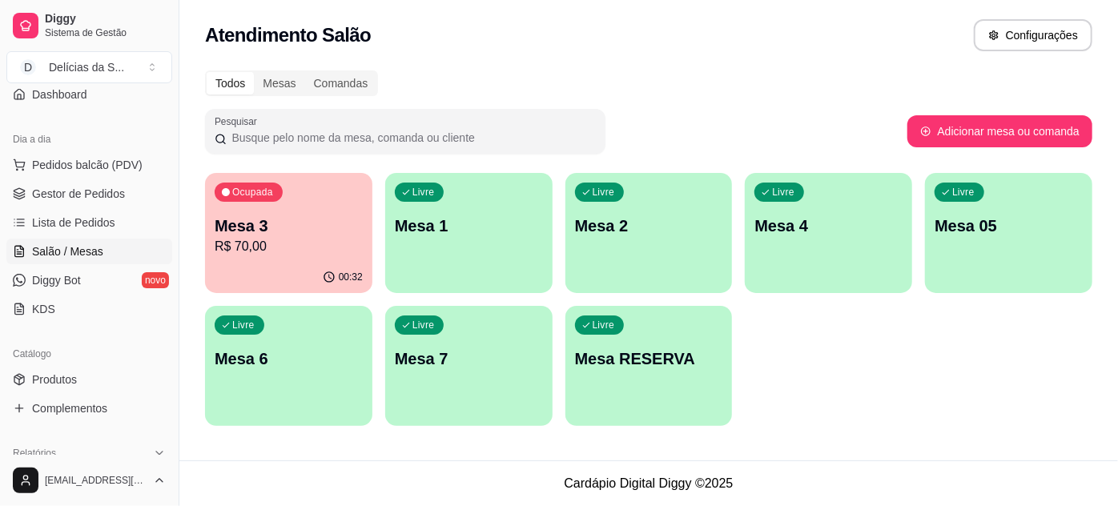
click at [271, 208] on div "Ocupada Mesa 3 R$ 70,00" at bounding box center [288, 217] width 167 height 89
click at [270, 229] on p "Mesa 3" at bounding box center [288, 227] width 143 height 22
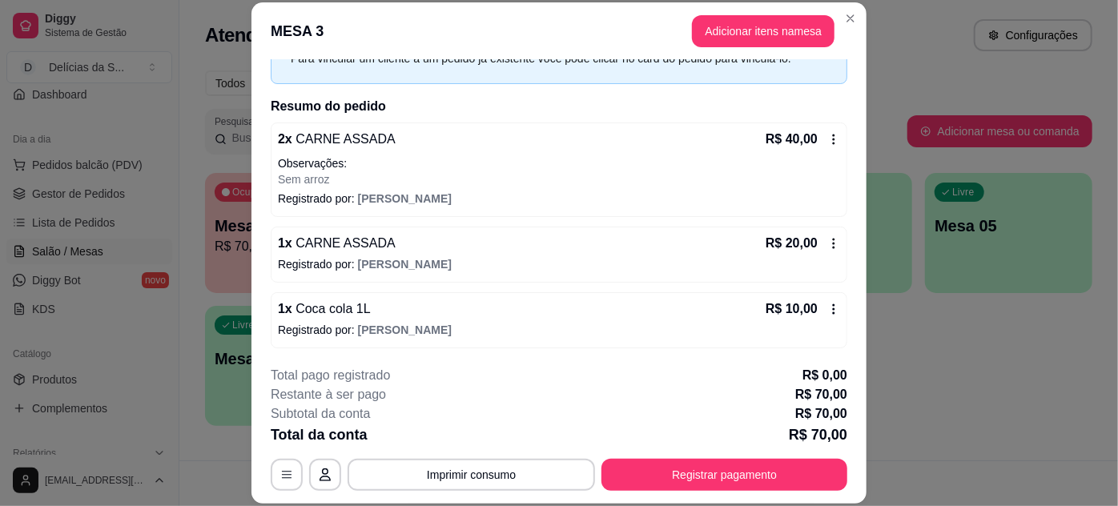
scroll to position [49, 0]
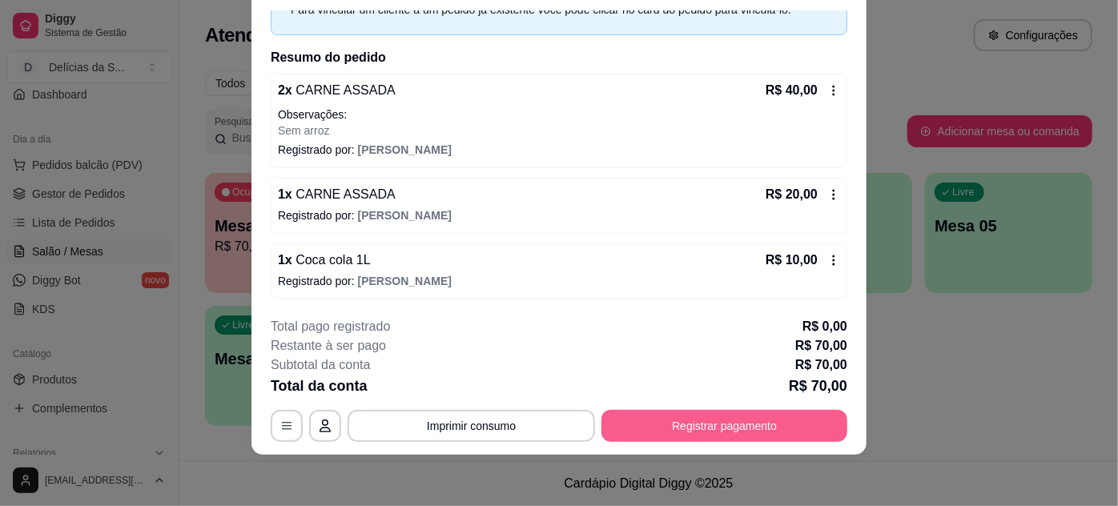
click at [765, 424] on button "Registrar pagamento" at bounding box center [725, 426] width 246 height 32
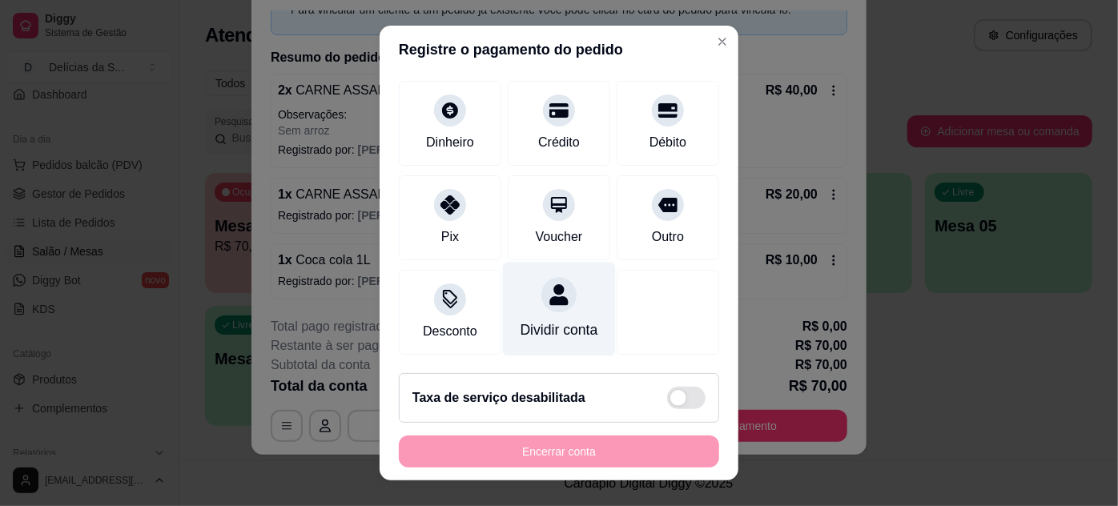
scroll to position [0, 0]
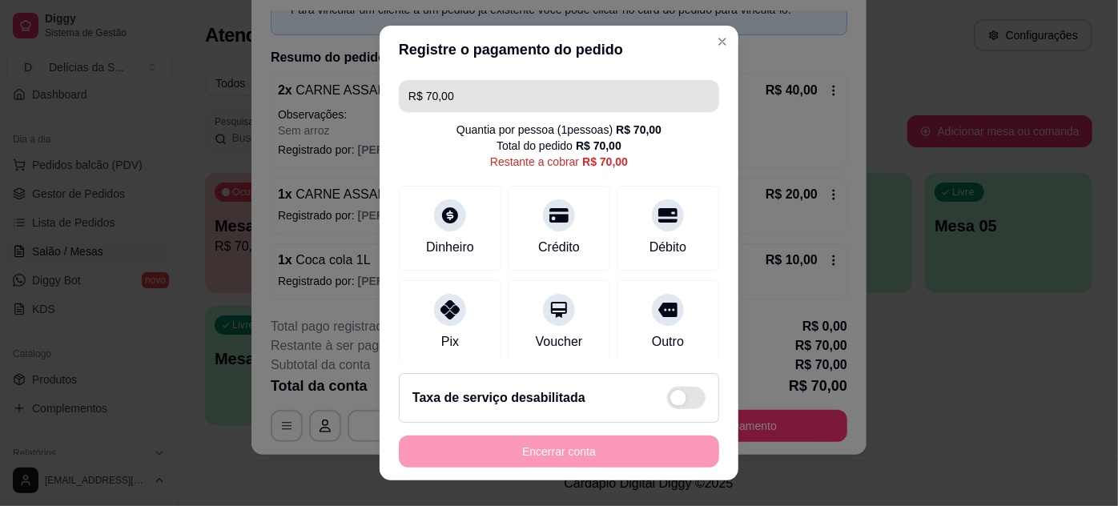
click at [486, 99] on input "R$ 70,00" at bounding box center [559, 96] width 301 height 32
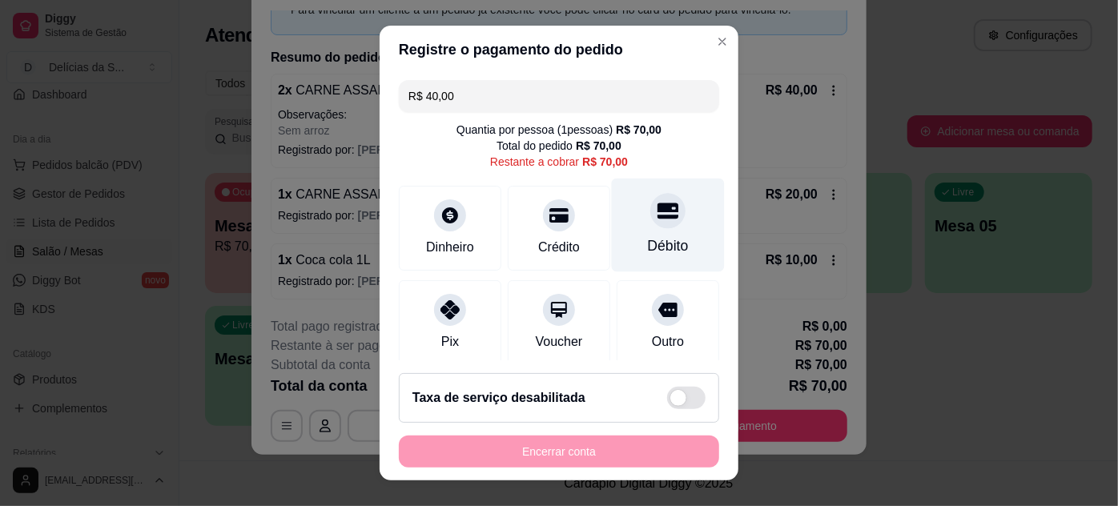
click at [652, 236] on div "Débito" at bounding box center [668, 246] width 41 height 21
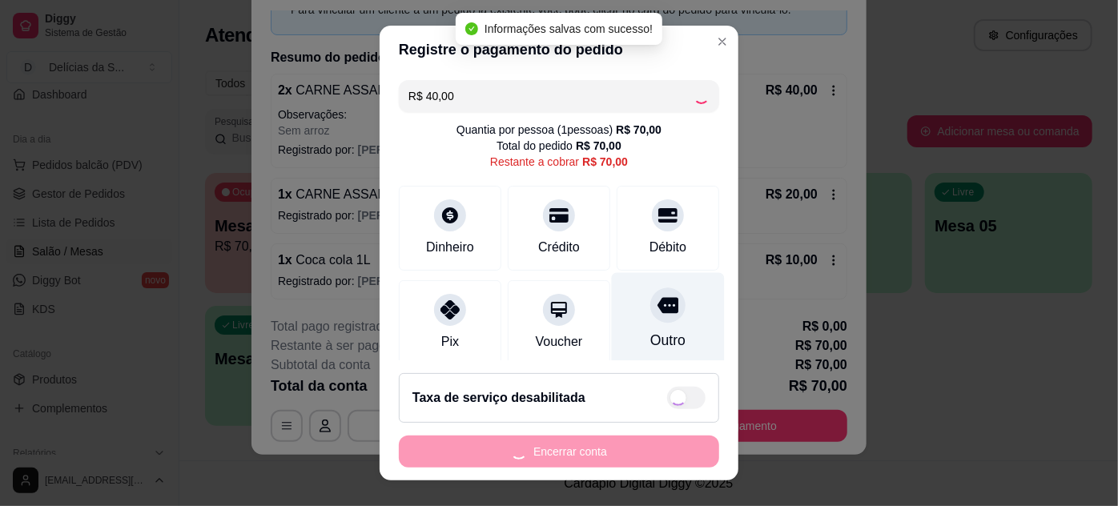
type input "R$ 30,00"
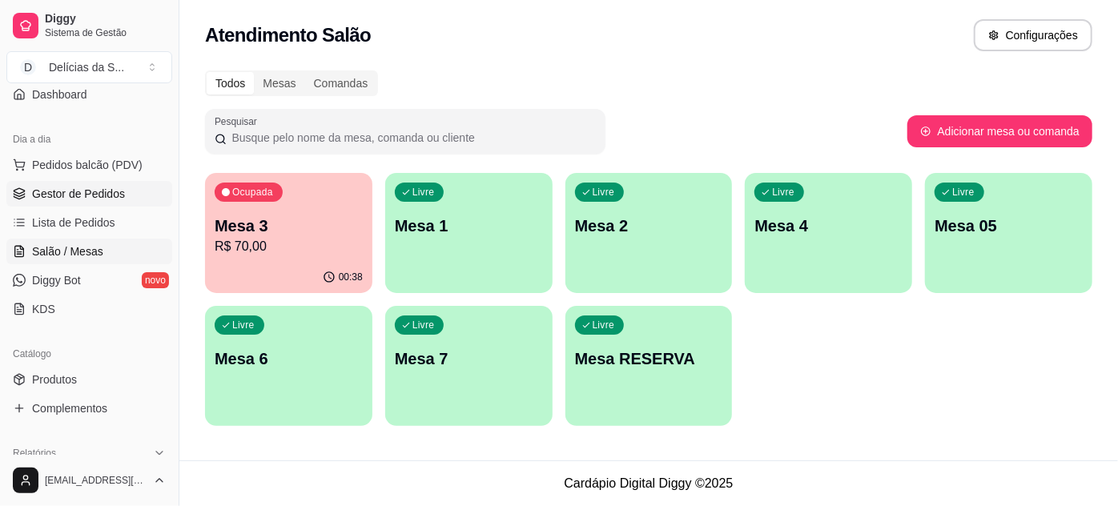
click at [85, 189] on span "Gestor de Pedidos" at bounding box center [78, 194] width 93 height 16
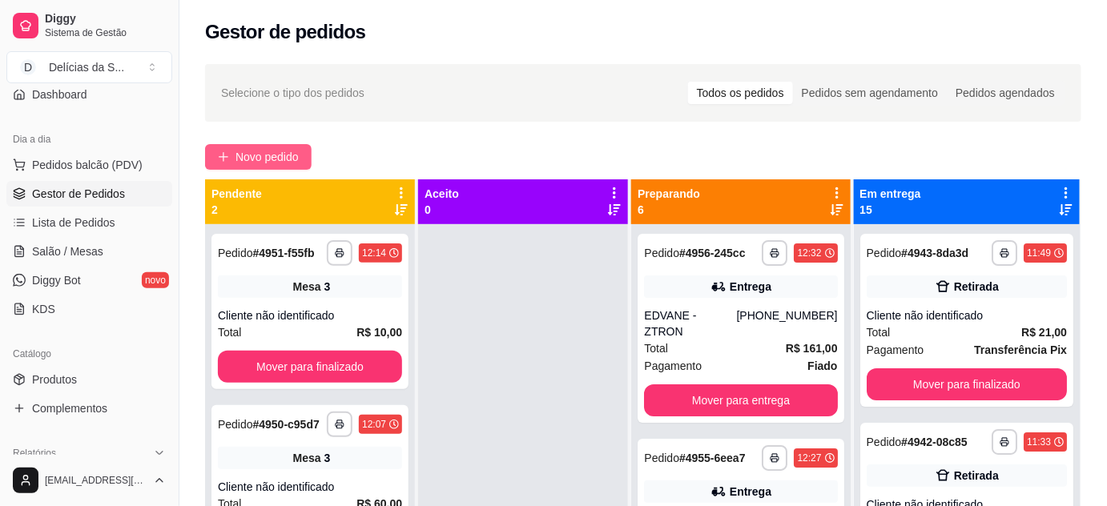
click at [292, 150] on span "Novo pedido" at bounding box center [267, 157] width 63 height 18
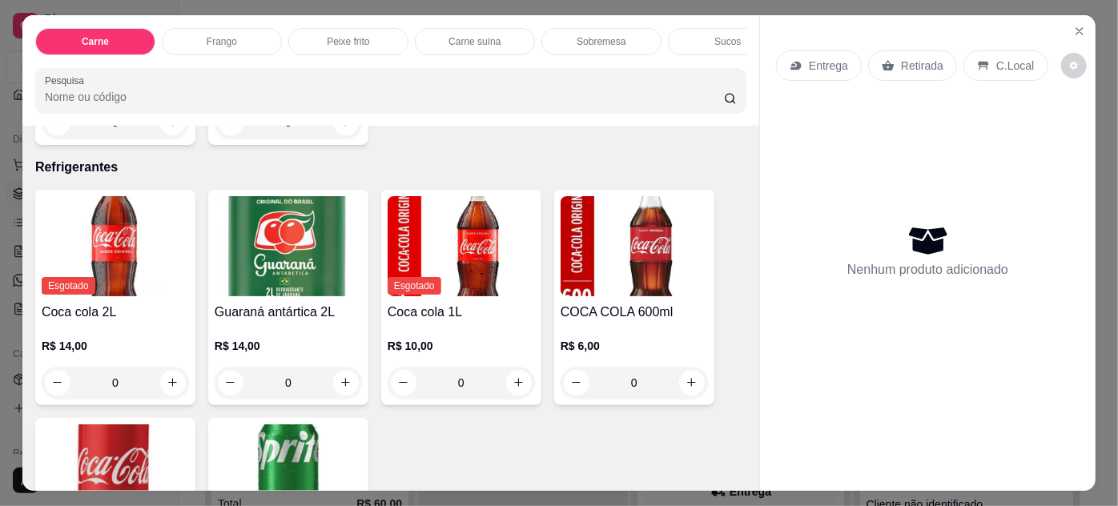
scroll to position [2262, 0]
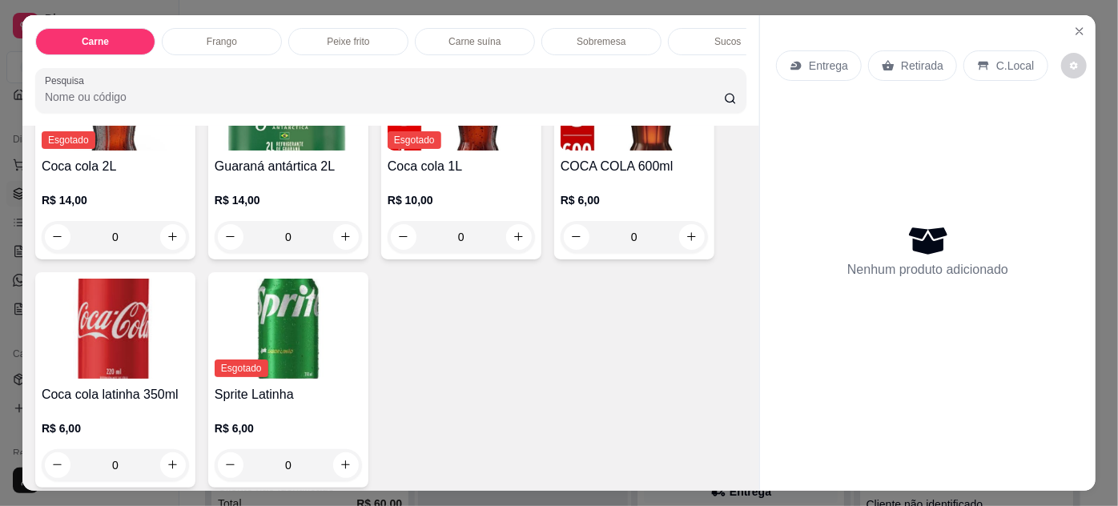
click at [93, 308] on img at bounding box center [115, 329] width 147 height 100
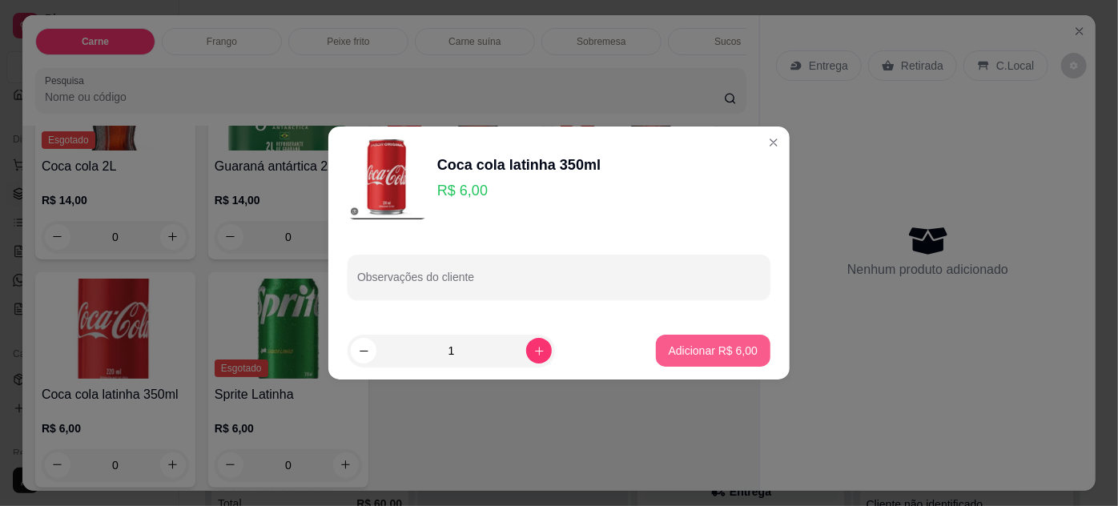
click at [717, 352] on p "Adicionar R$ 6,00" at bounding box center [713, 351] width 89 height 16
type input "1"
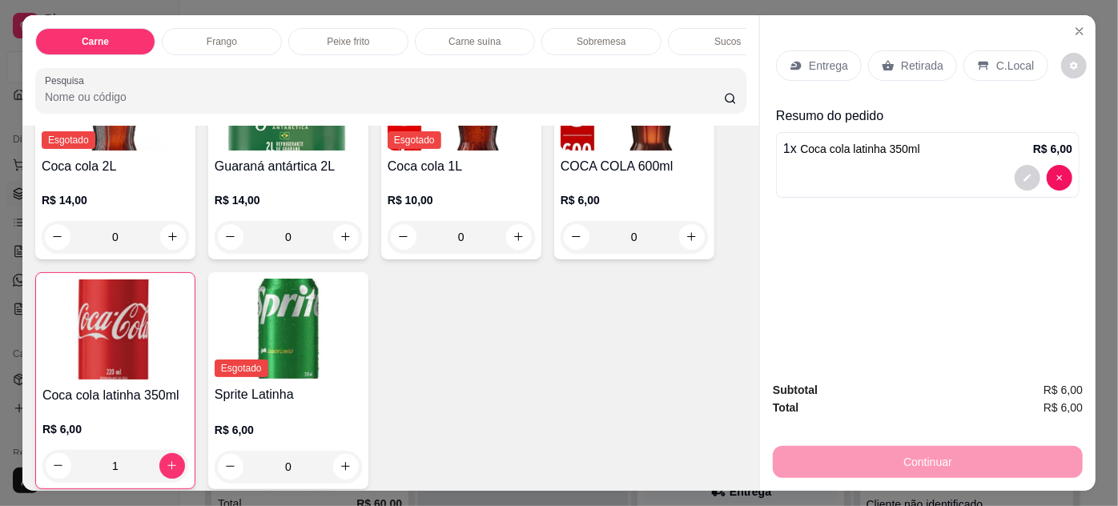
click at [906, 62] on p "Retirada" at bounding box center [922, 66] width 42 height 16
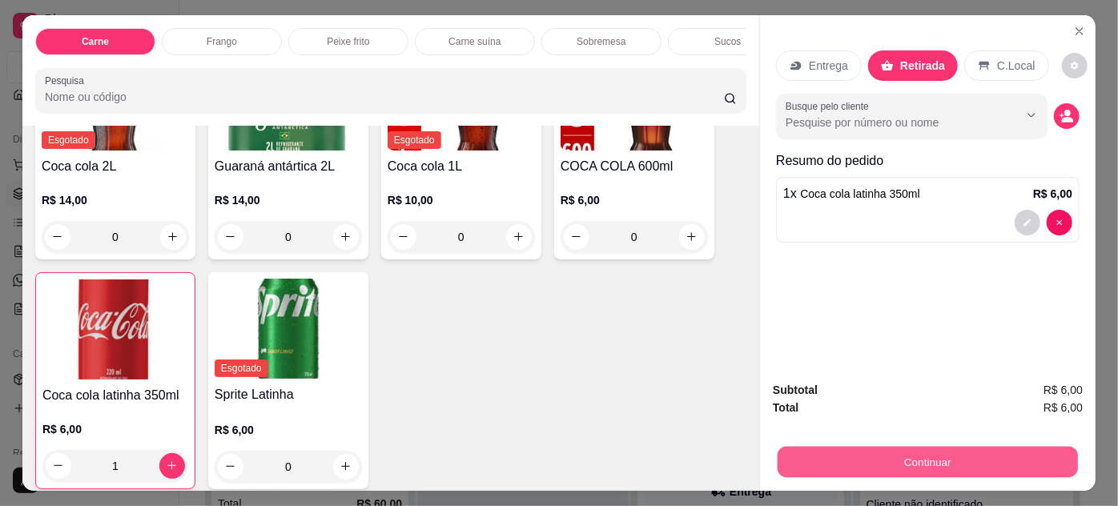
click at [968, 457] on button "Continuar" at bounding box center [928, 462] width 300 height 31
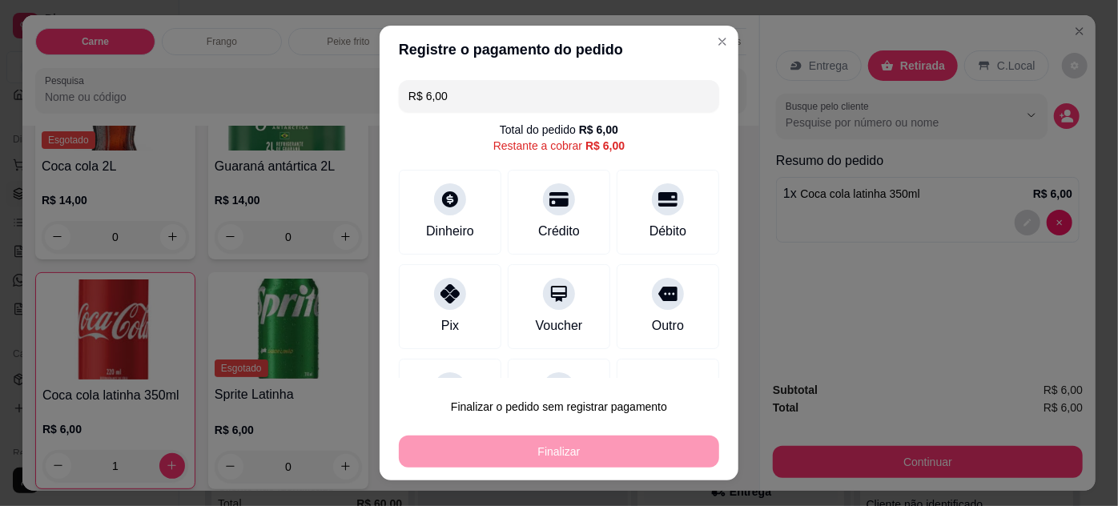
scroll to position [70, 0]
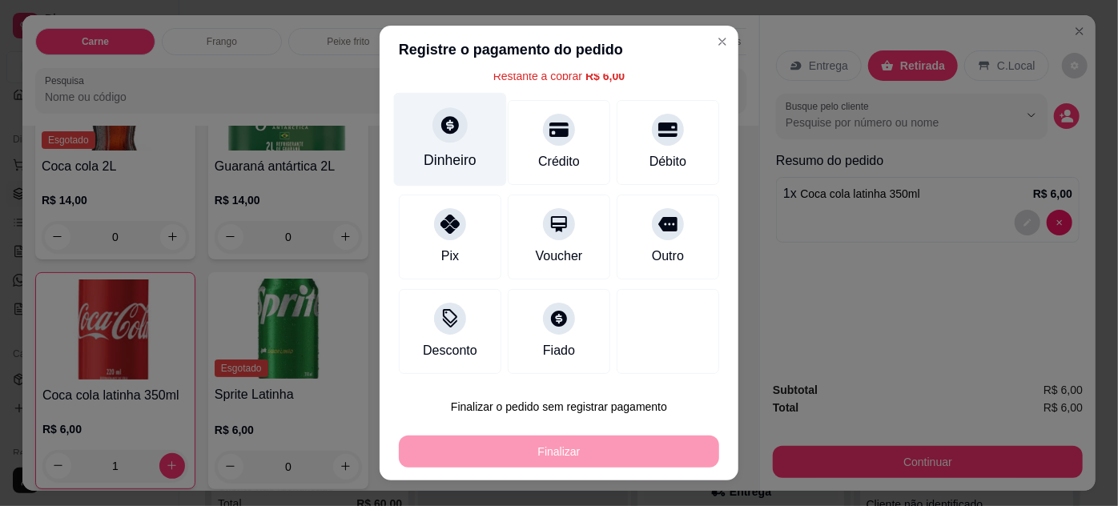
click at [440, 140] on div at bounding box center [450, 124] width 35 height 35
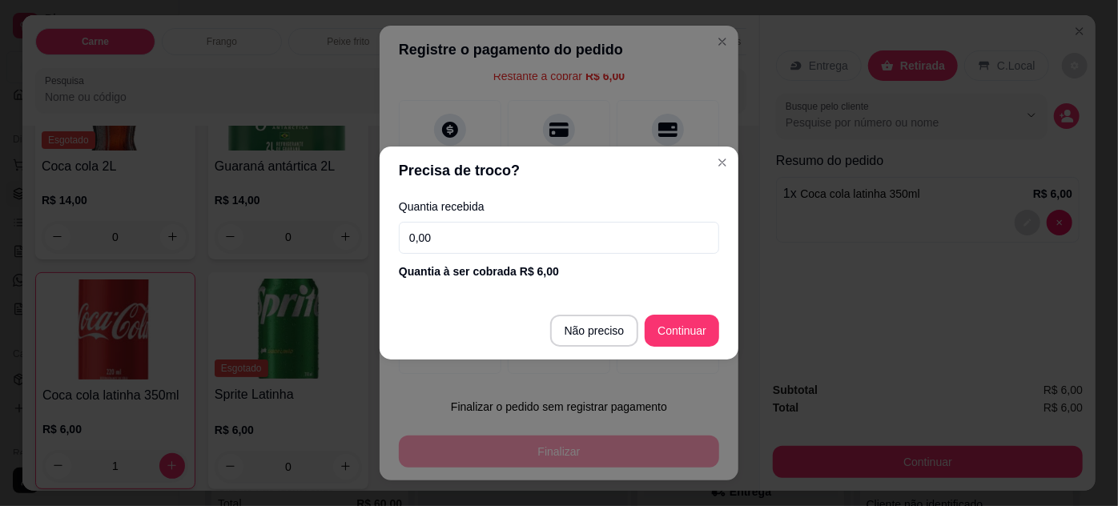
click at [465, 236] on input "0,00" at bounding box center [559, 238] width 320 height 32
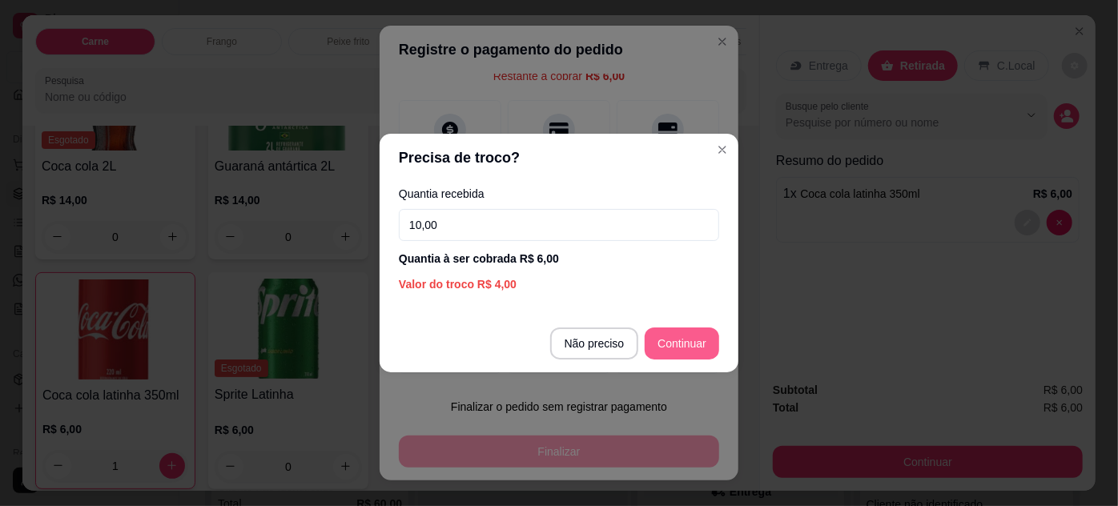
type input "10,00"
type input "R$ 0,00"
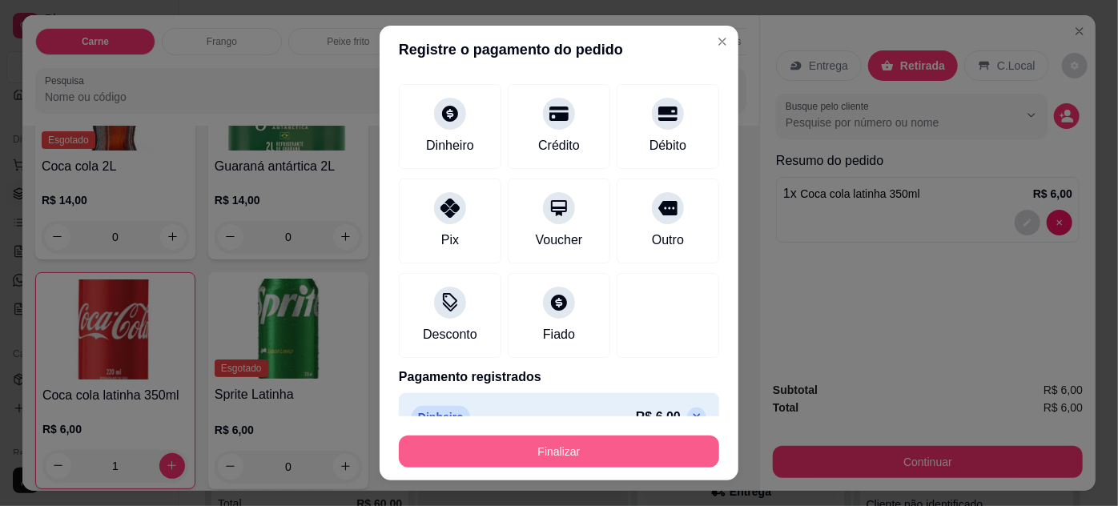
click at [626, 450] on button "Finalizar" at bounding box center [559, 452] width 320 height 32
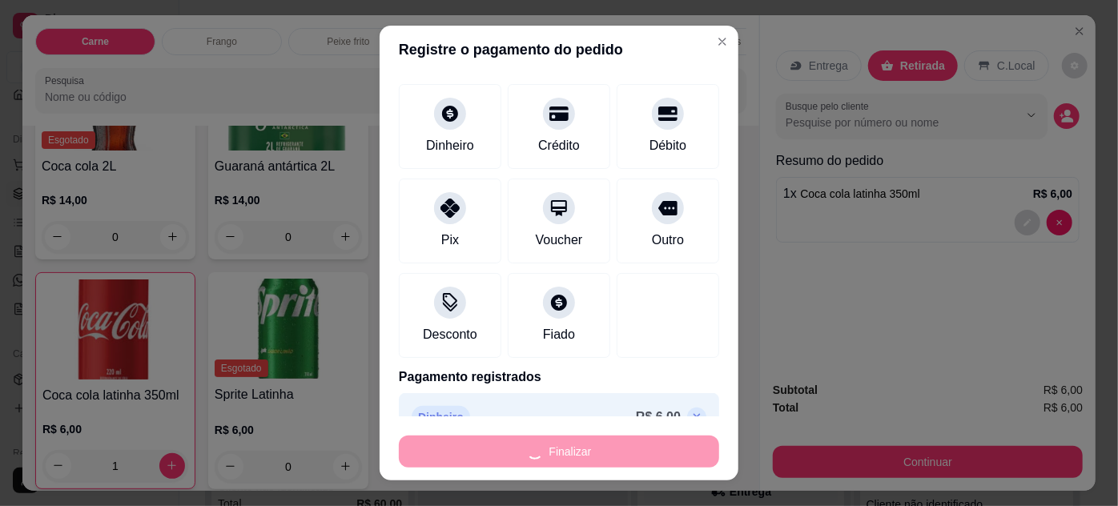
type input "0"
type input "-R$ 6,00"
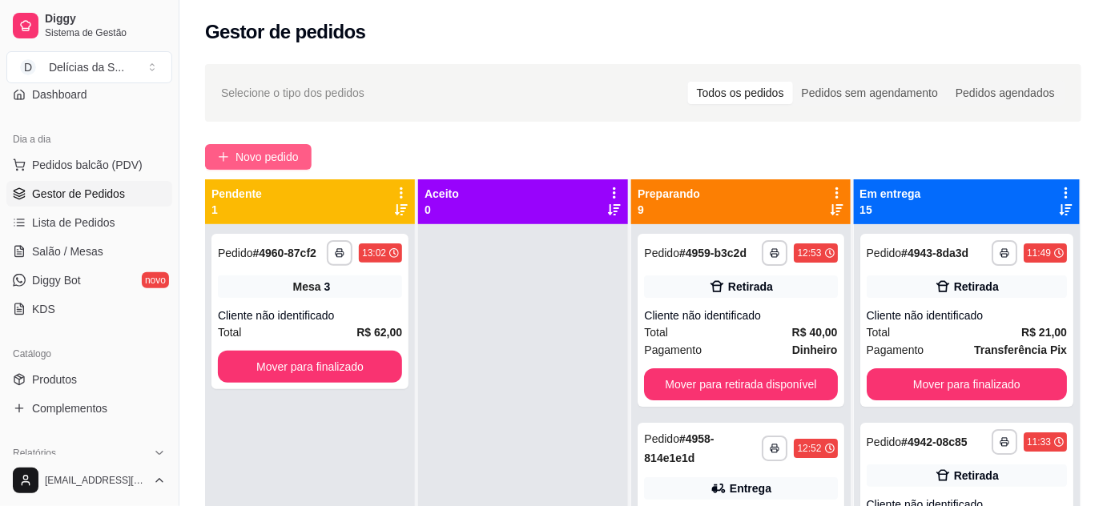
click at [237, 162] on span "Novo pedido" at bounding box center [267, 157] width 63 height 18
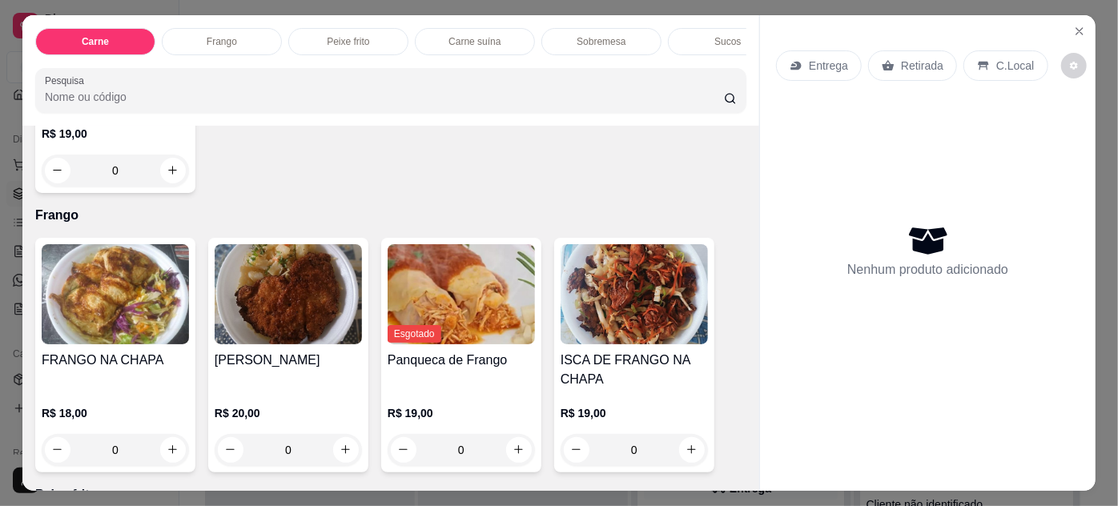
scroll to position [873, 0]
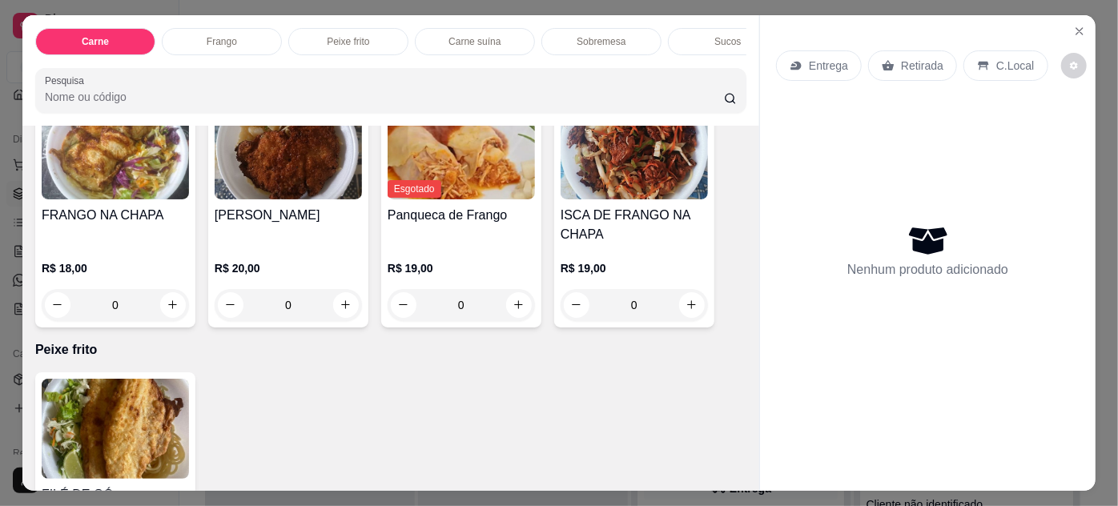
click at [111, 181] on img at bounding box center [115, 149] width 147 height 100
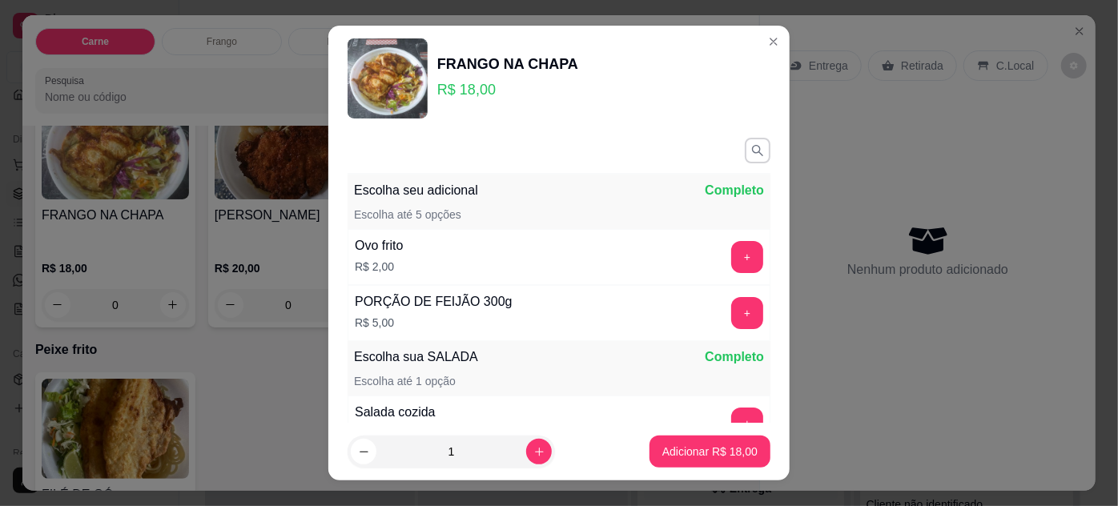
scroll to position [185, 0]
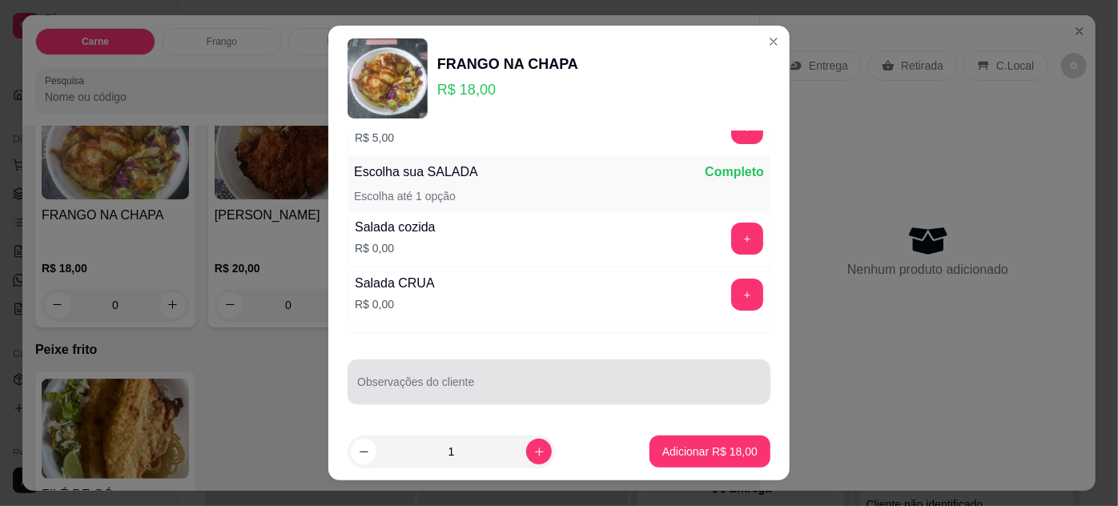
click at [438, 381] on input "Observações do cliente" at bounding box center [559, 389] width 404 height 16
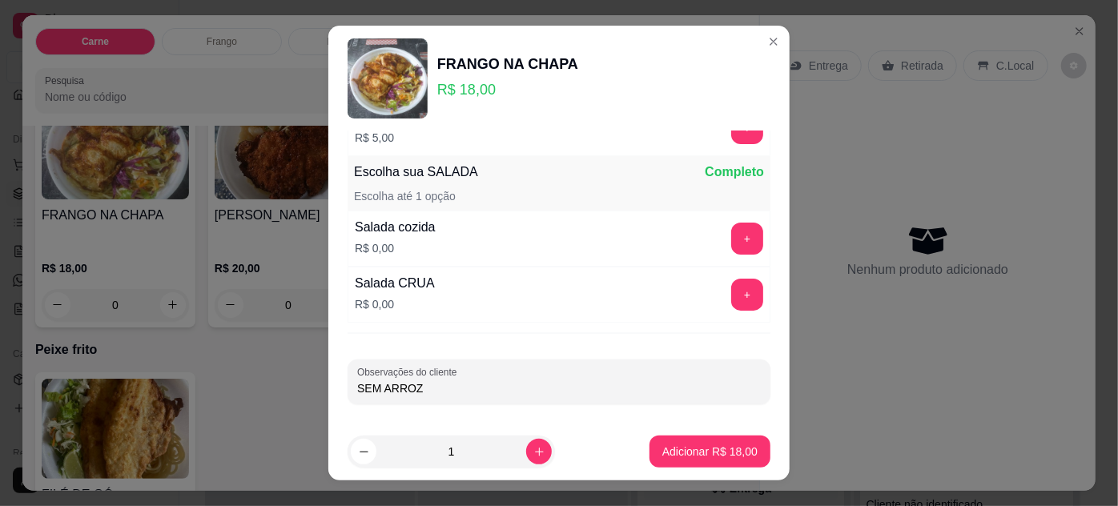
type input "SEM ARROZ"
click at [719, 449] on p "Adicionar R$ 18,00" at bounding box center [710, 452] width 93 height 15
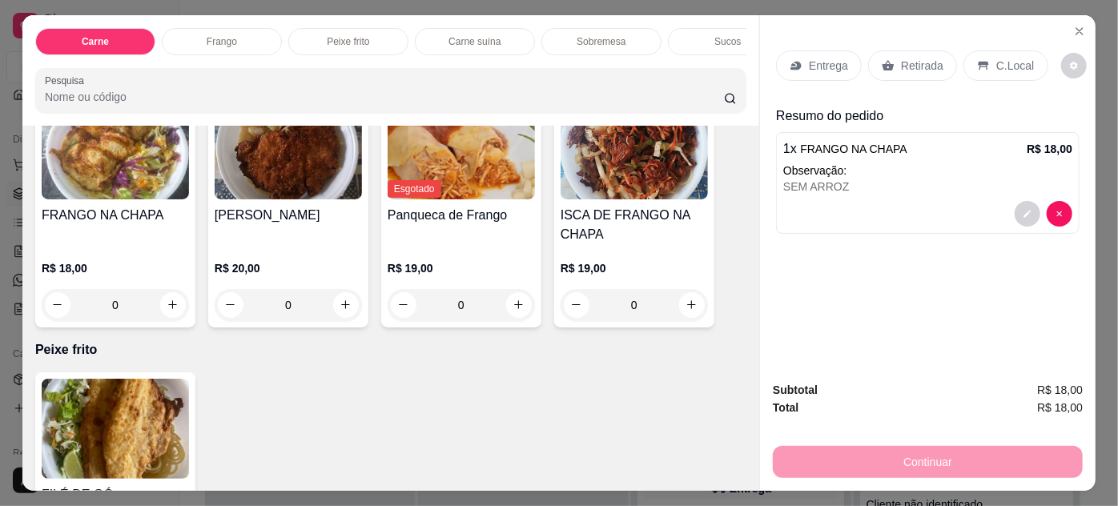
click at [813, 58] on p "Entrega" at bounding box center [828, 66] width 39 height 16
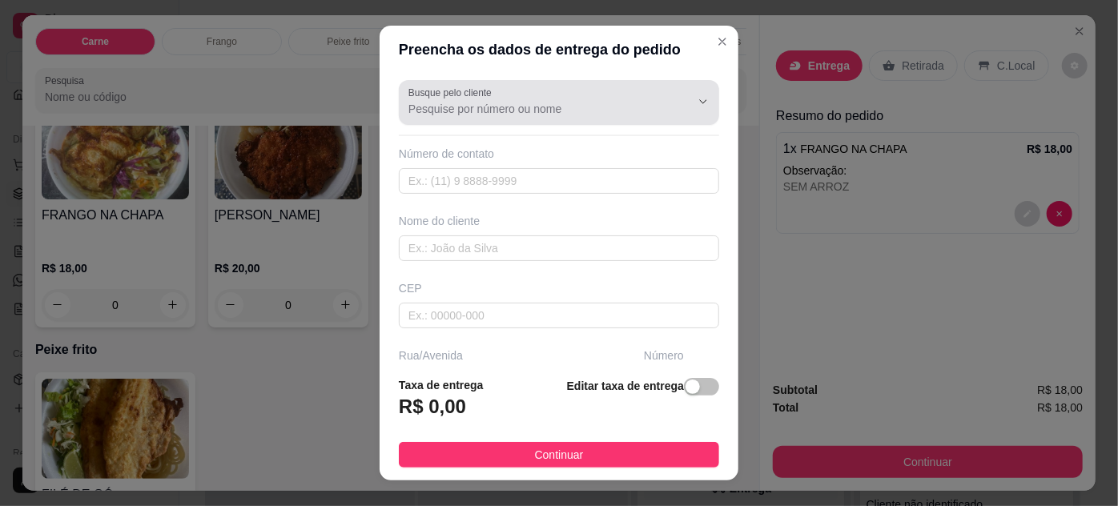
click at [427, 107] on input "Busque pelo cliente" at bounding box center [537, 109] width 256 height 16
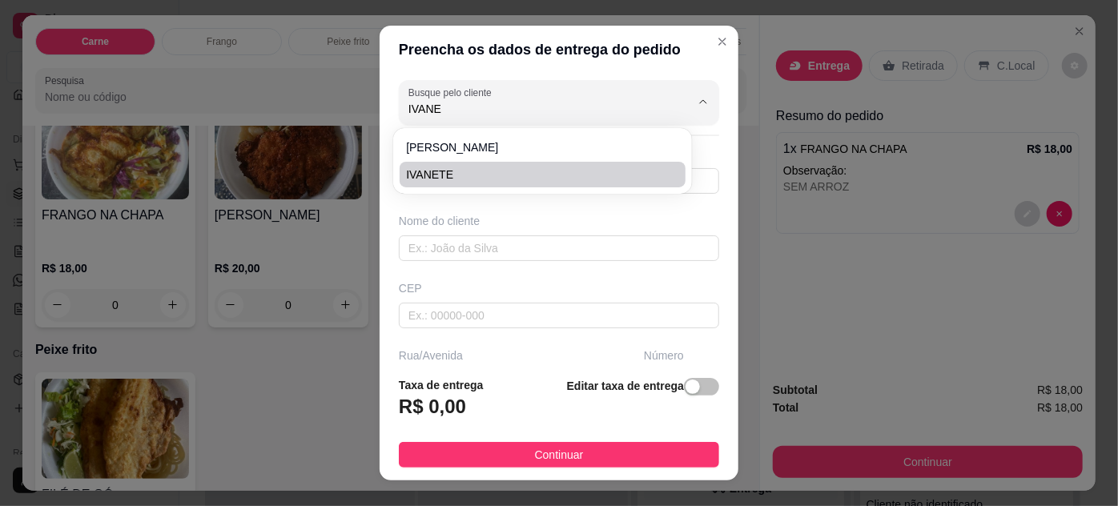
click at [481, 173] on span "IVANETE" at bounding box center [534, 175] width 256 height 16
type input "IVANETE"
type input "9191169984"
type input "IVANETE"
type input "66083340"
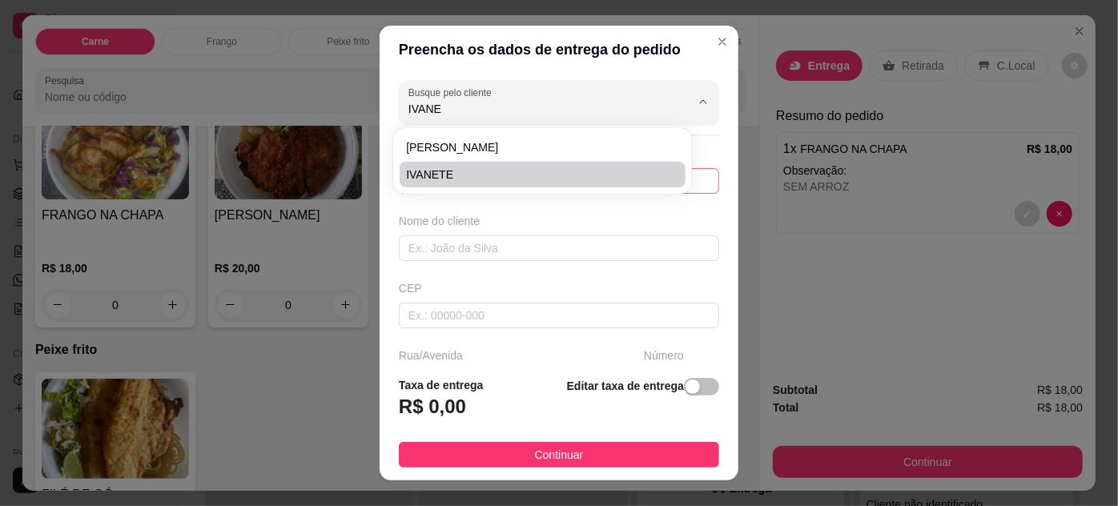
type input "Travessa Humaitá"
type input "473"
type input "Pedreira"
type input "[GEOGRAPHIC_DATA]"
type input "ENTRE [PERSON_NAME] E [PERSON_NAME]"
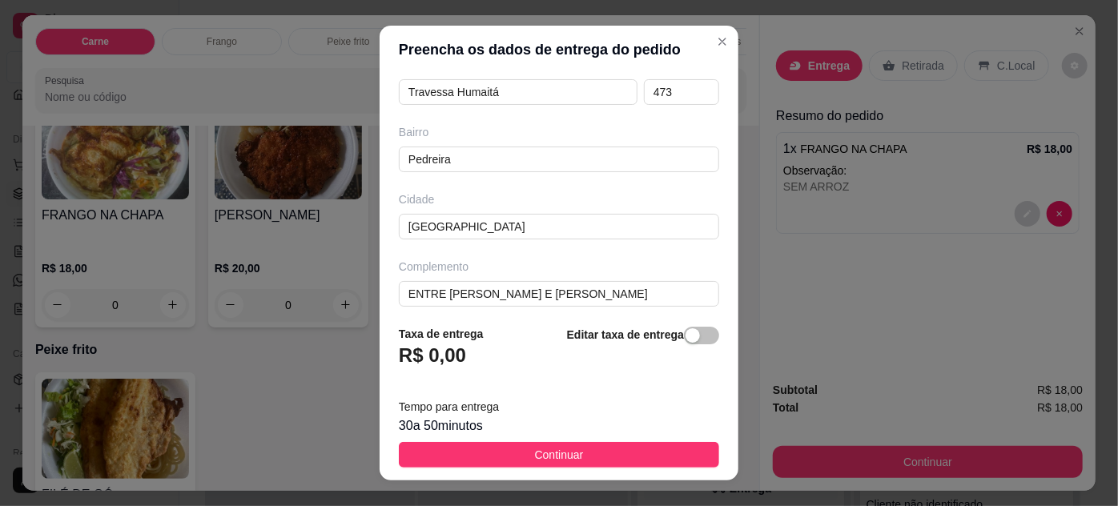
scroll to position [296, 0]
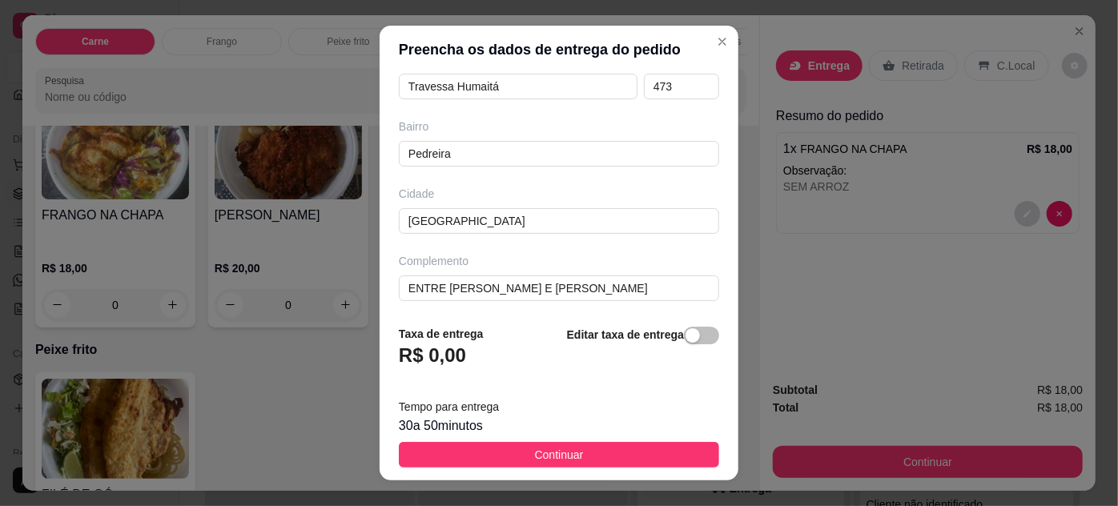
type input "IVANETE"
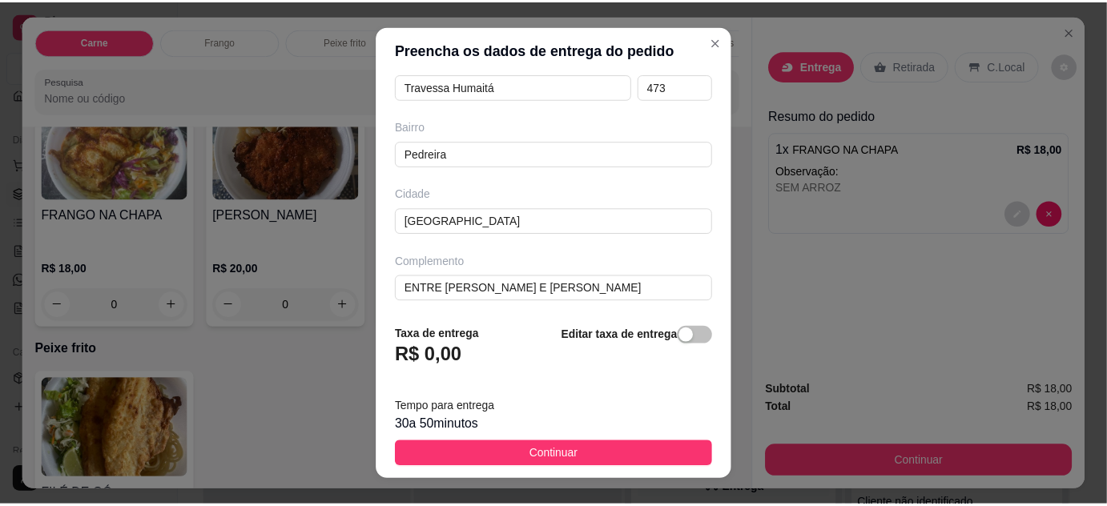
scroll to position [0, 0]
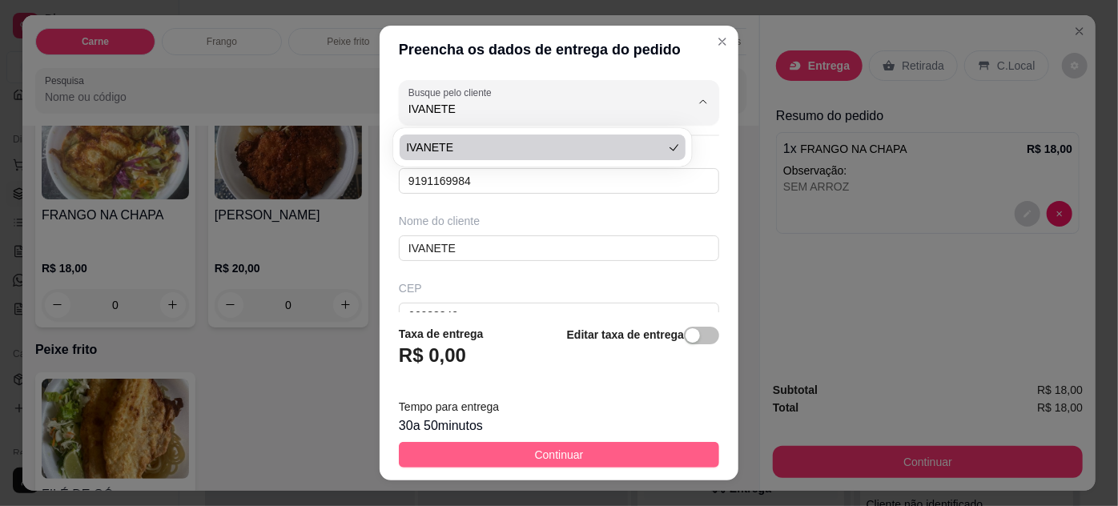
click at [535, 446] on span "Continuar" at bounding box center [559, 455] width 49 height 18
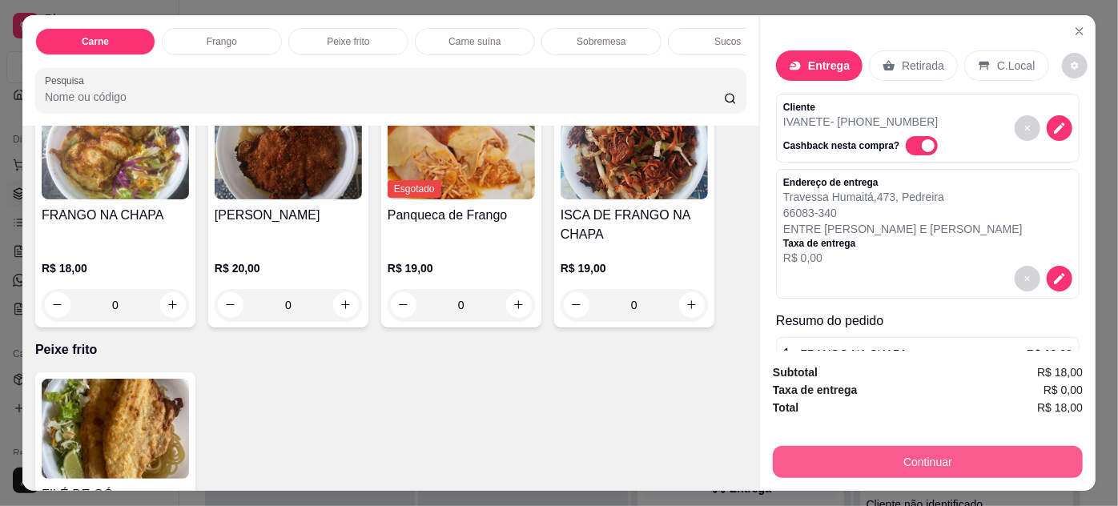
click at [932, 456] on button "Continuar" at bounding box center [928, 462] width 310 height 32
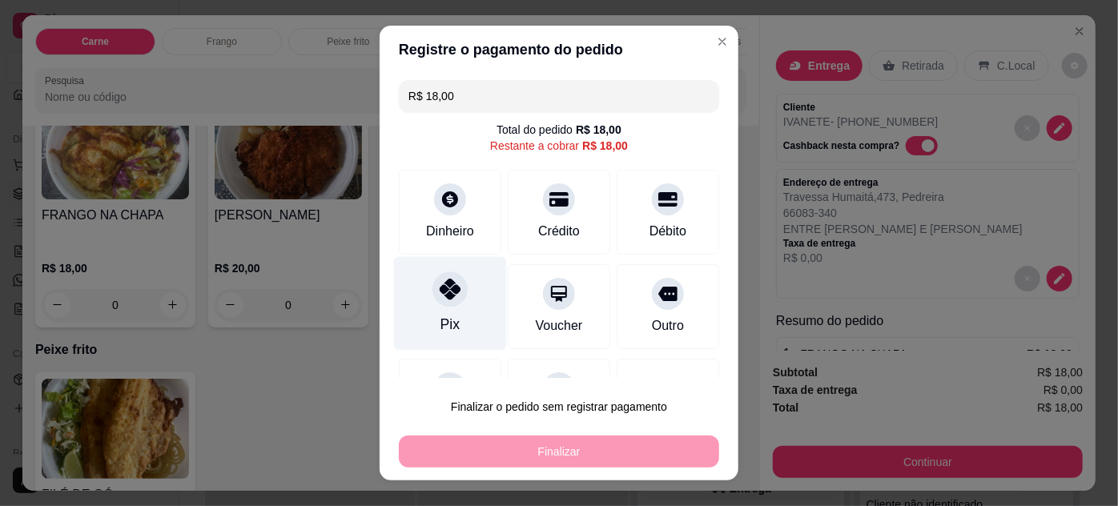
click at [463, 300] on div "Pix" at bounding box center [450, 303] width 113 height 94
type input "R$ 0,00"
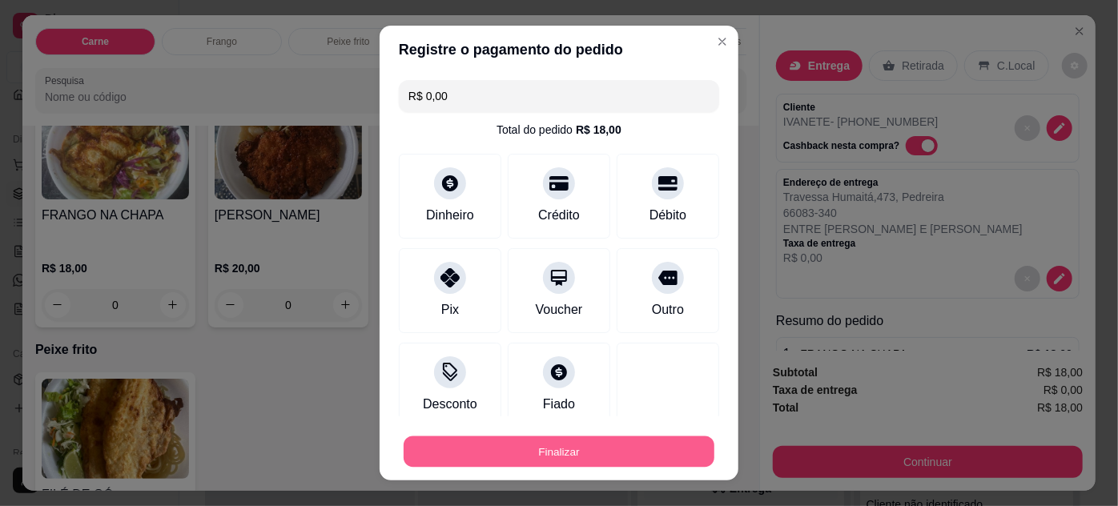
click at [565, 450] on button "Finalizar" at bounding box center [559, 452] width 311 height 31
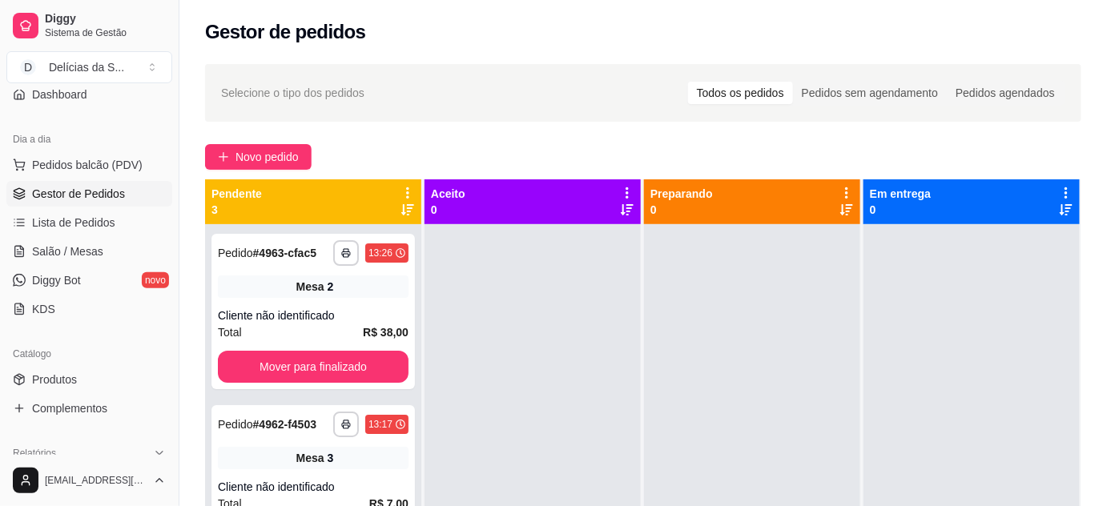
scroll to position [291, 0]
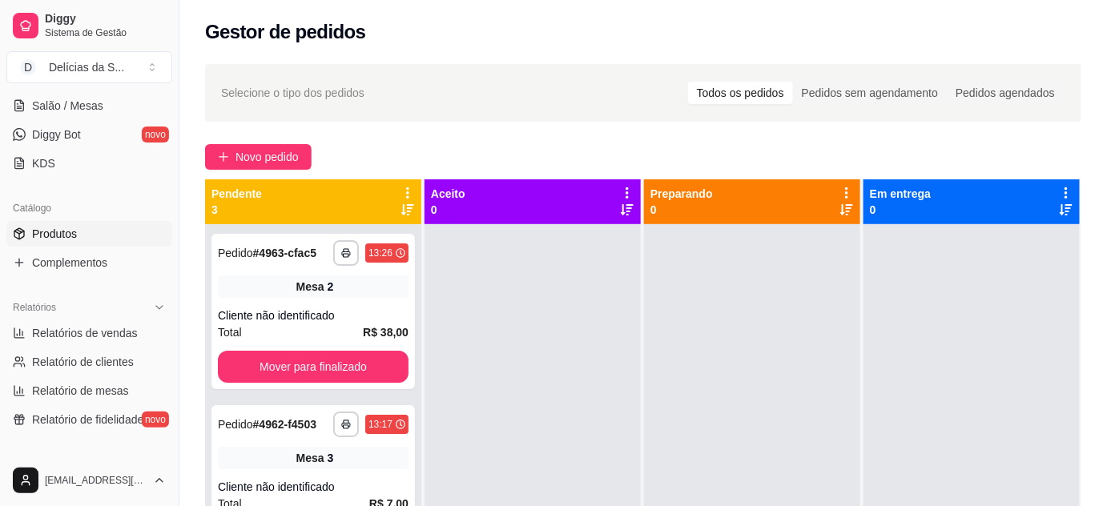
click at [59, 228] on span "Produtos" at bounding box center [54, 234] width 45 height 16
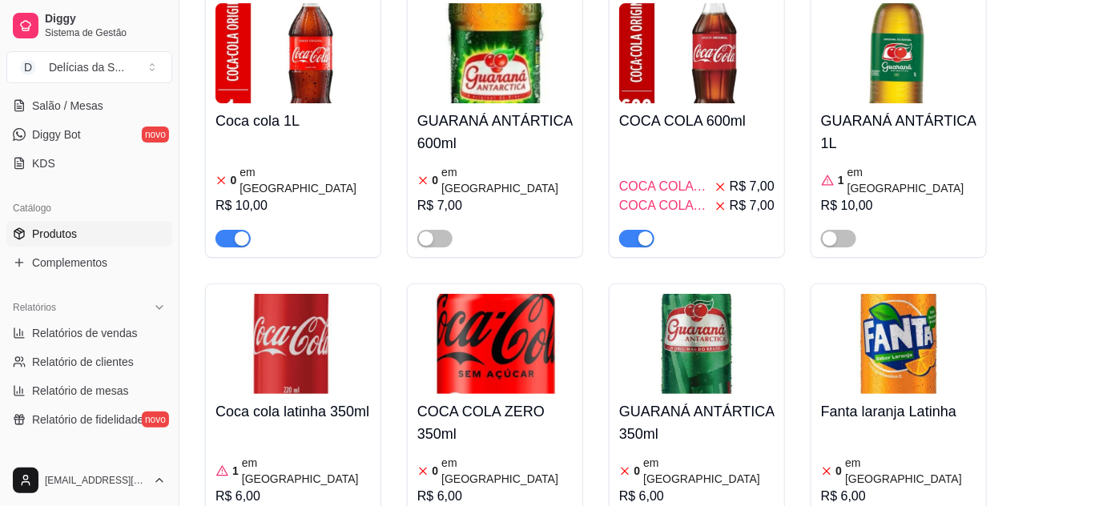
scroll to position [6070, 0]
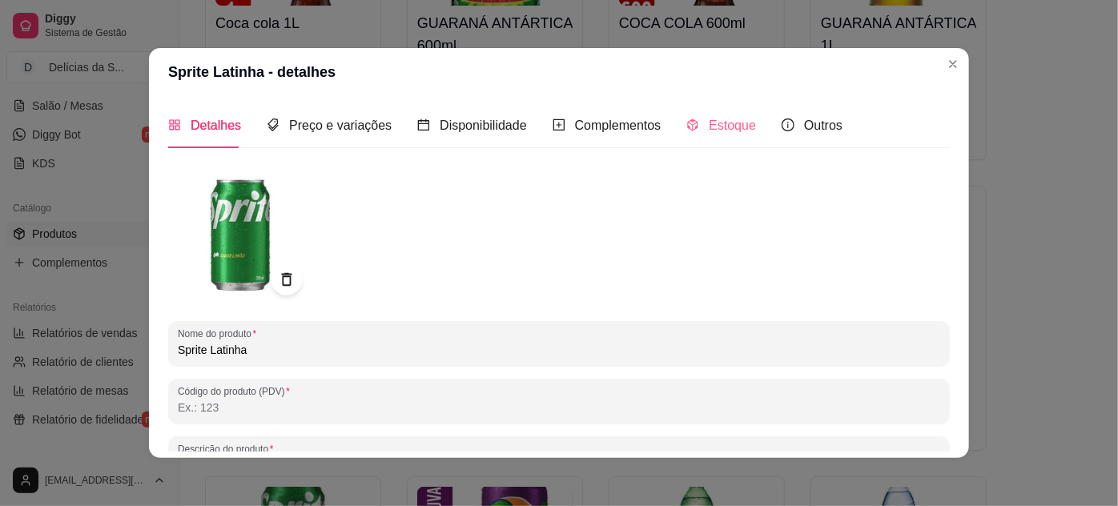
click at [734, 136] on div "Estoque" at bounding box center [722, 126] width 70 height 46
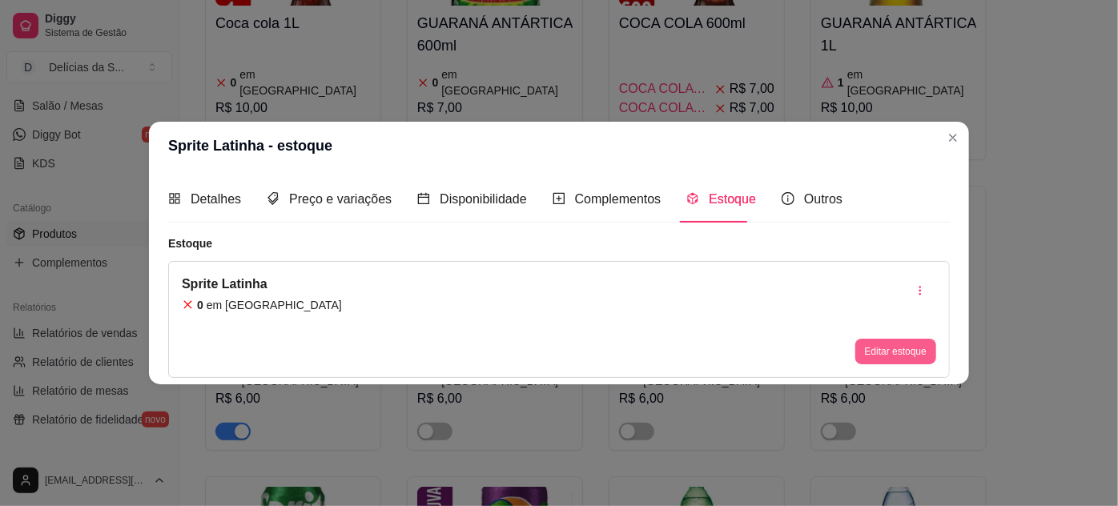
click at [901, 345] on button "Editar estoque" at bounding box center [896, 352] width 81 height 26
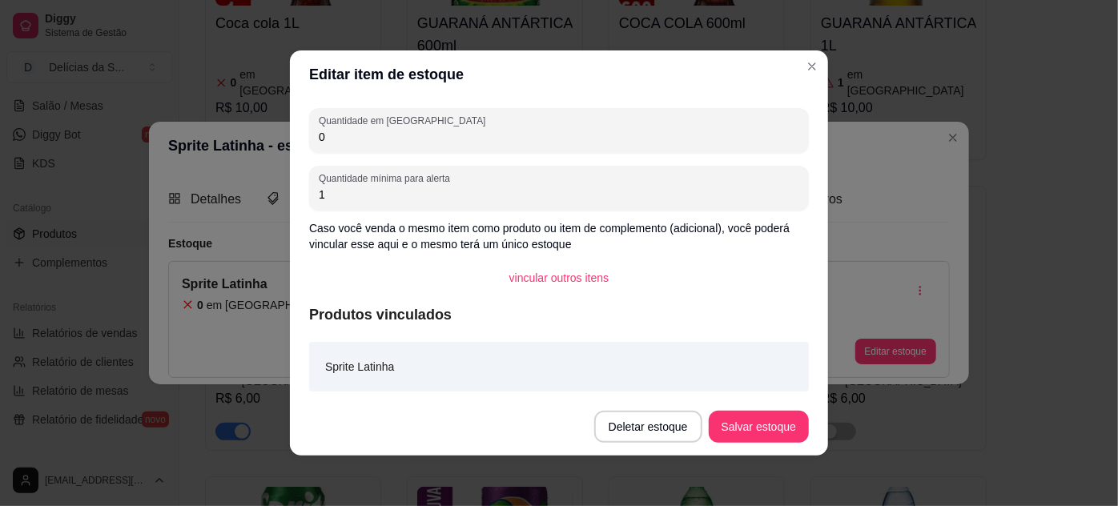
click at [388, 143] on input "0" at bounding box center [559, 137] width 481 height 16
type input "2"
click at [763, 425] on button "Salvar estoque" at bounding box center [759, 427] width 98 height 31
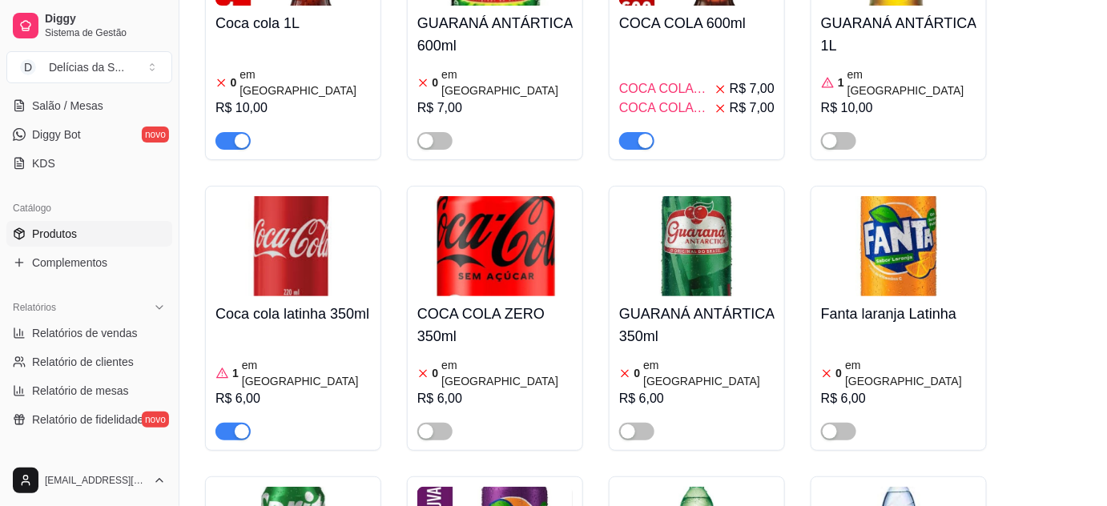
scroll to position [0, 0]
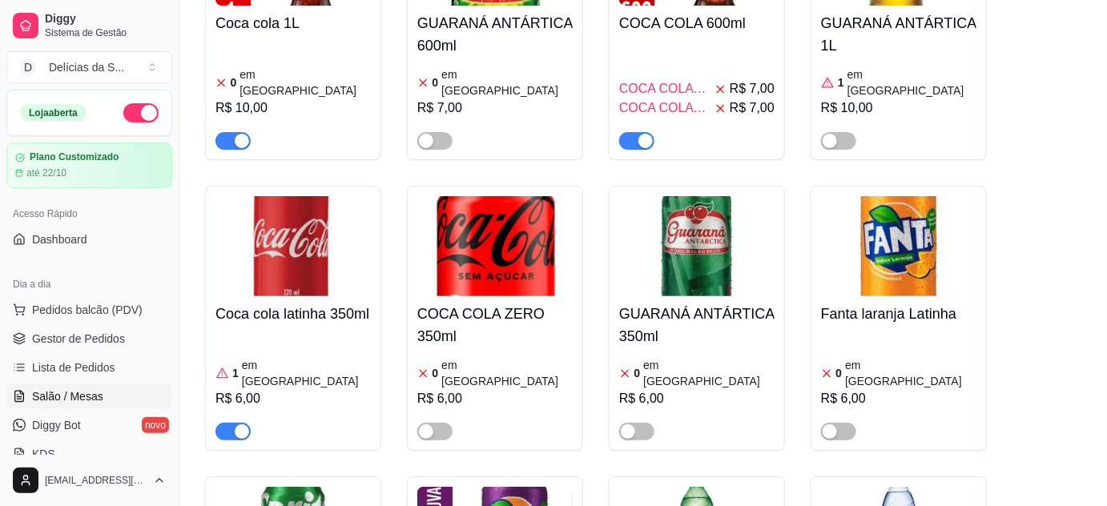
click at [55, 385] on link "Salão / Mesas" at bounding box center [89, 397] width 166 height 26
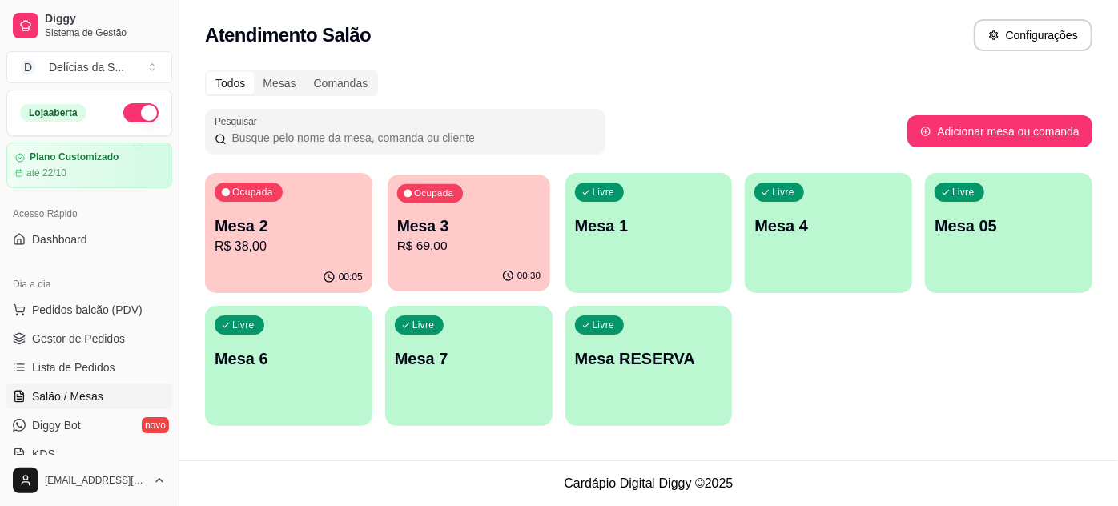
click at [442, 239] on p "R$ 69,00" at bounding box center [468, 246] width 143 height 18
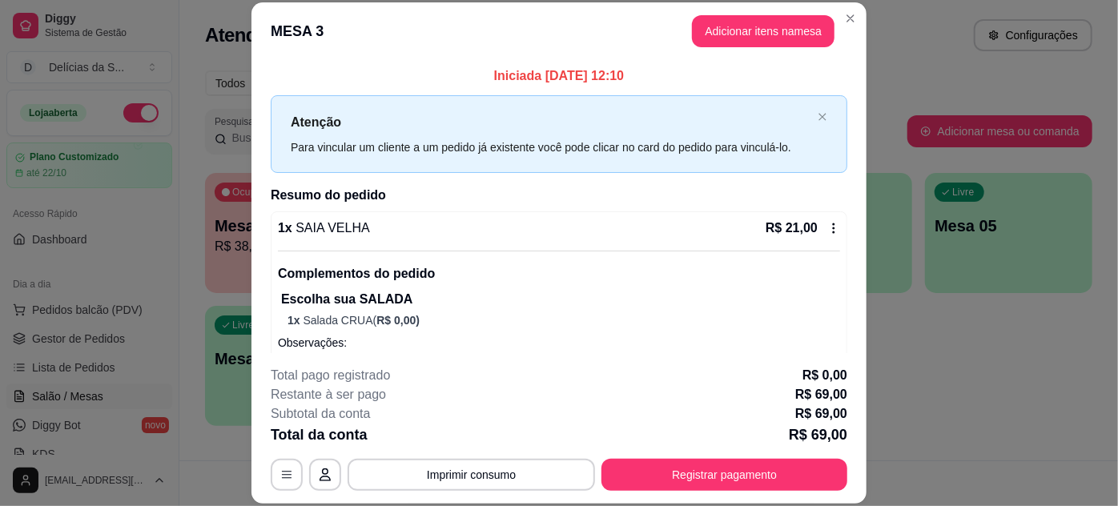
scroll to position [283, 0]
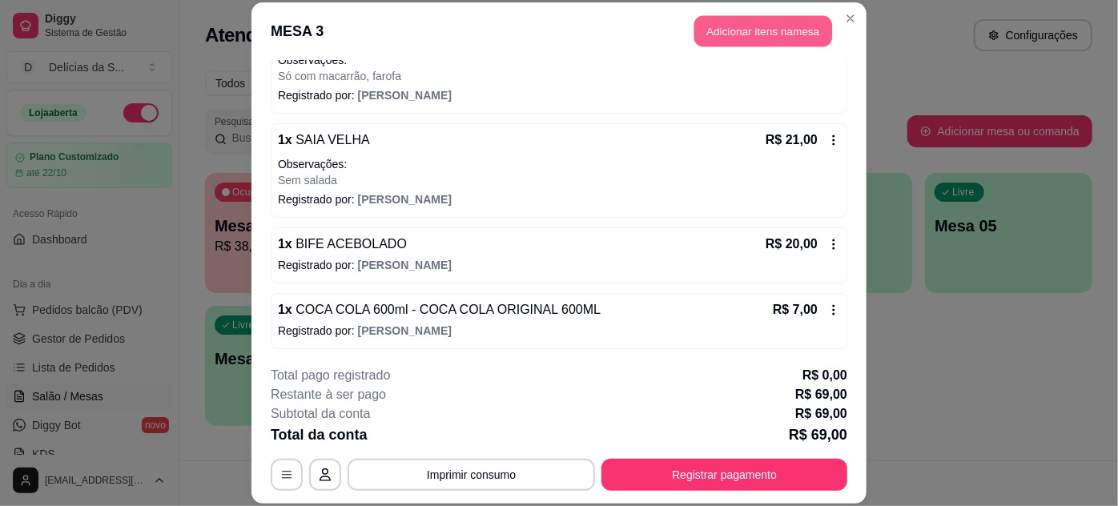
click at [754, 42] on button "Adicionar itens na mesa" at bounding box center [764, 31] width 138 height 31
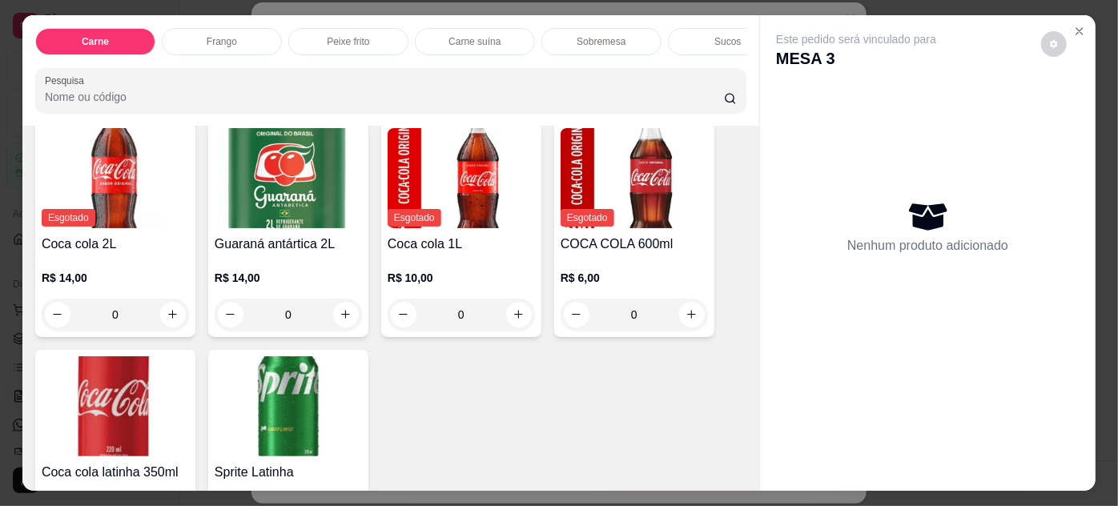
scroll to position [2262, 0]
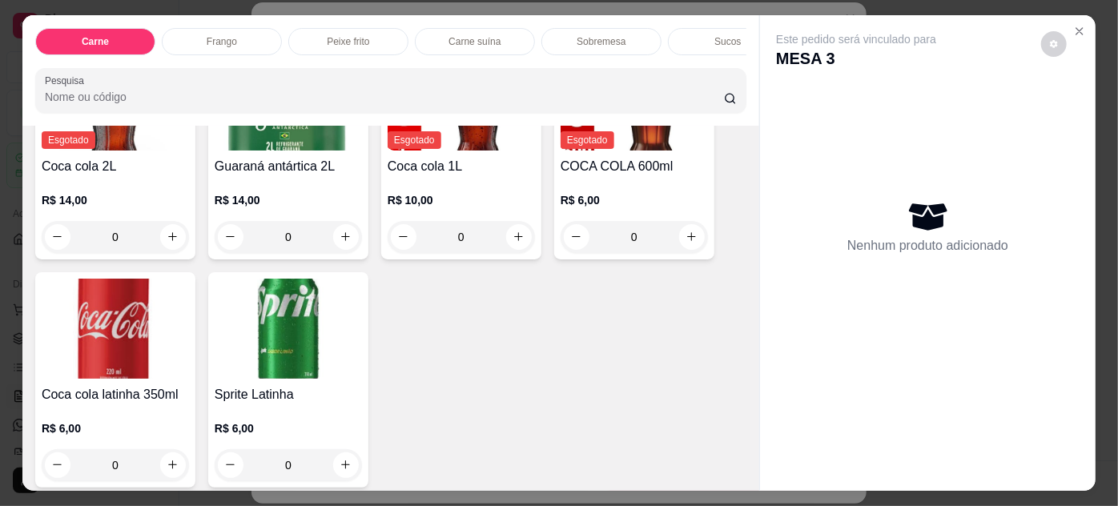
click at [276, 355] on img at bounding box center [288, 329] width 147 height 100
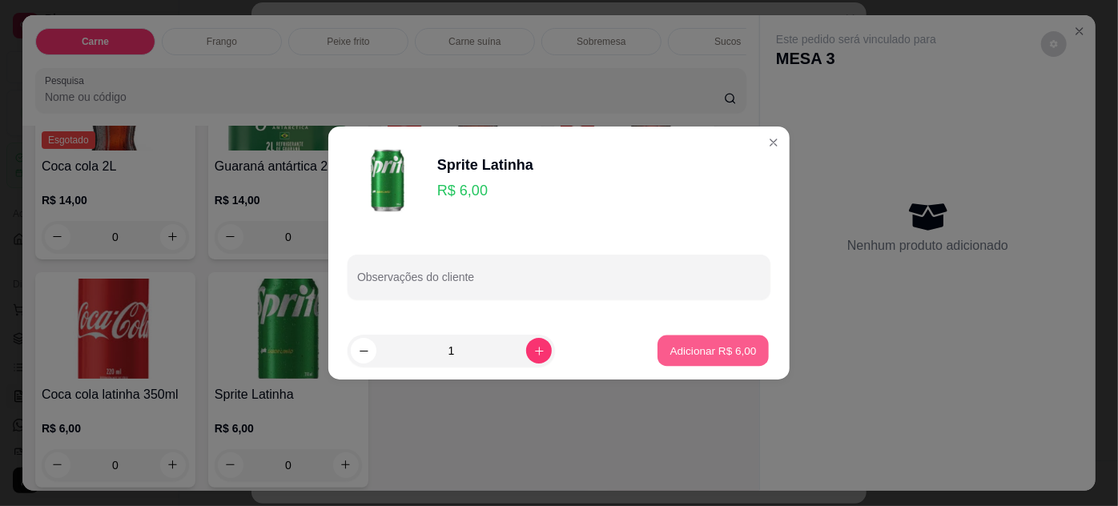
click at [699, 339] on button "Adicionar R$ 6,00" at bounding box center [713, 351] width 111 height 31
type input "1"
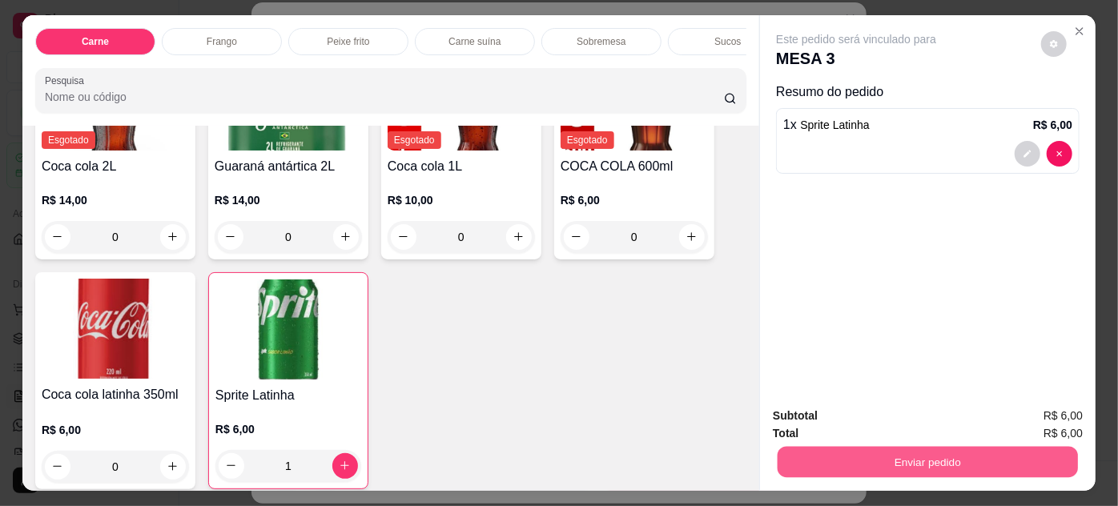
click at [972, 458] on button "Enviar pedido" at bounding box center [928, 462] width 300 height 31
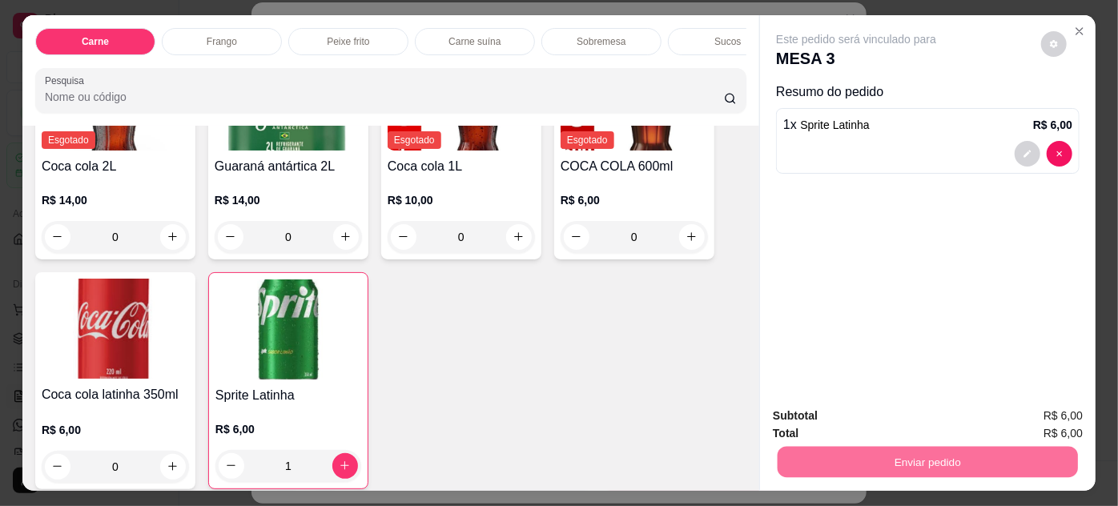
click at [1048, 422] on button "Enviar pedido" at bounding box center [1042, 417] width 91 height 30
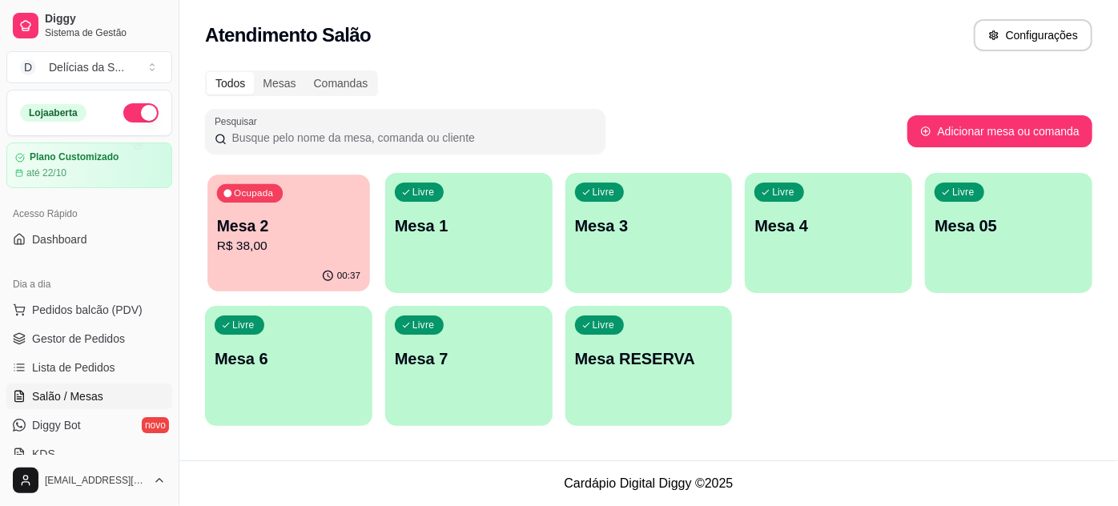
click at [309, 244] on p "R$ 38,00" at bounding box center [288, 246] width 143 height 18
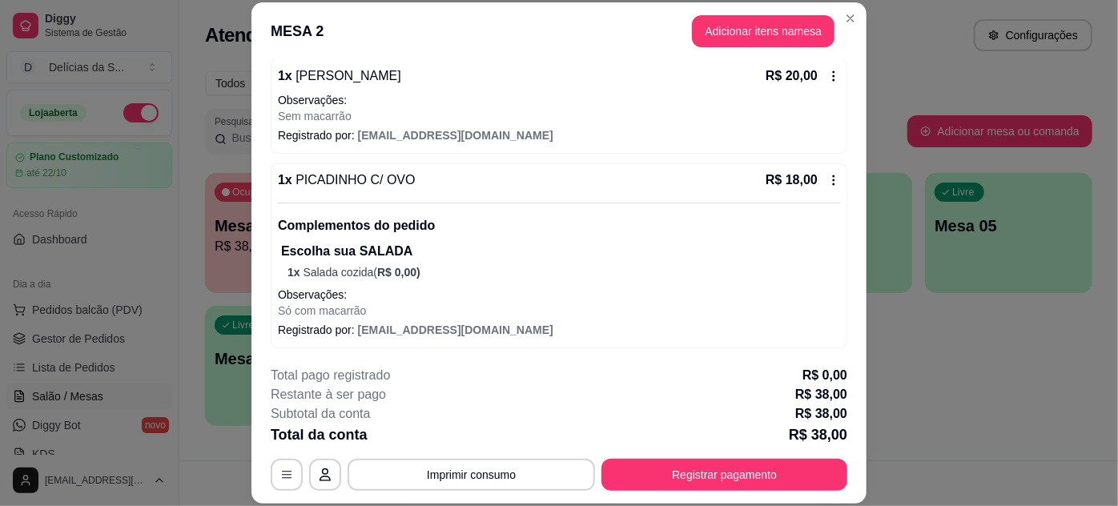
scroll to position [0, 0]
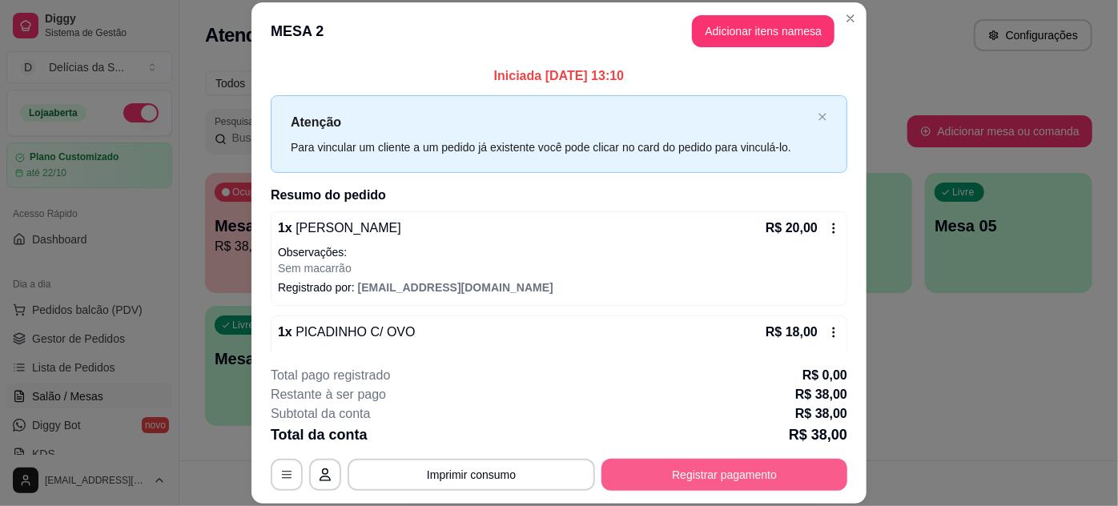
click at [711, 475] on button "Registrar pagamento" at bounding box center [725, 475] width 246 height 32
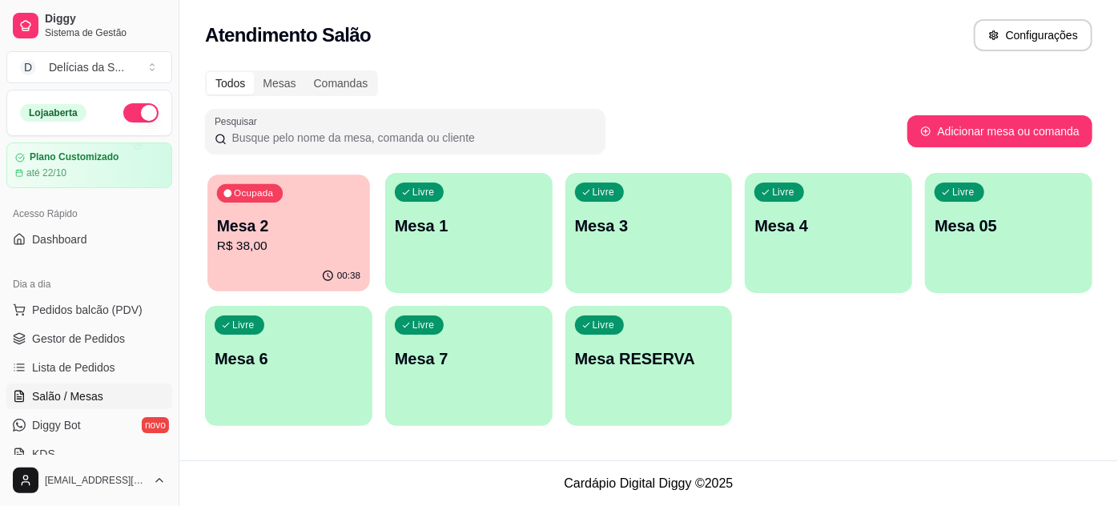
click at [284, 256] on div "Ocupada Mesa 2 R$ 38,00" at bounding box center [288, 218] width 163 height 87
click at [300, 239] on p "R$ 38,00" at bounding box center [288, 246] width 143 height 18
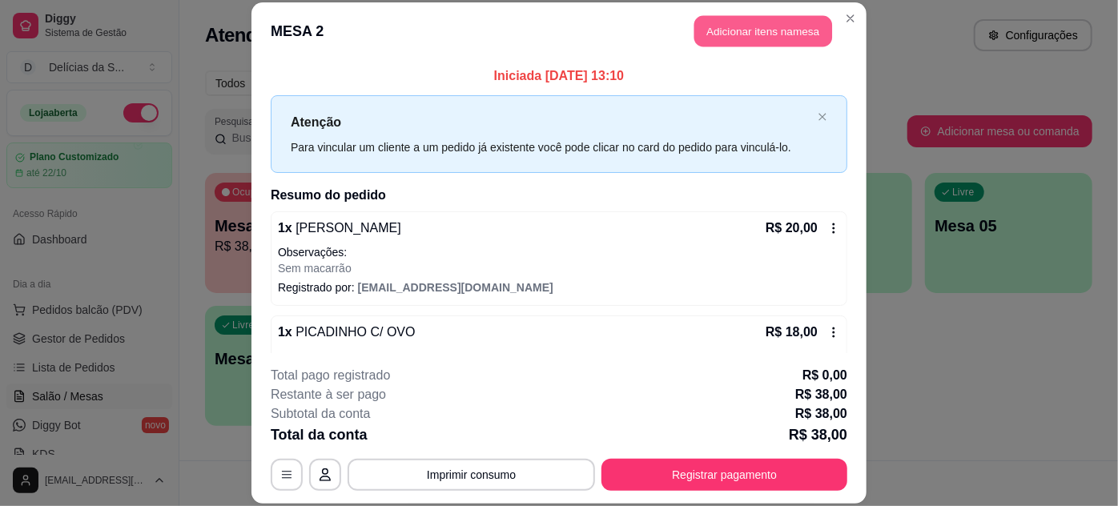
click at [795, 34] on button "Adicionar itens na mesa" at bounding box center [764, 31] width 138 height 31
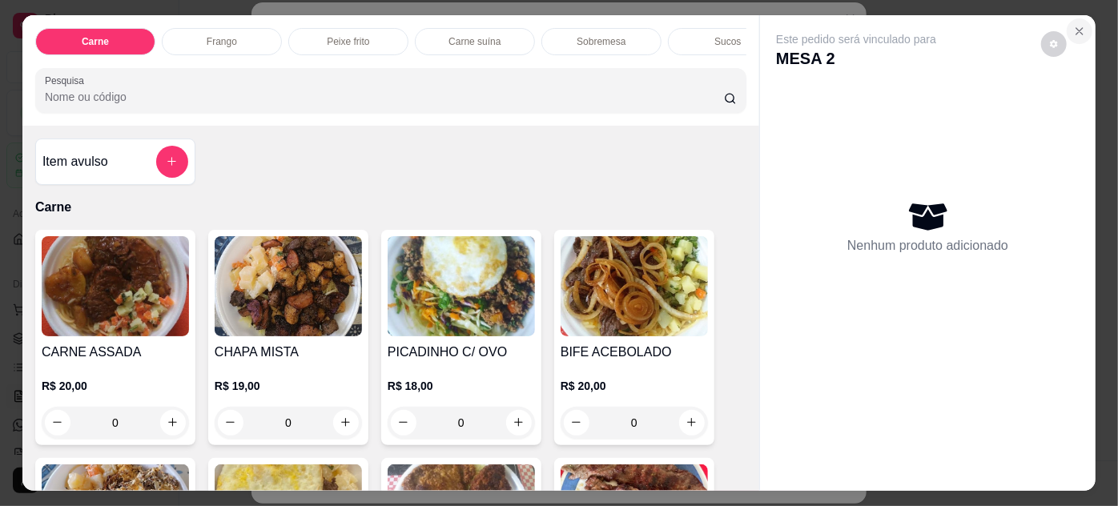
click at [1078, 31] on icon "Close" at bounding box center [1080, 31] width 13 height 13
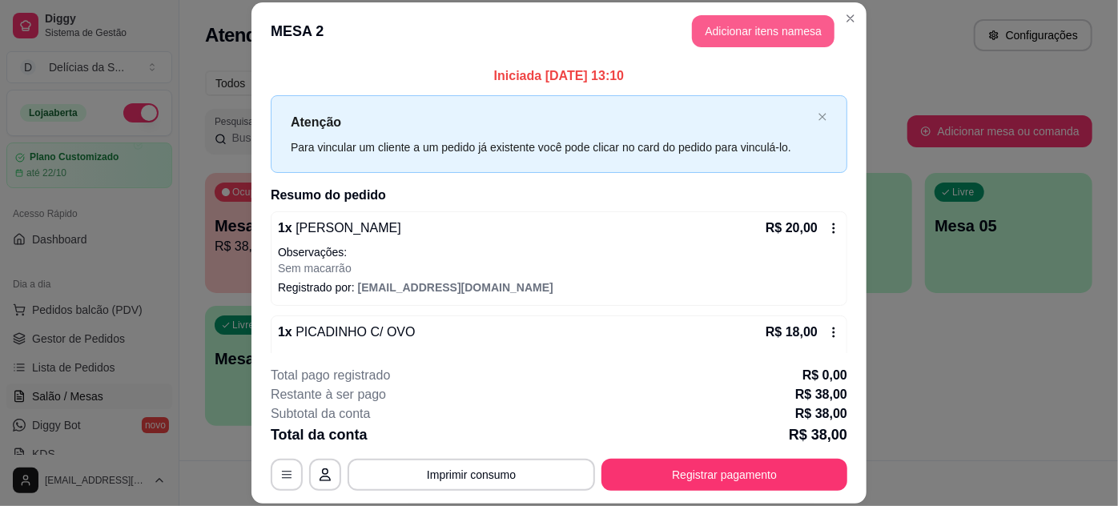
click at [779, 26] on button "Adicionar itens na mesa" at bounding box center [763, 31] width 143 height 32
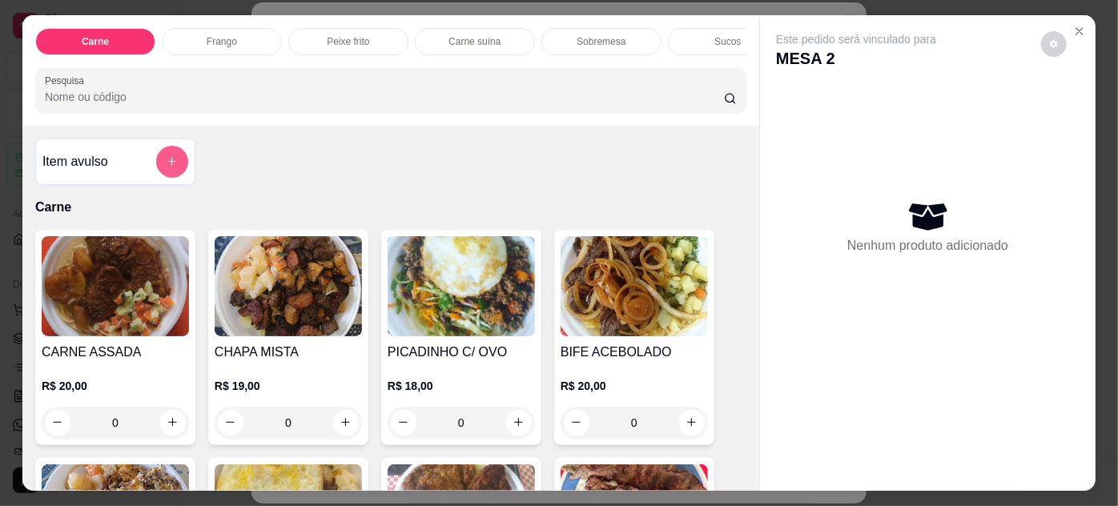
click at [167, 165] on icon "add-separate-item" at bounding box center [172, 161] width 12 height 12
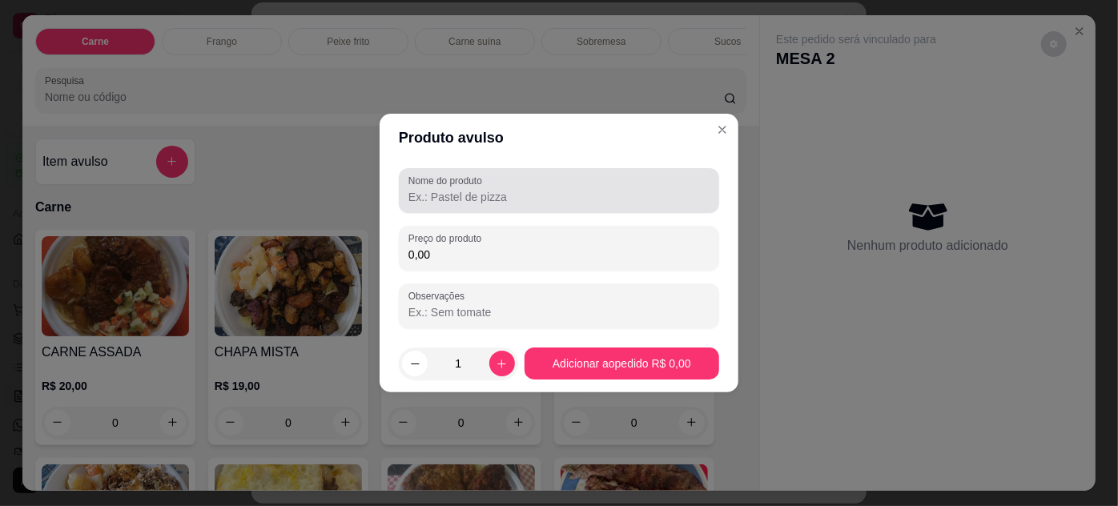
click at [500, 196] on input "Nome do produto" at bounding box center [559, 197] width 301 height 16
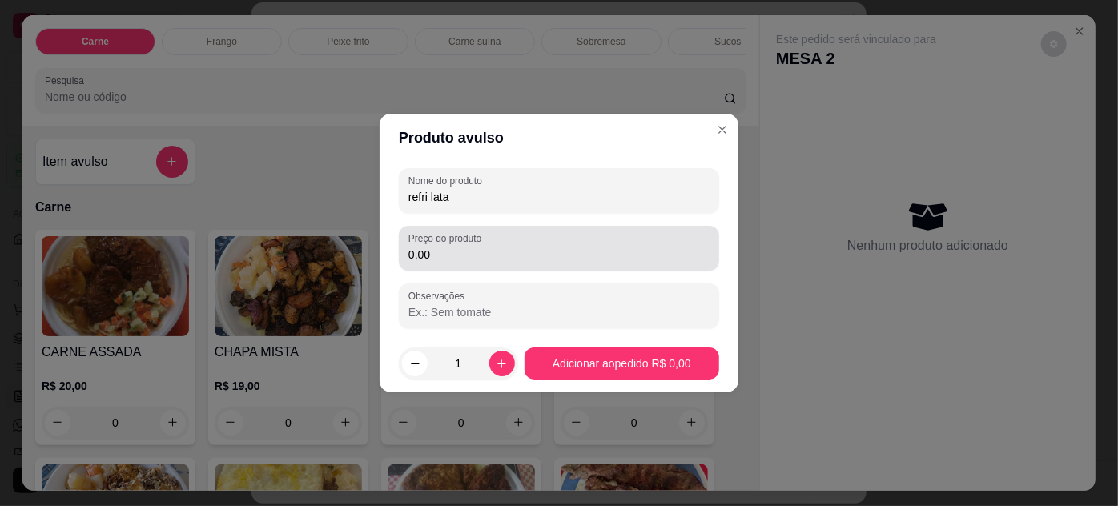
type input "refri lata"
click at [505, 260] on input "0,00" at bounding box center [559, 255] width 301 height 16
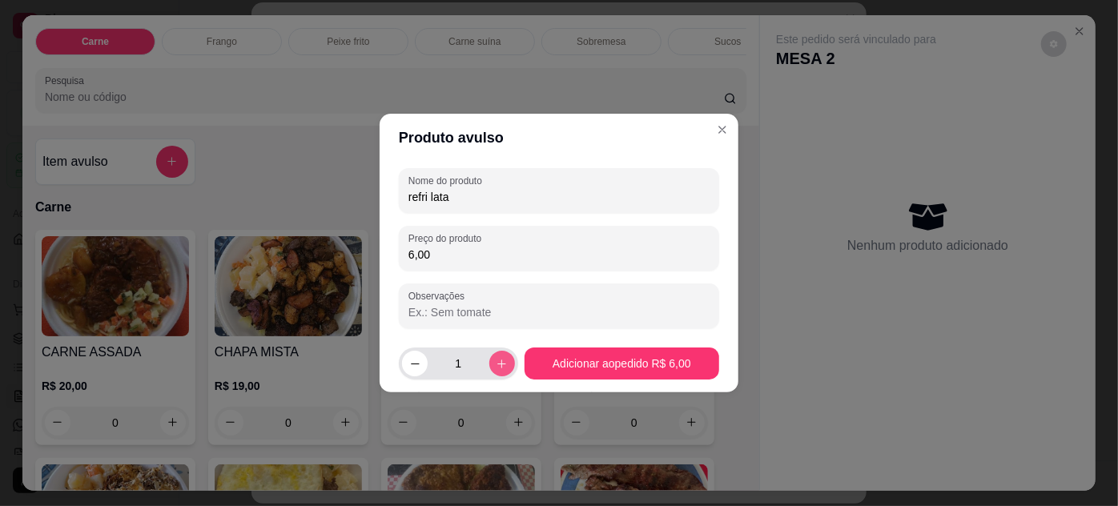
type input "6,00"
click at [498, 371] on button "increase-product-quantity" at bounding box center [503, 364] width 26 height 26
type input "2"
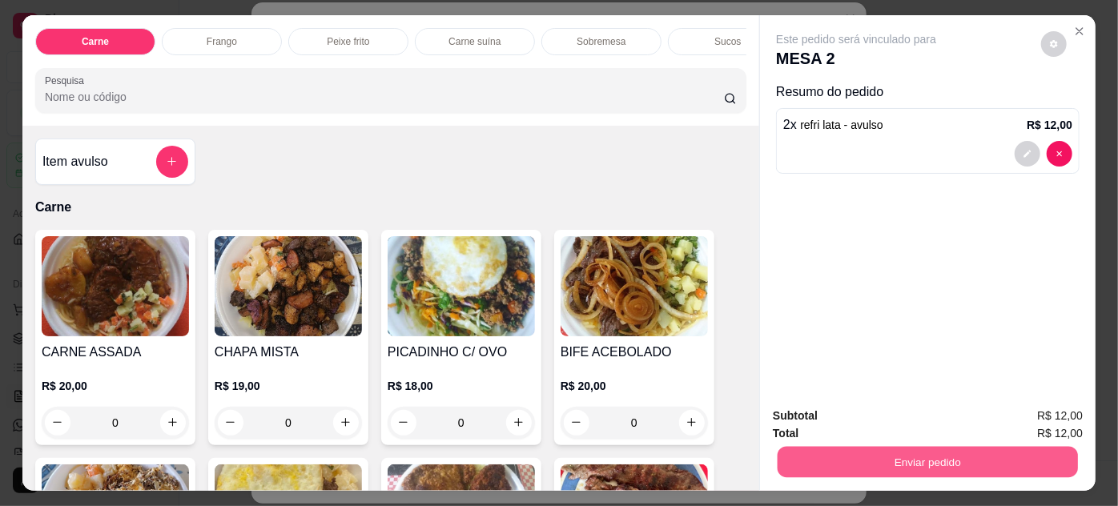
click at [820, 452] on button "Enviar pedido" at bounding box center [928, 462] width 300 height 31
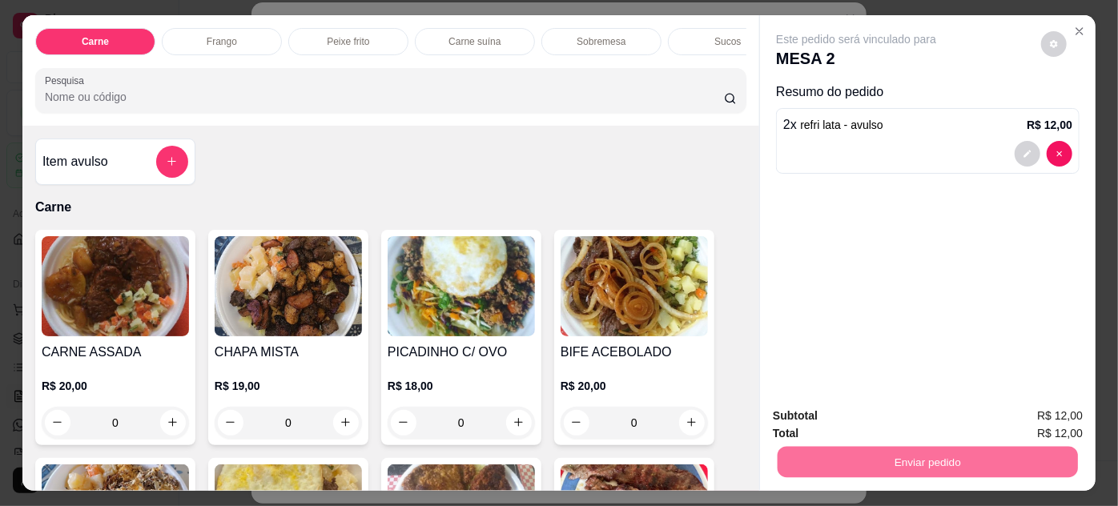
click at [1027, 412] on button "Enviar pedido" at bounding box center [1042, 417] width 88 height 30
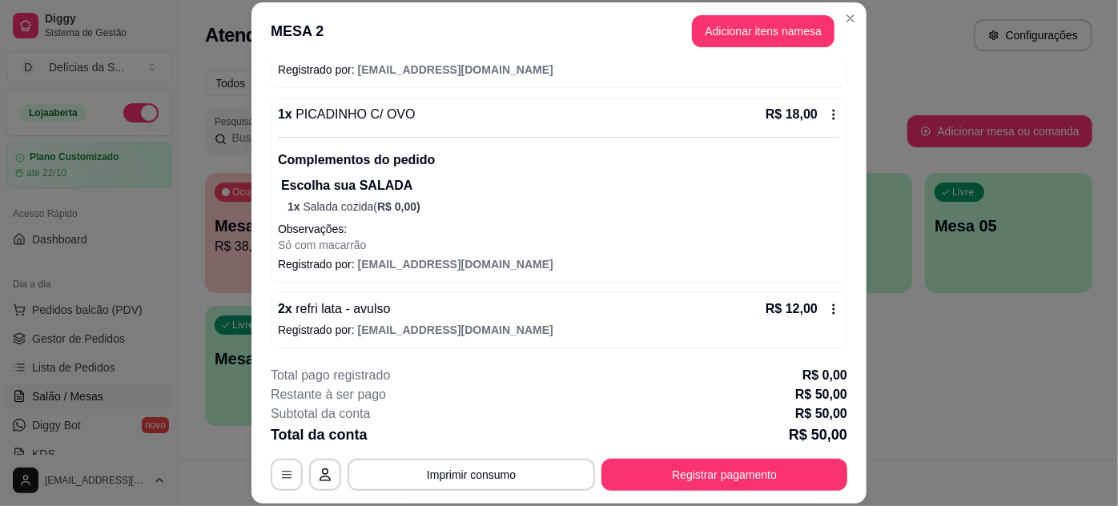
scroll to position [49, 0]
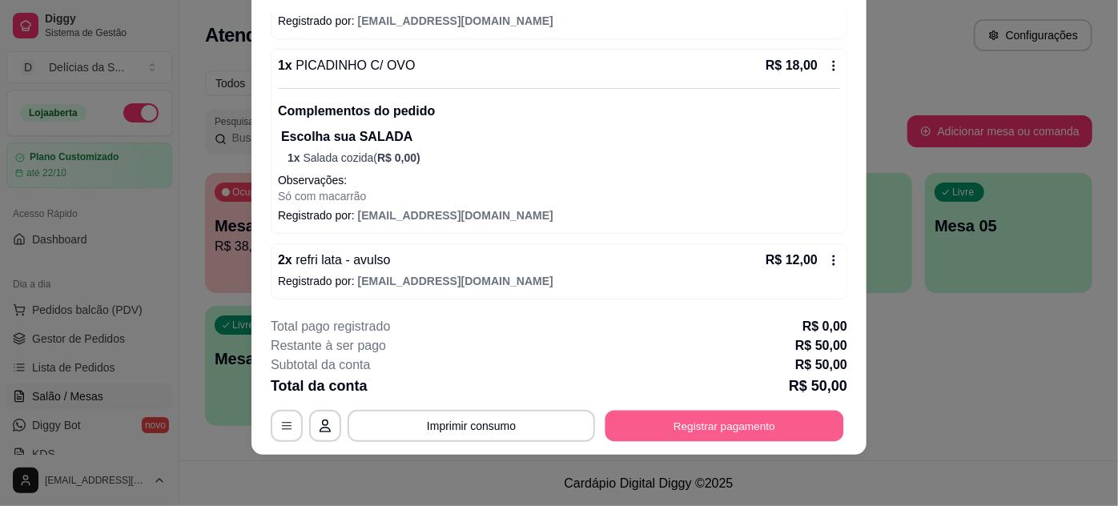
click at [785, 424] on button "Registrar pagamento" at bounding box center [725, 425] width 239 height 31
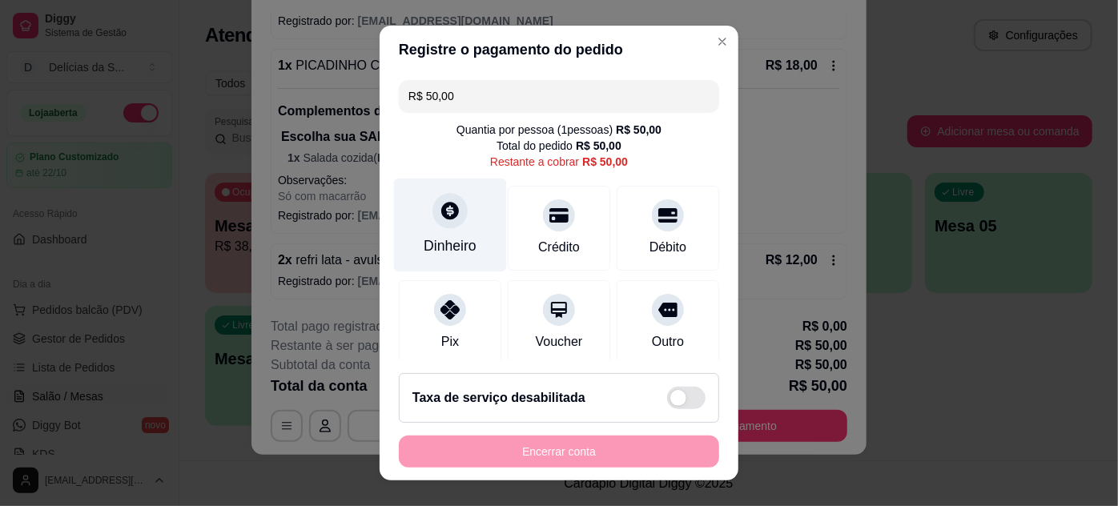
click at [446, 248] on div "Dinheiro" at bounding box center [450, 246] width 53 height 21
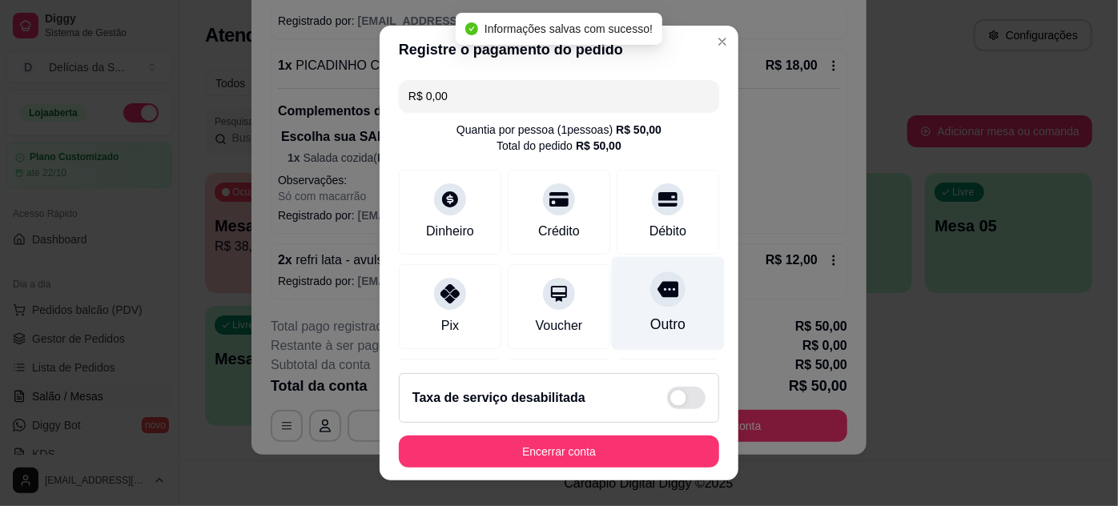
type input "R$ 0,00"
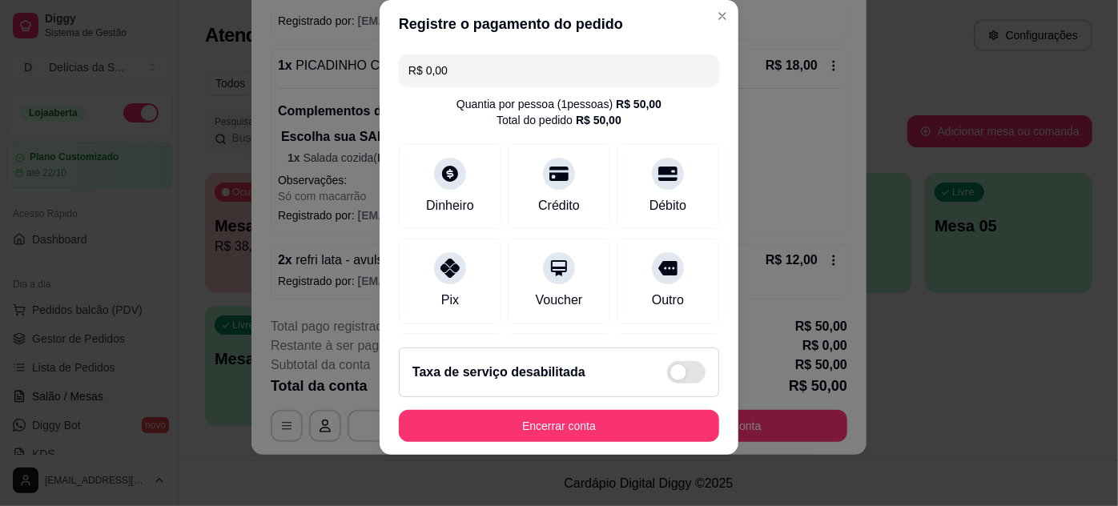
scroll to position [190, 0]
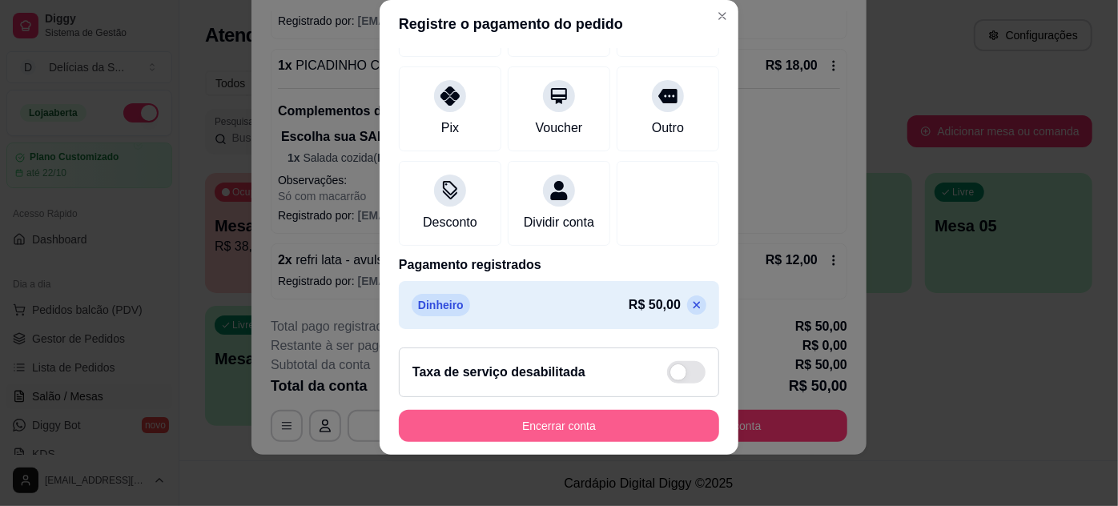
click at [649, 421] on button "Encerrar conta" at bounding box center [559, 426] width 320 height 32
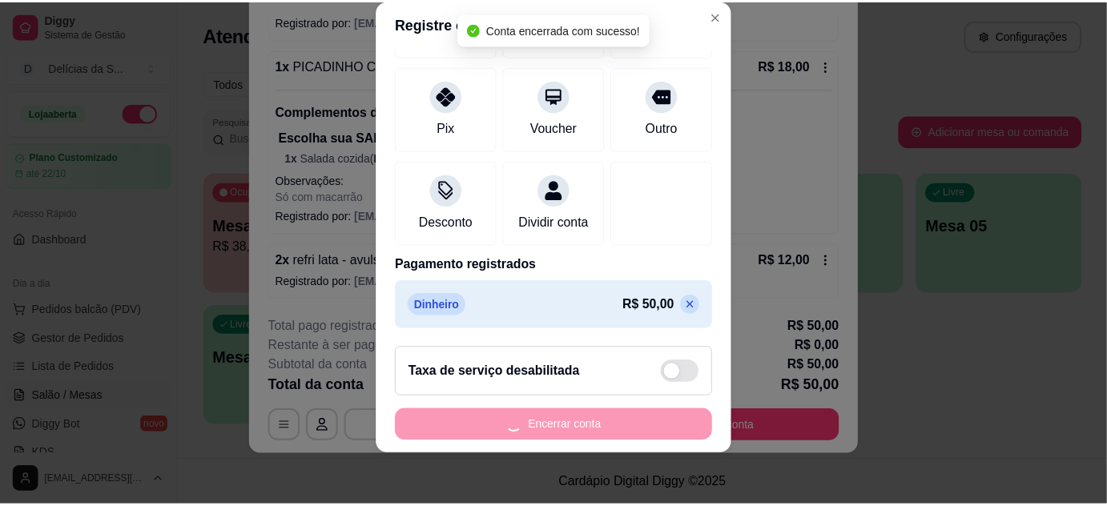
scroll to position [0, 0]
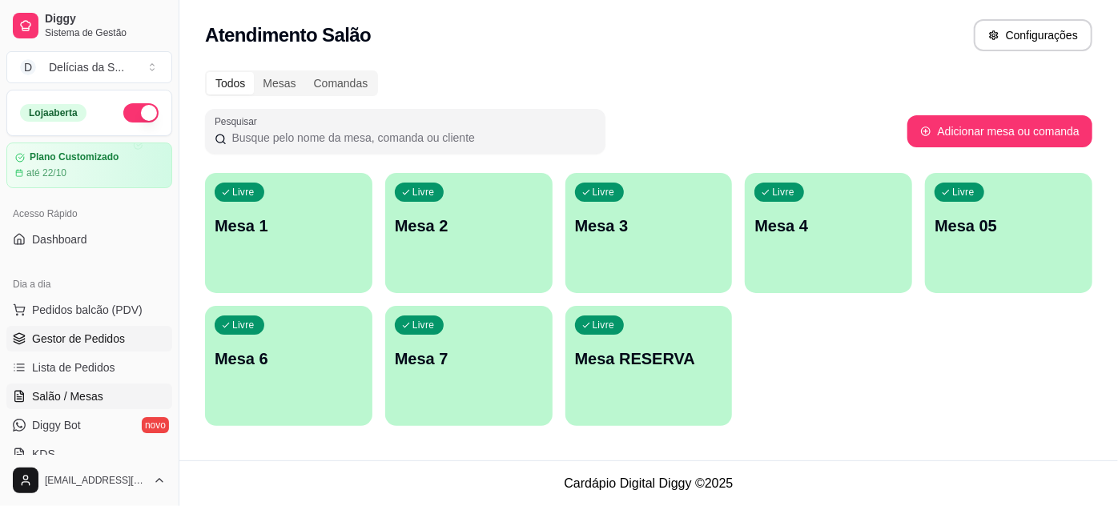
click at [93, 331] on span "Gestor de Pedidos" at bounding box center [78, 339] width 93 height 16
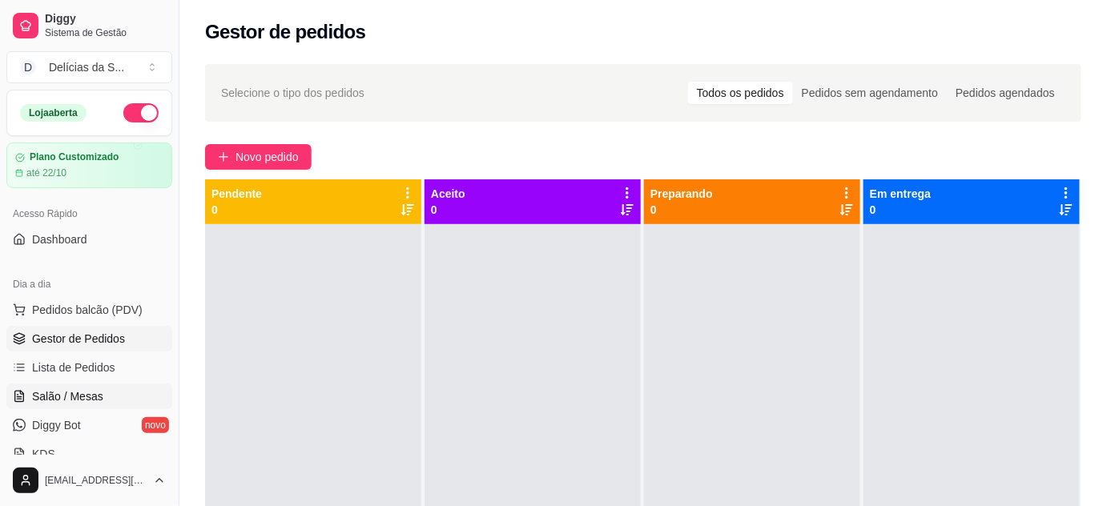
click at [90, 393] on span "Salão / Mesas" at bounding box center [67, 397] width 71 height 16
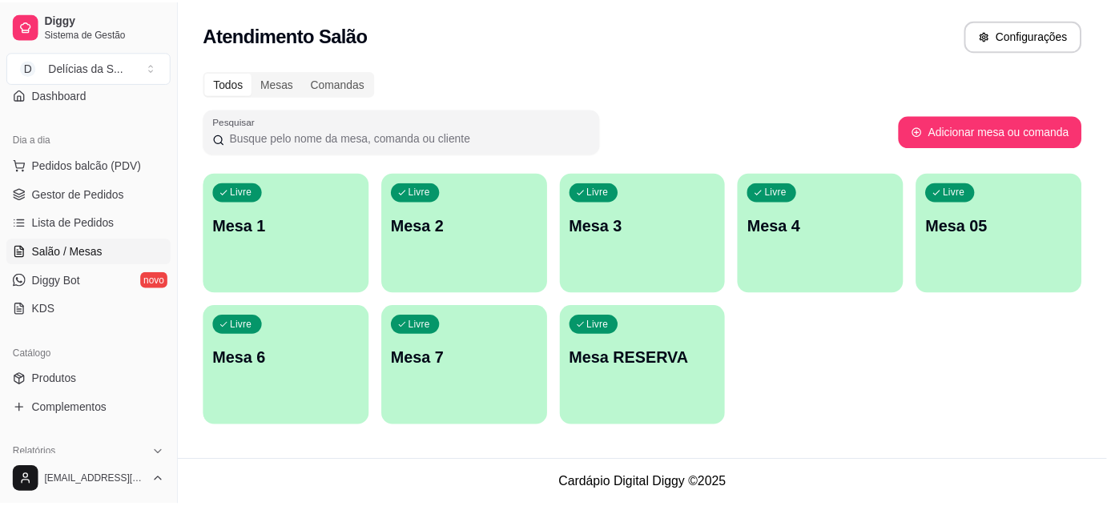
scroll to position [291, 0]
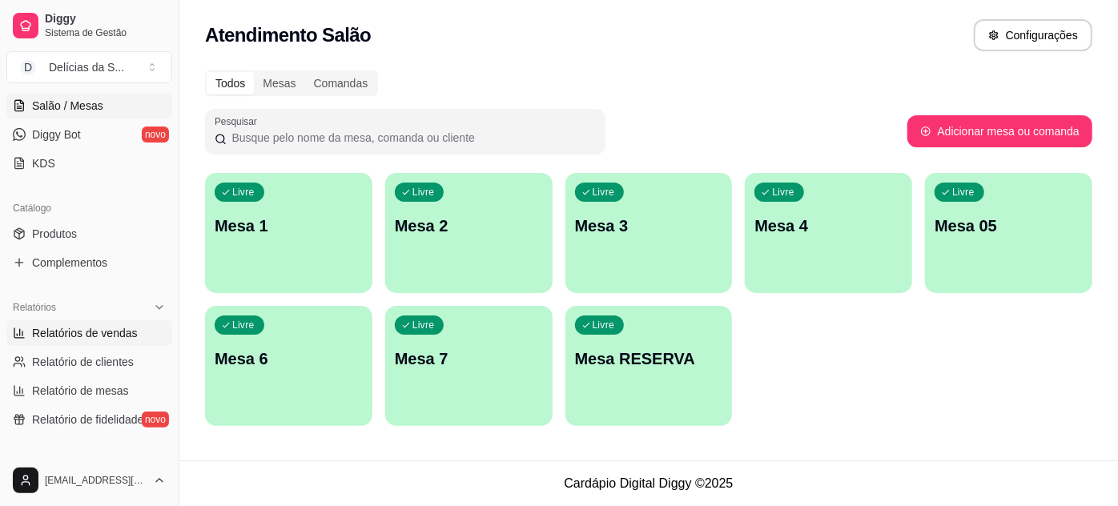
click at [113, 328] on span "Relatórios de vendas" at bounding box center [85, 333] width 106 height 16
select select "ALL"
select select "0"
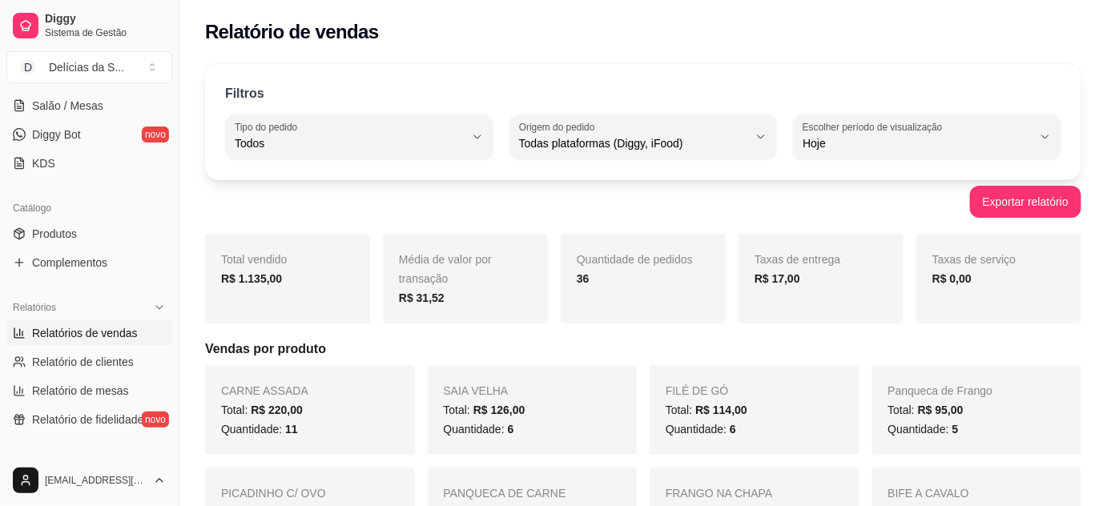
scroll to position [145, 0]
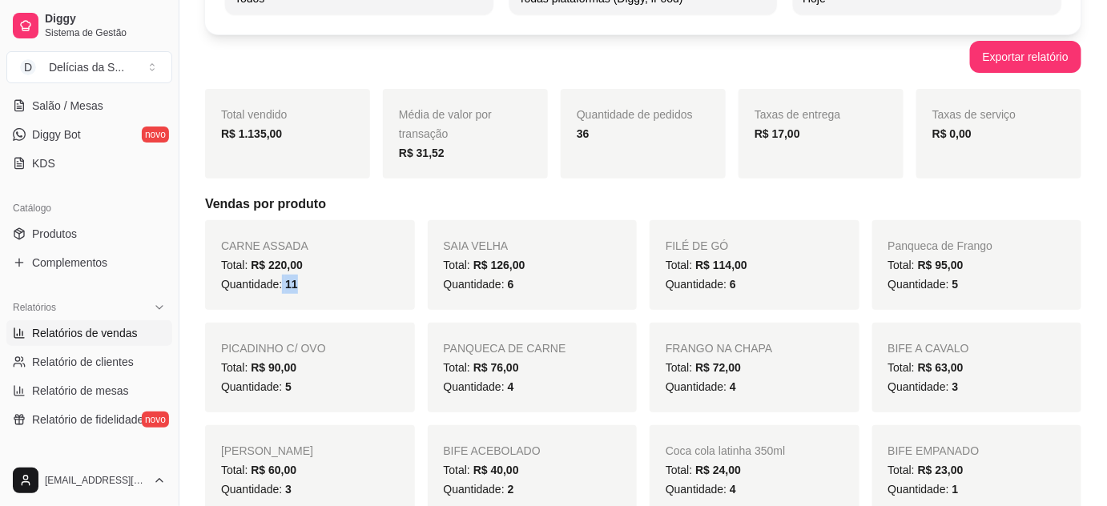
drag, startPoint x: 283, startPoint y: 283, endPoint x: 318, endPoint y: 294, distance: 37.0
click at [318, 294] on div "CARNE ASSADA Total: R$ 220,00 Quantidade: 11" at bounding box center [310, 265] width 210 height 90
drag, startPoint x: 505, startPoint y: 284, endPoint x: 528, endPoint y: 292, distance: 24.6
click at [528, 292] on div "Quantidade: 6" at bounding box center [533, 284] width 178 height 19
drag, startPoint x: 730, startPoint y: 281, endPoint x: 747, endPoint y: 289, distance: 18.6
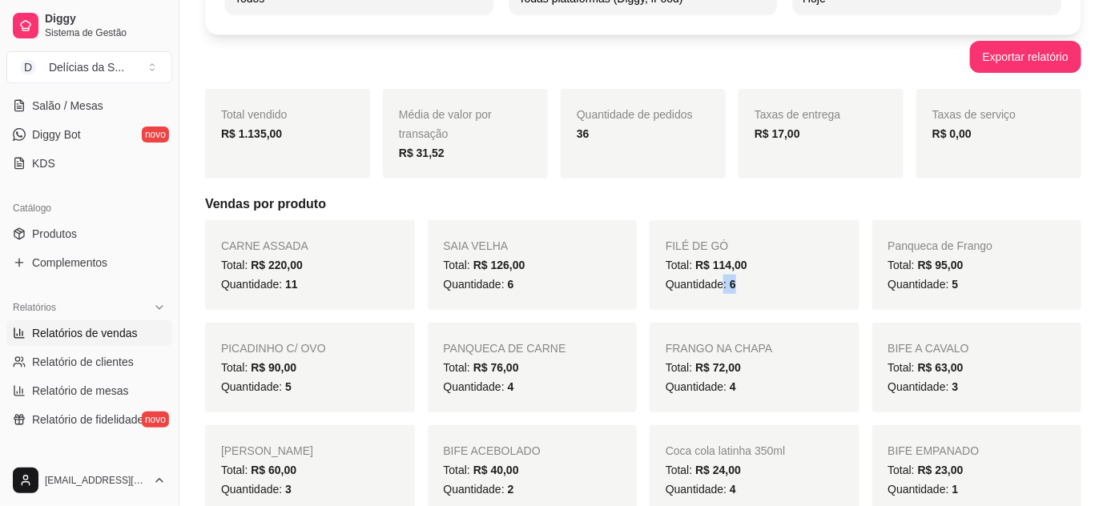
click at [747, 289] on div "Quantidade: 6" at bounding box center [755, 284] width 178 height 19
drag, startPoint x: 944, startPoint y: 282, endPoint x: 960, endPoint y: 286, distance: 16.5
click at [960, 286] on div "Quantidade: 5" at bounding box center [977, 284] width 178 height 19
drag, startPoint x: 277, startPoint y: 384, endPoint x: 292, endPoint y: 393, distance: 17.6
click at [292, 393] on div "Quantidade: 5" at bounding box center [310, 386] width 178 height 19
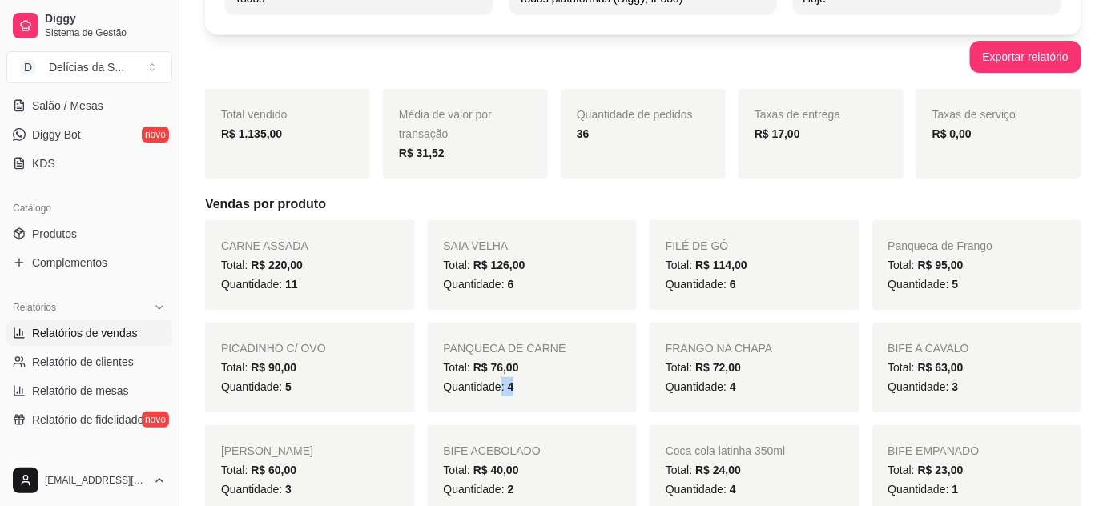
drag, startPoint x: 500, startPoint y: 386, endPoint x: 526, endPoint y: 388, distance: 26.5
click at [526, 388] on div "Quantidade: 4" at bounding box center [533, 386] width 178 height 19
click at [733, 386] on span "Quantidade: 4" at bounding box center [701, 387] width 71 height 13
drag, startPoint x: 948, startPoint y: 391, endPoint x: 964, endPoint y: 395, distance: 16.5
click at [964, 395] on div "Quantidade: 3" at bounding box center [977, 386] width 178 height 19
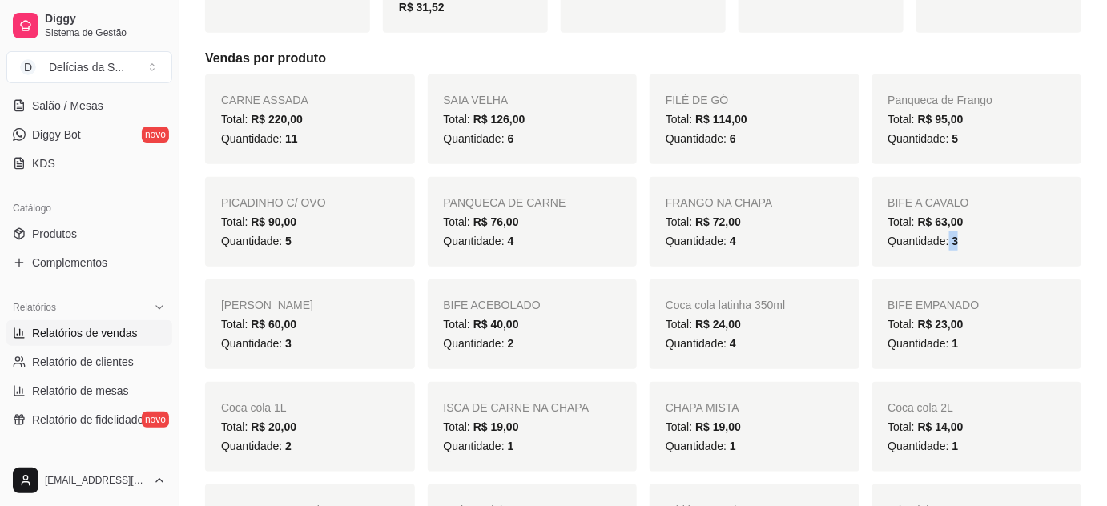
scroll to position [437, 0]
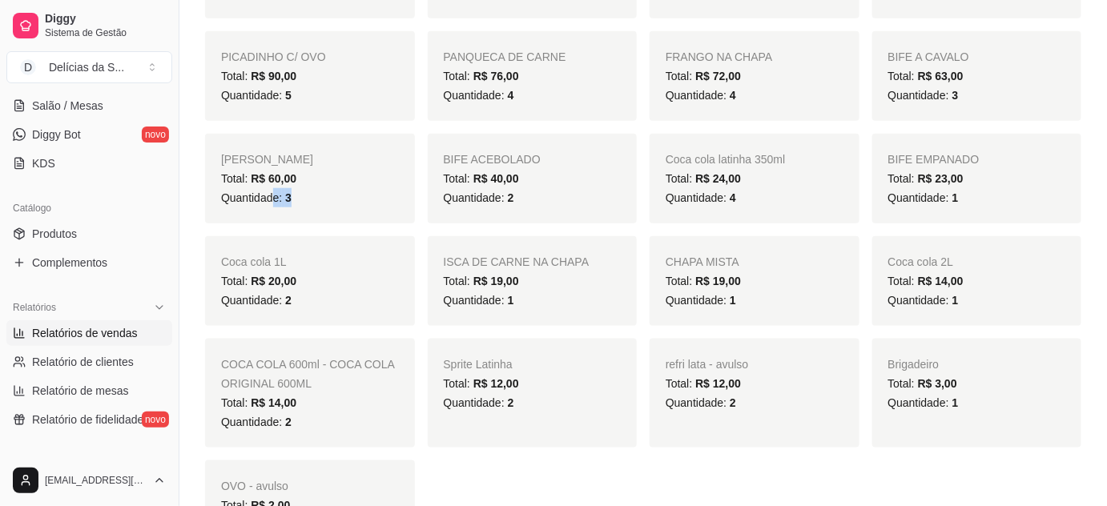
drag, startPoint x: 273, startPoint y: 199, endPoint x: 486, endPoint y: 234, distance: 216.0
click at [300, 202] on div "Quantidade: 3" at bounding box center [310, 197] width 178 height 19
drag, startPoint x: 507, startPoint y: 197, endPoint x: 522, endPoint y: 202, distance: 16.0
click at [522, 201] on div "Quantidade: 2" at bounding box center [533, 197] width 178 height 19
